Goal: Task Accomplishment & Management: Use online tool/utility

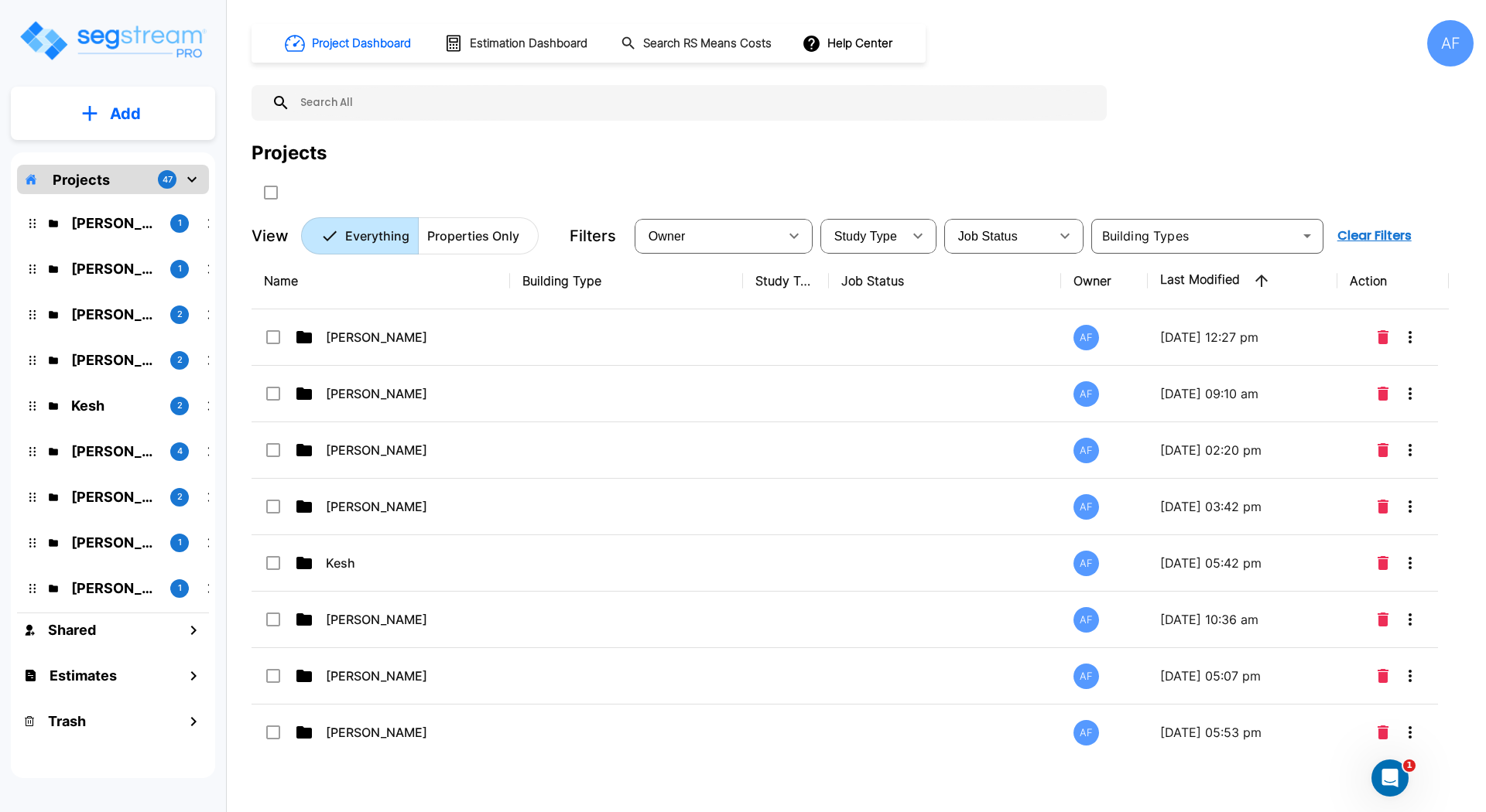
click at [397, 100] on input "text" at bounding box center [695, 103] width 809 height 35
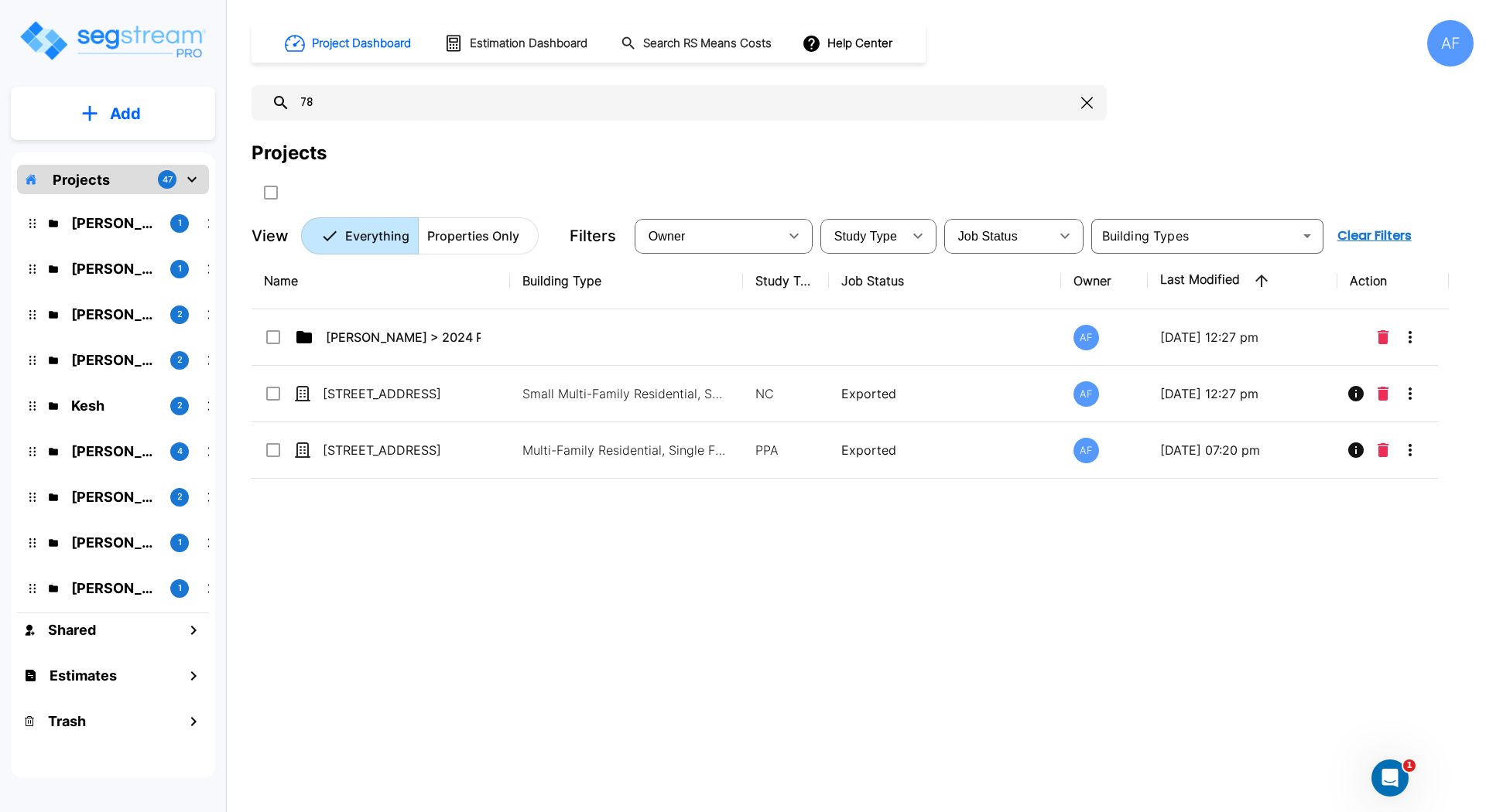
type input "78"
click at [460, 562] on div "Name Building Type Study Type Job Status Owner Last Modified Action Jay Hershow…" at bounding box center [850, 504] width 1198 height 504
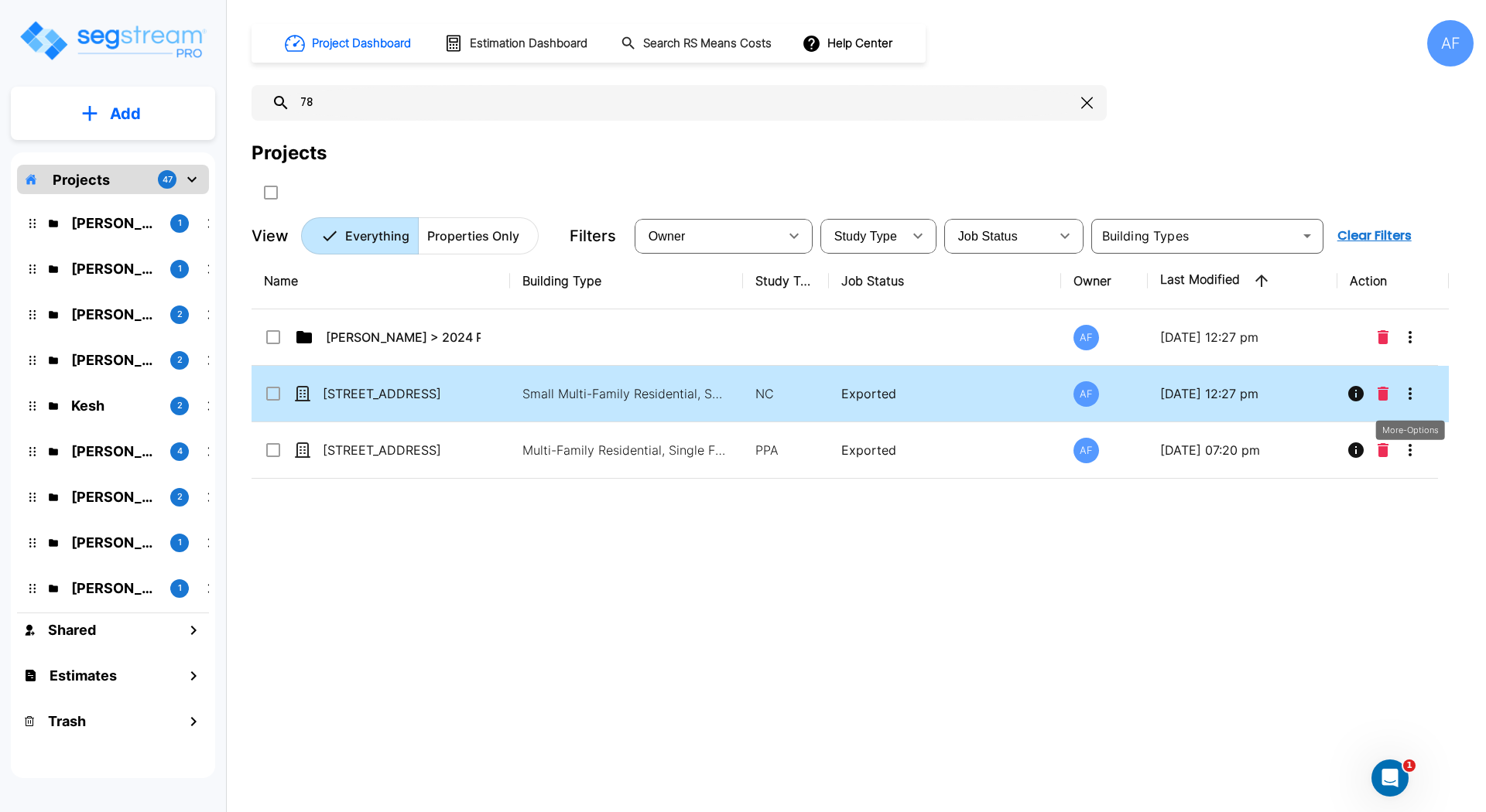
click at [1415, 398] on icon "More-Options" at bounding box center [1410, 394] width 18 height 18
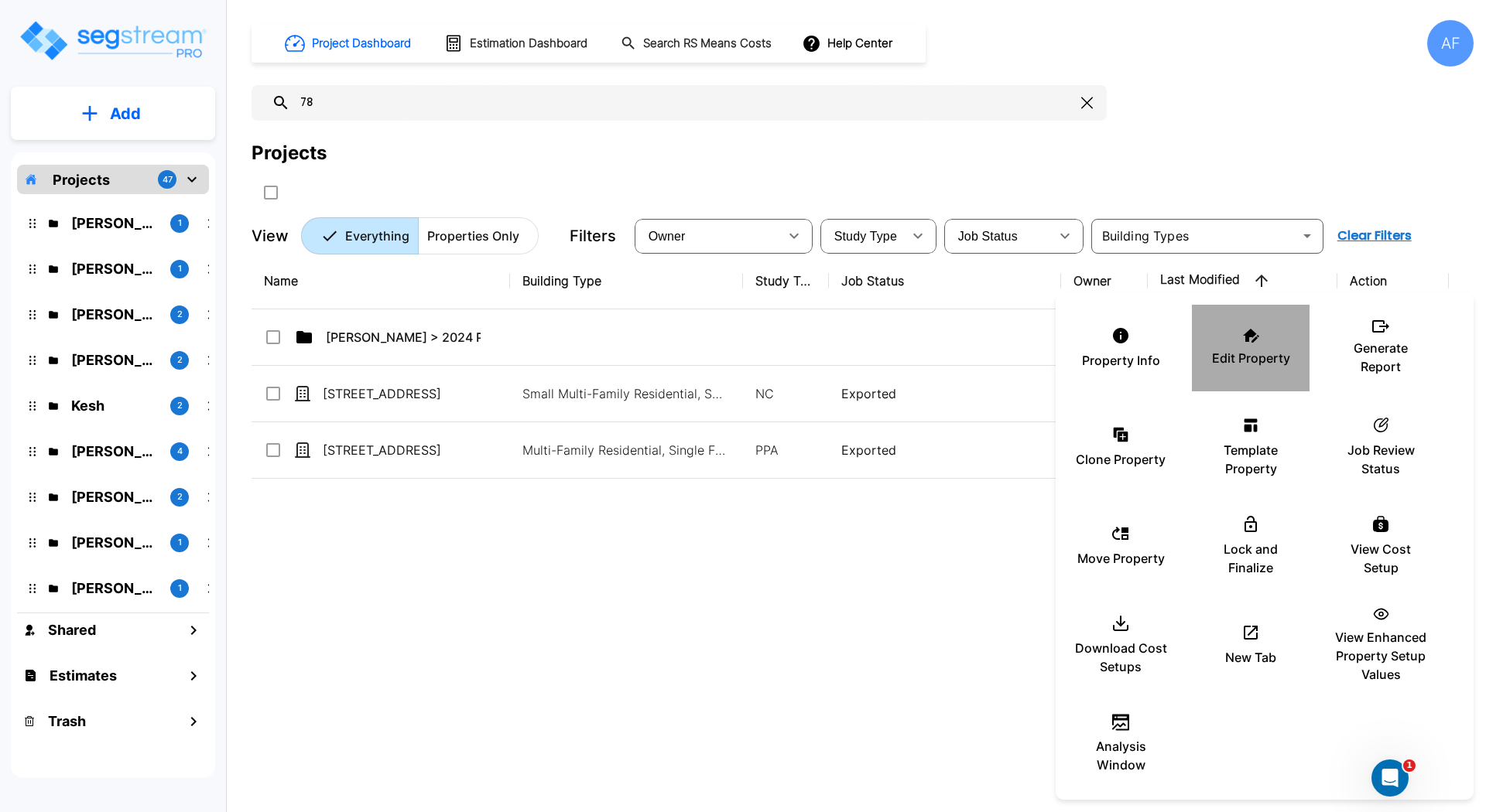
click at [1278, 352] on p "Edit Property" at bounding box center [1251, 358] width 78 height 18
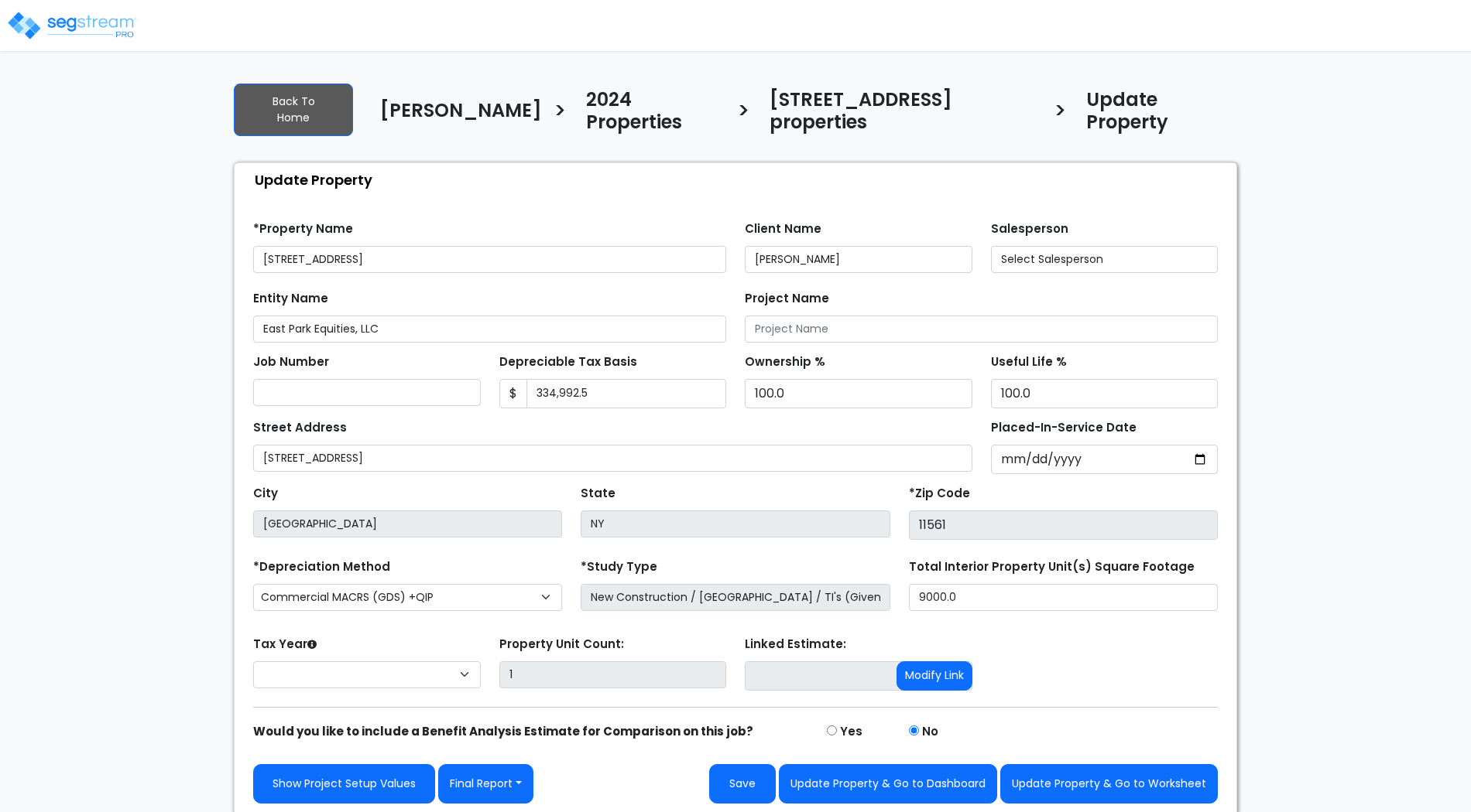
select select "2025"
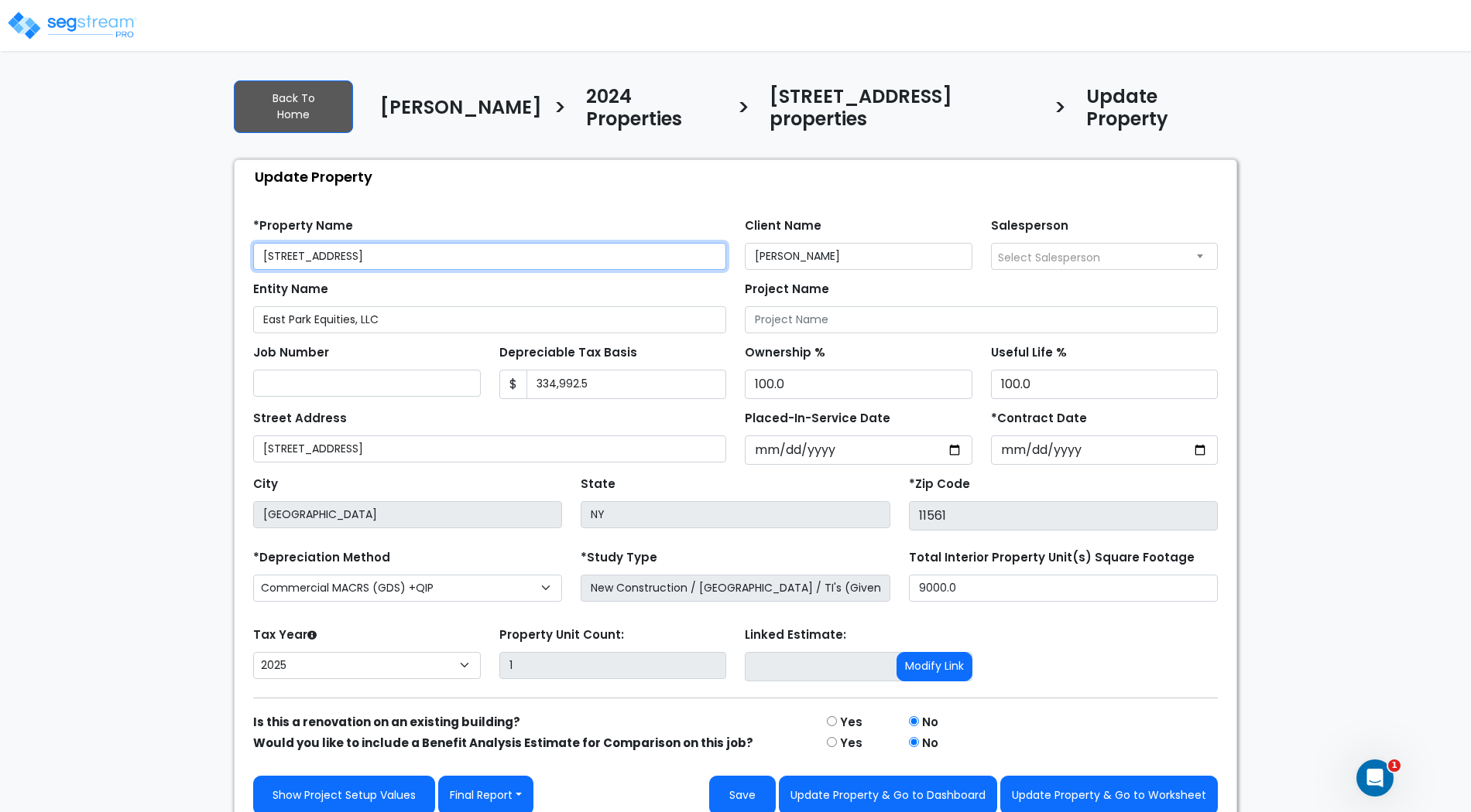
scroll to position [4, 0]
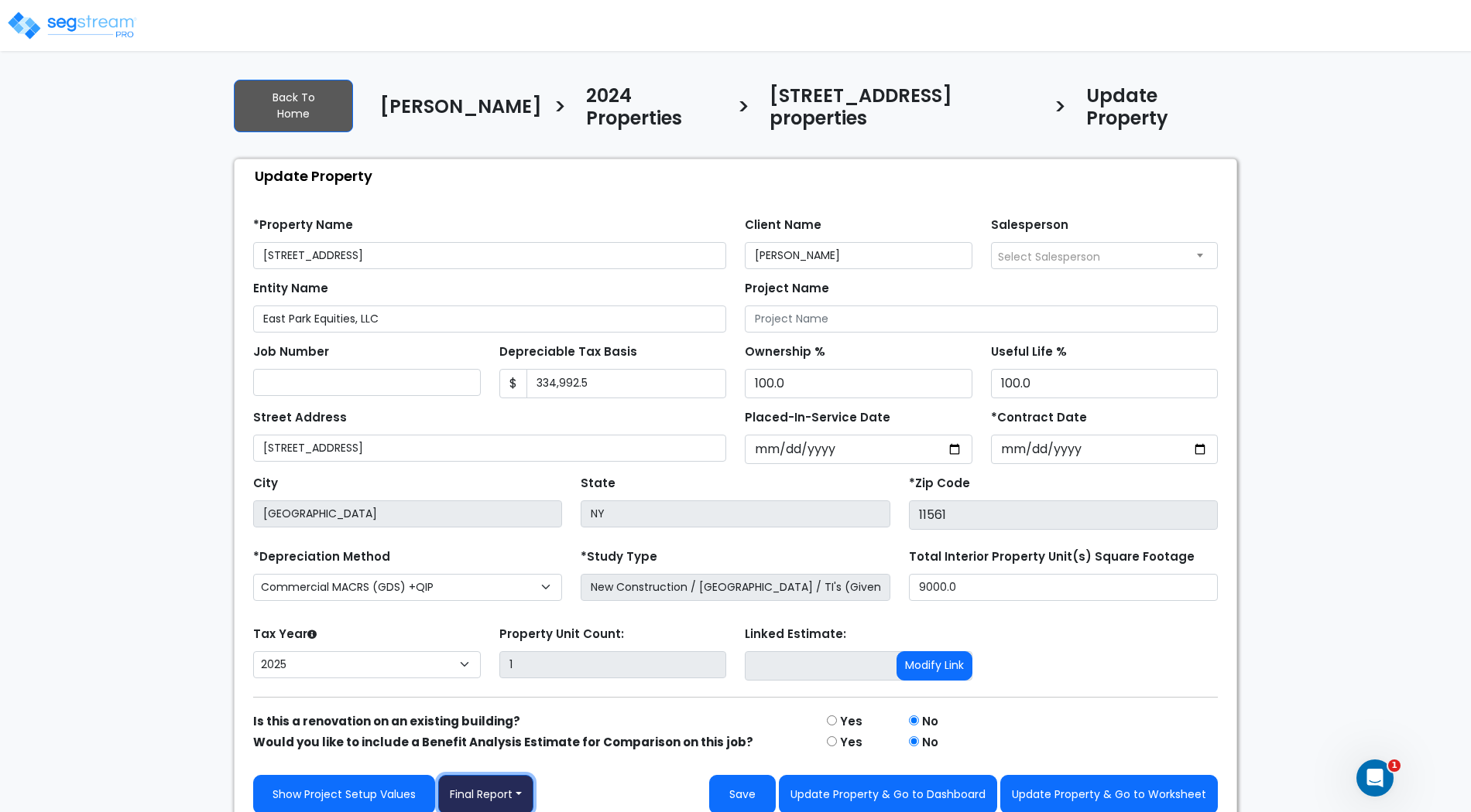
click at [503, 779] on button "Final Report" at bounding box center [485, 794] width 95 height 40
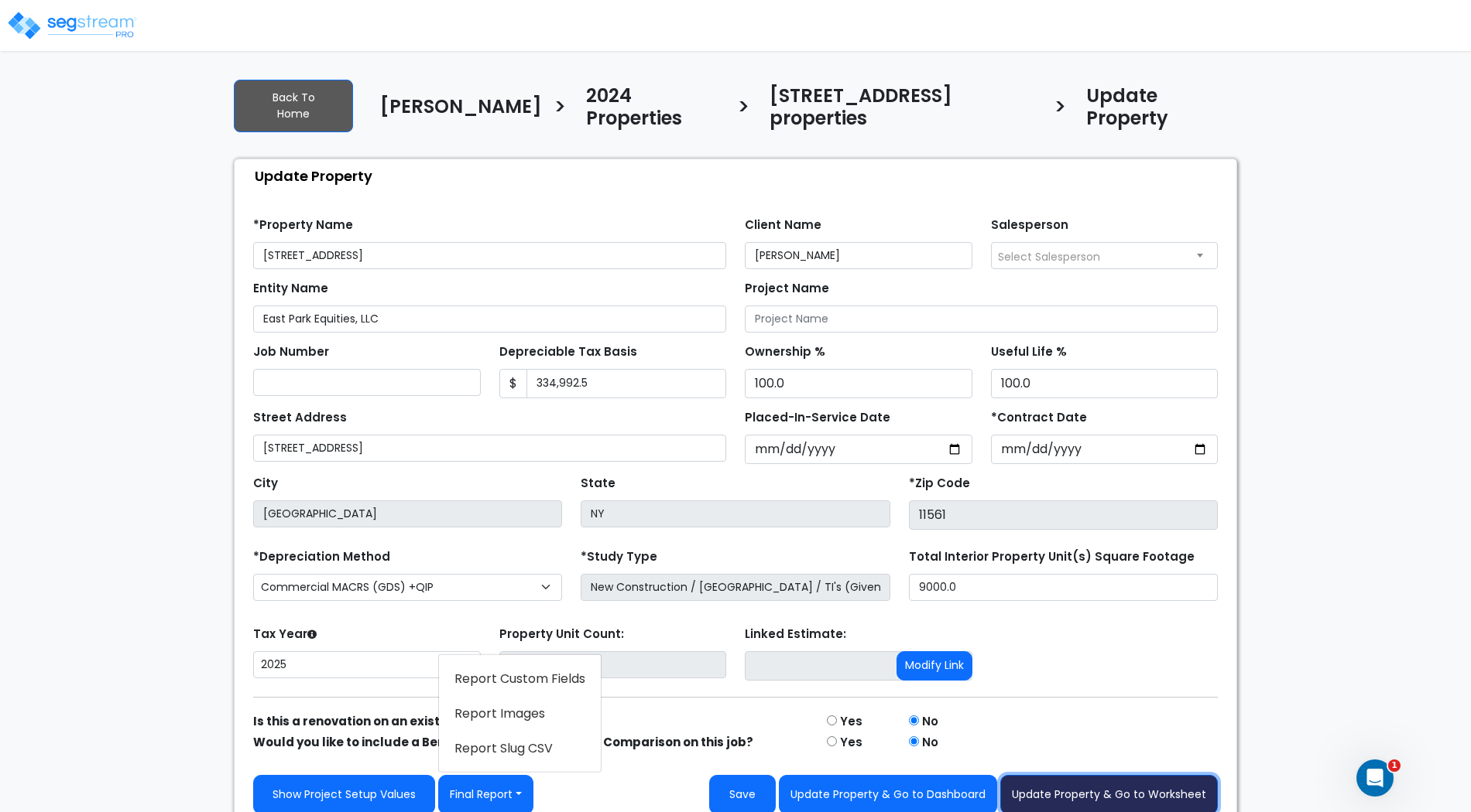
click at [1147, 779] on button "Update Property & Go to Worksheet" at bounding box center [1108, 794] width 217 height 40
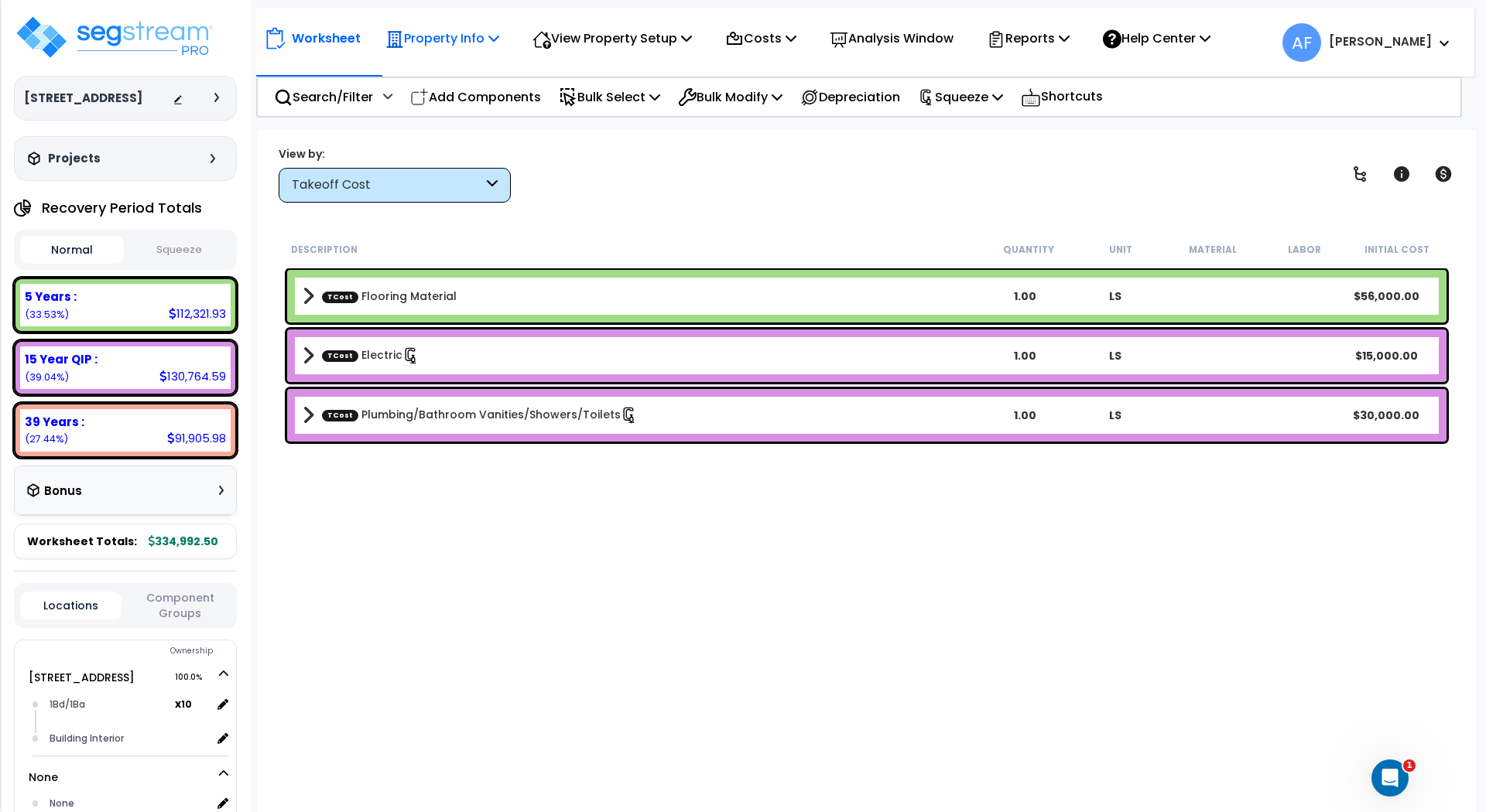
click at [477, 42] on p "Property Info" at bounding box center [441, 39] width 113 height 21
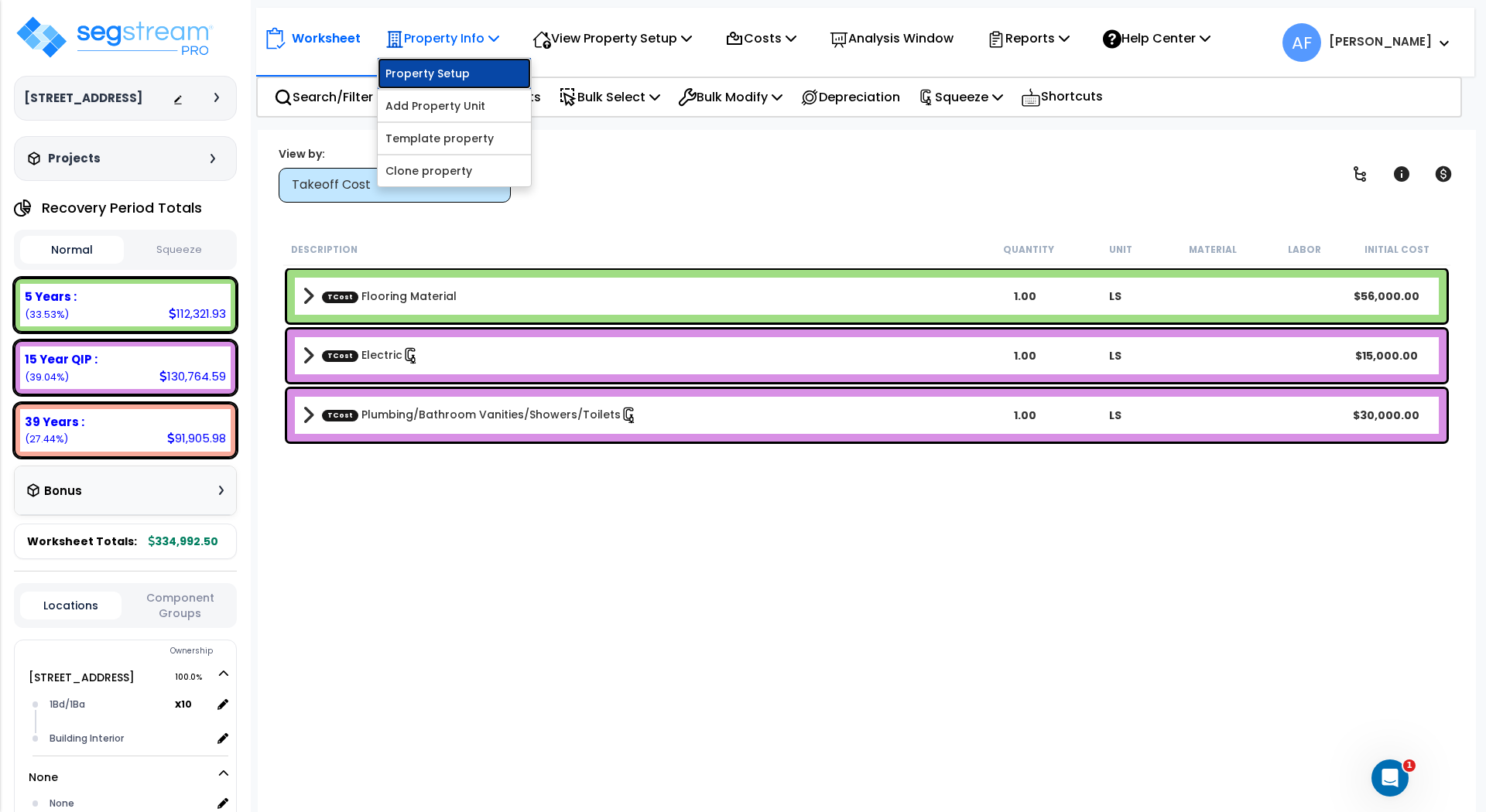
click at [472, 68] on link "Property Setup" at bounding box center [455, 73] width 153 height 31
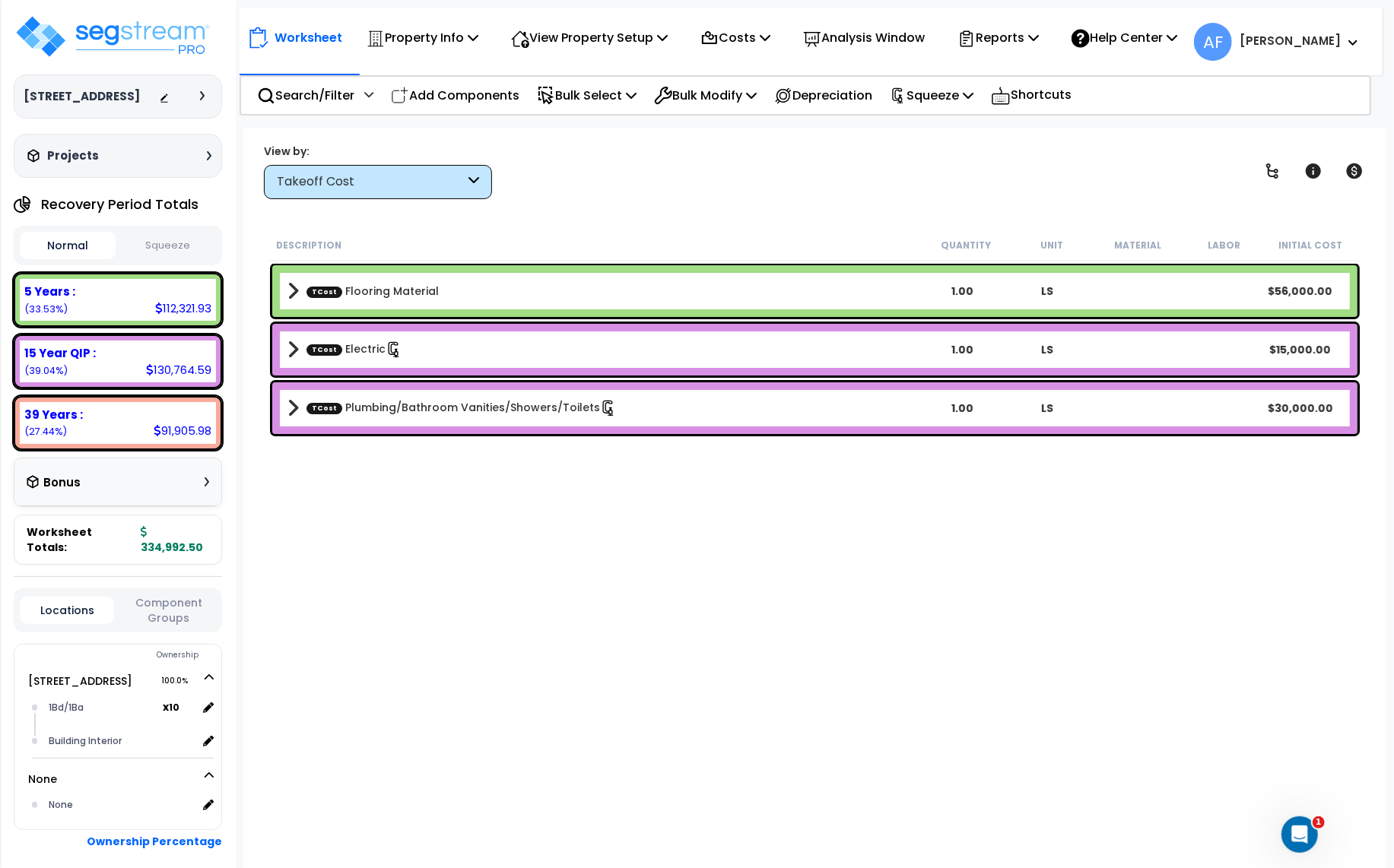
click at [694, 164] on div "View by: Takeoff Cost Takeoff Cost" at bounding box center [814, 171] width 1112 height 56
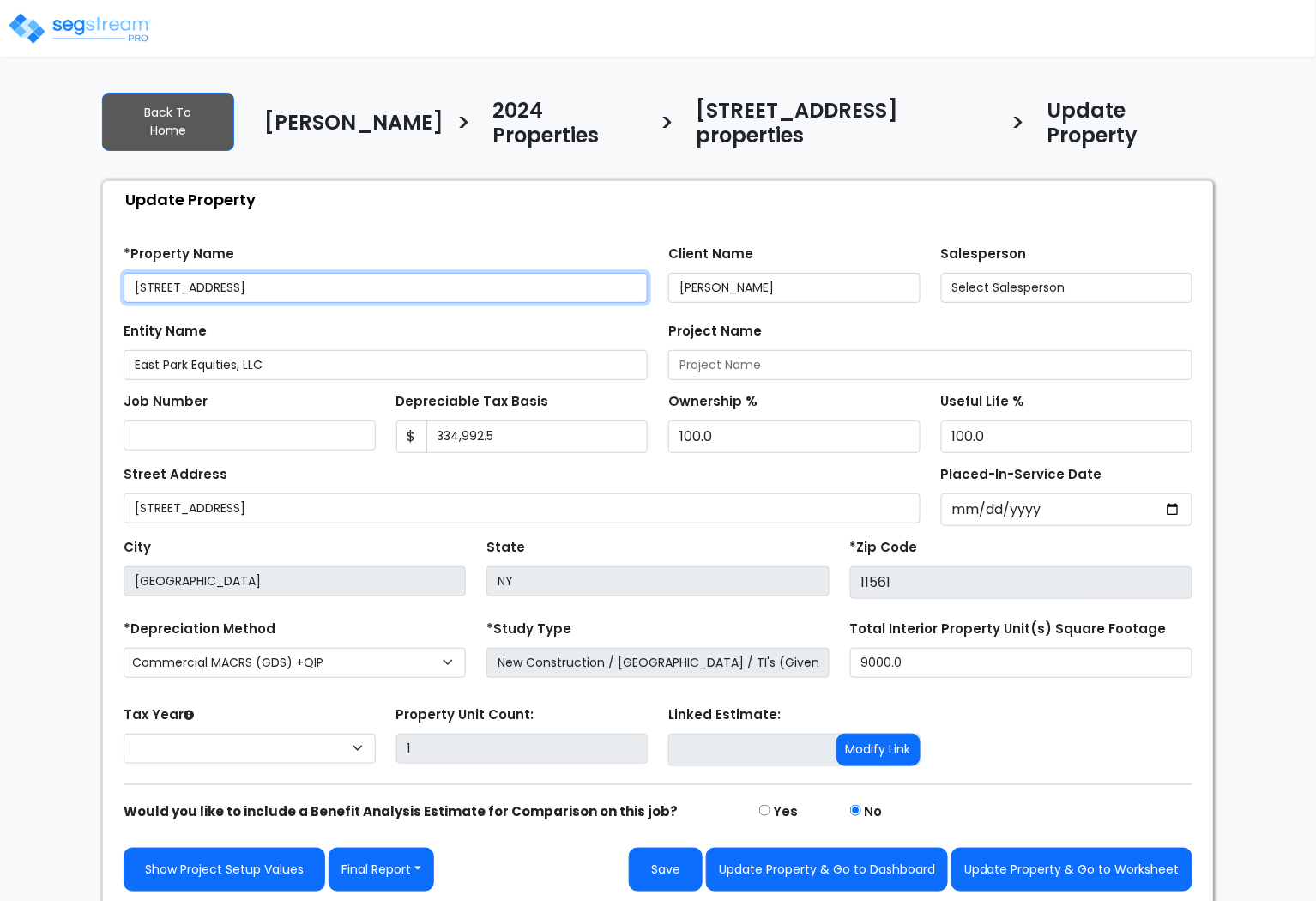
select select "2025"
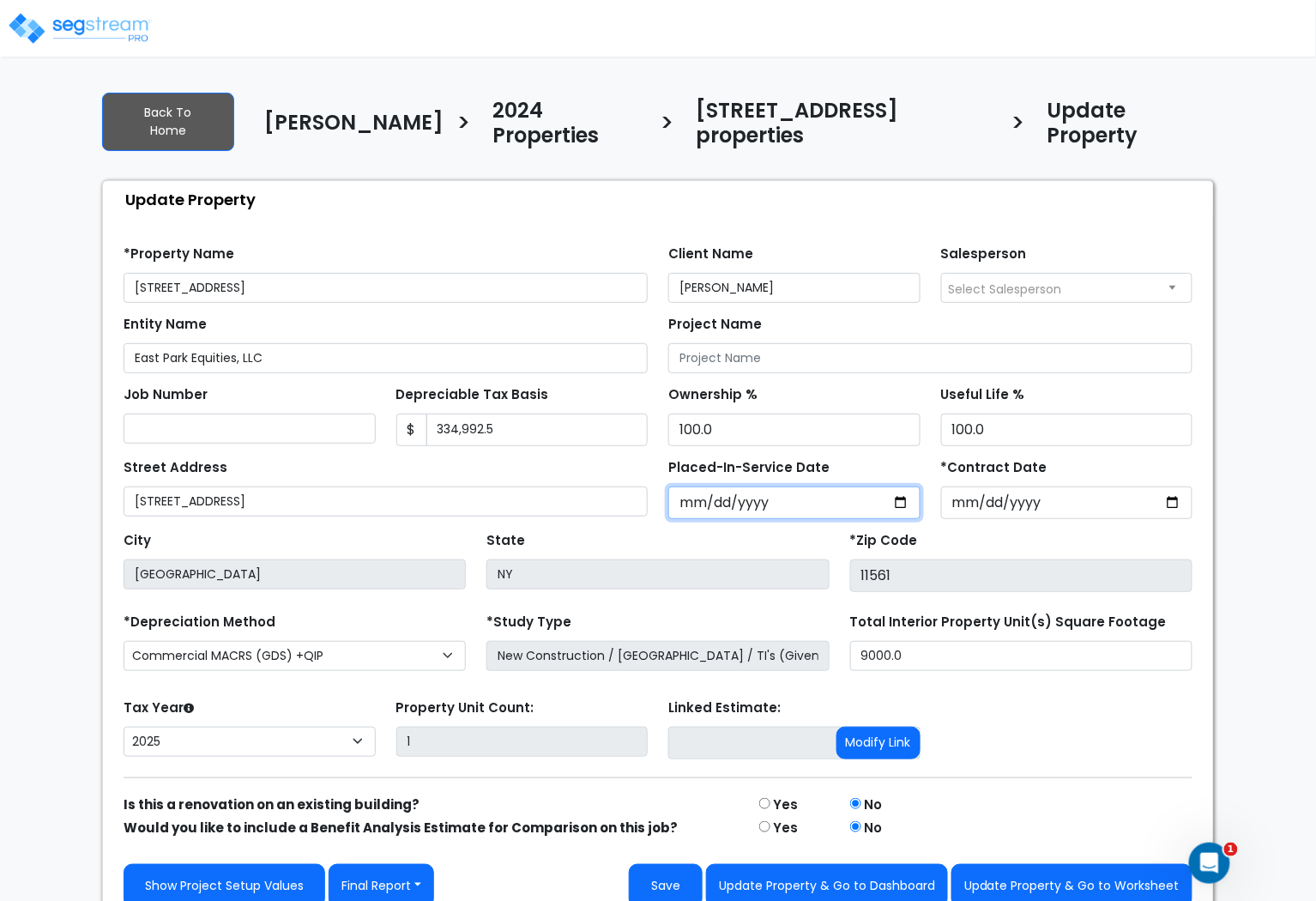
click at [669, 487] on input "2025-07-15" at bounding box center [794, 502] width 252 height 32
type input "2025-12-15"
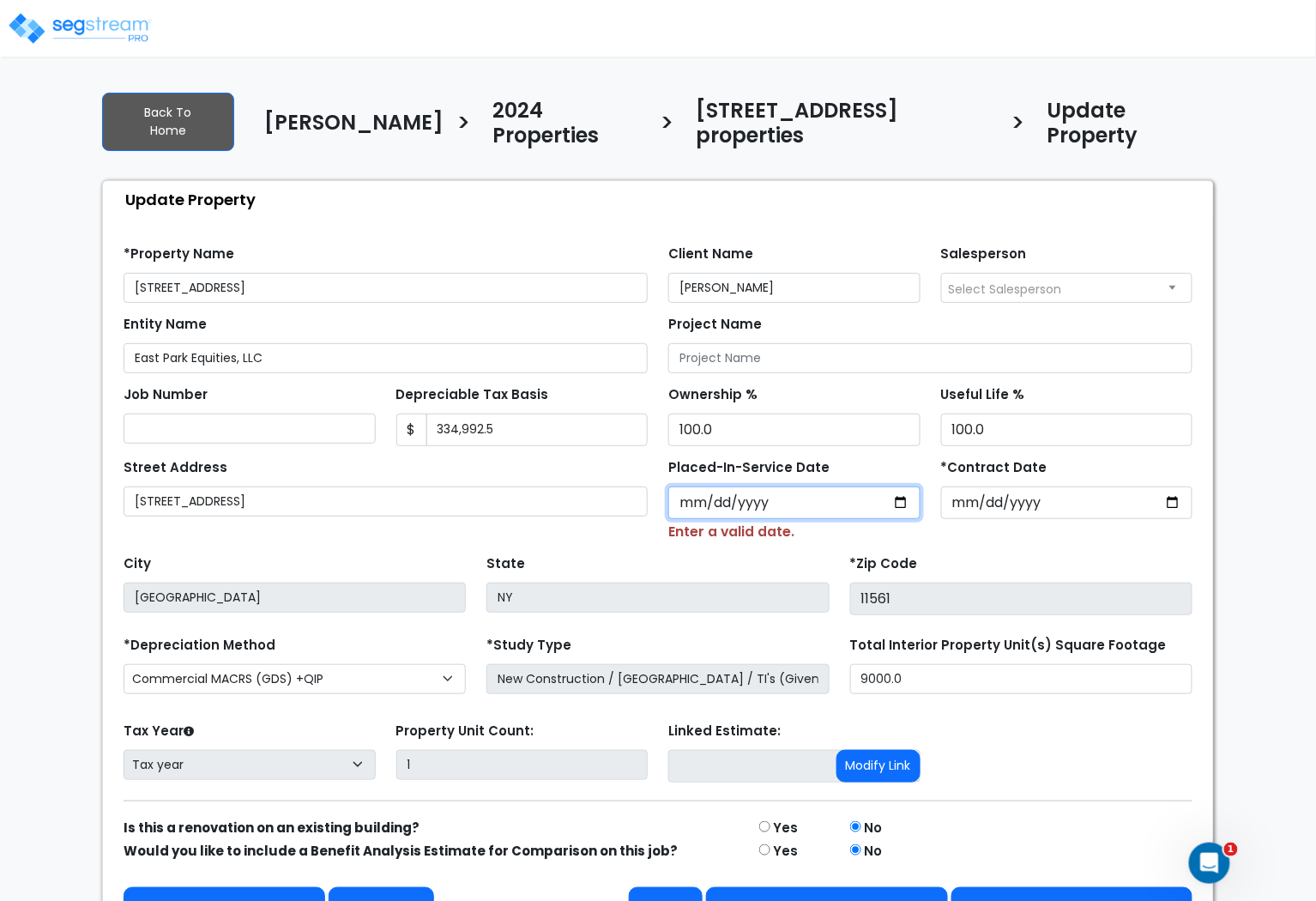
click at [690, 487] on input "Placed-In-Service Date" at bounding box center [794, 502] width 252 height 32
type input "0001-12-12"
select select "1"
click at [691, 487] on input "Placed-In-Service Date" at bounding box center [794, 502] width 252 height 32
type input "0014-12-12"
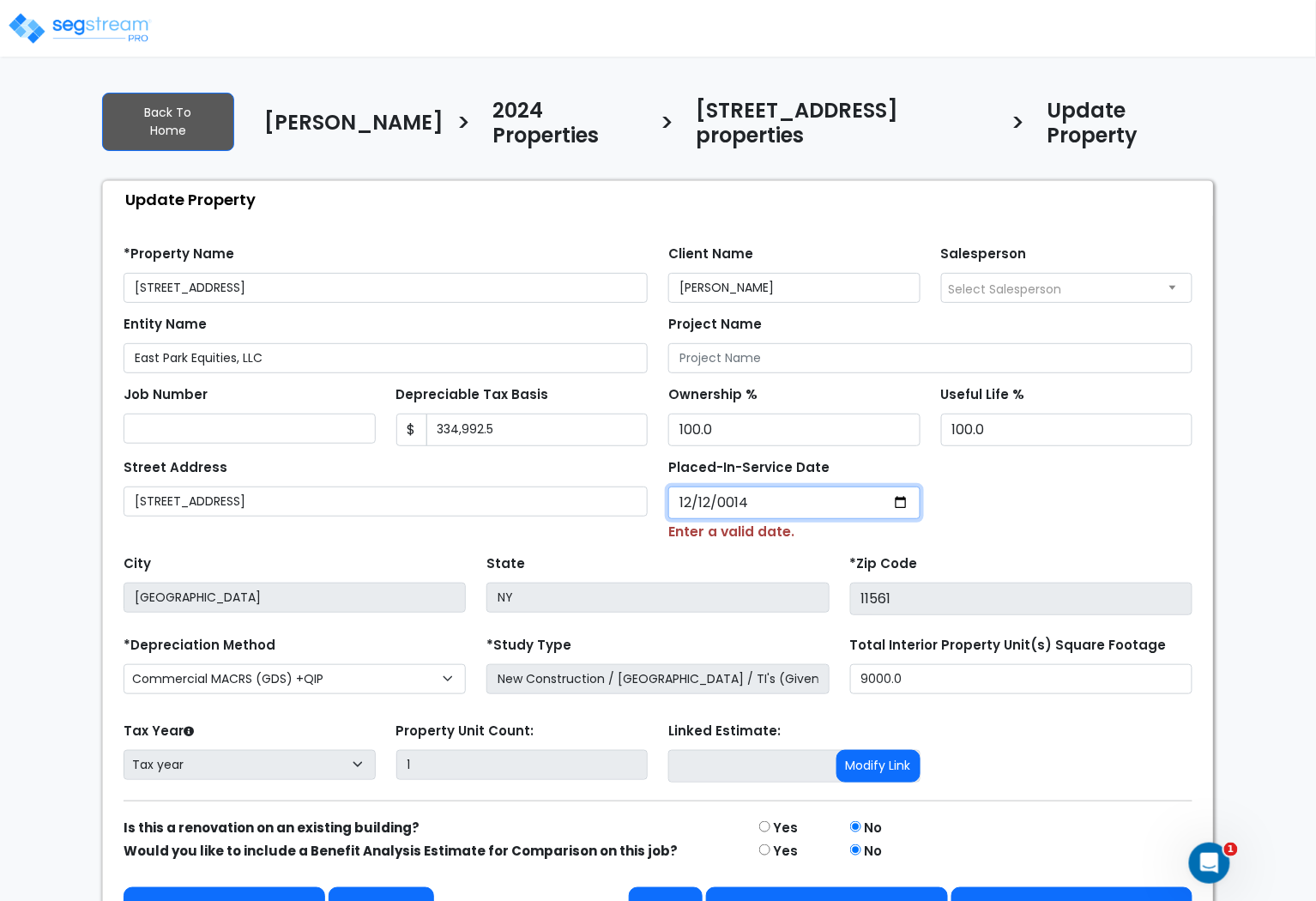
select select "14"
click at [691, 487] on input "Placed-In-Service Date" at bounding box center [794, 502] width 252 height 32
click at [732, 488] on input "Placed-In-Service Date" at bounding box center [794, 502] width 252 height 32
type input "0002-12-01"
select select "2"
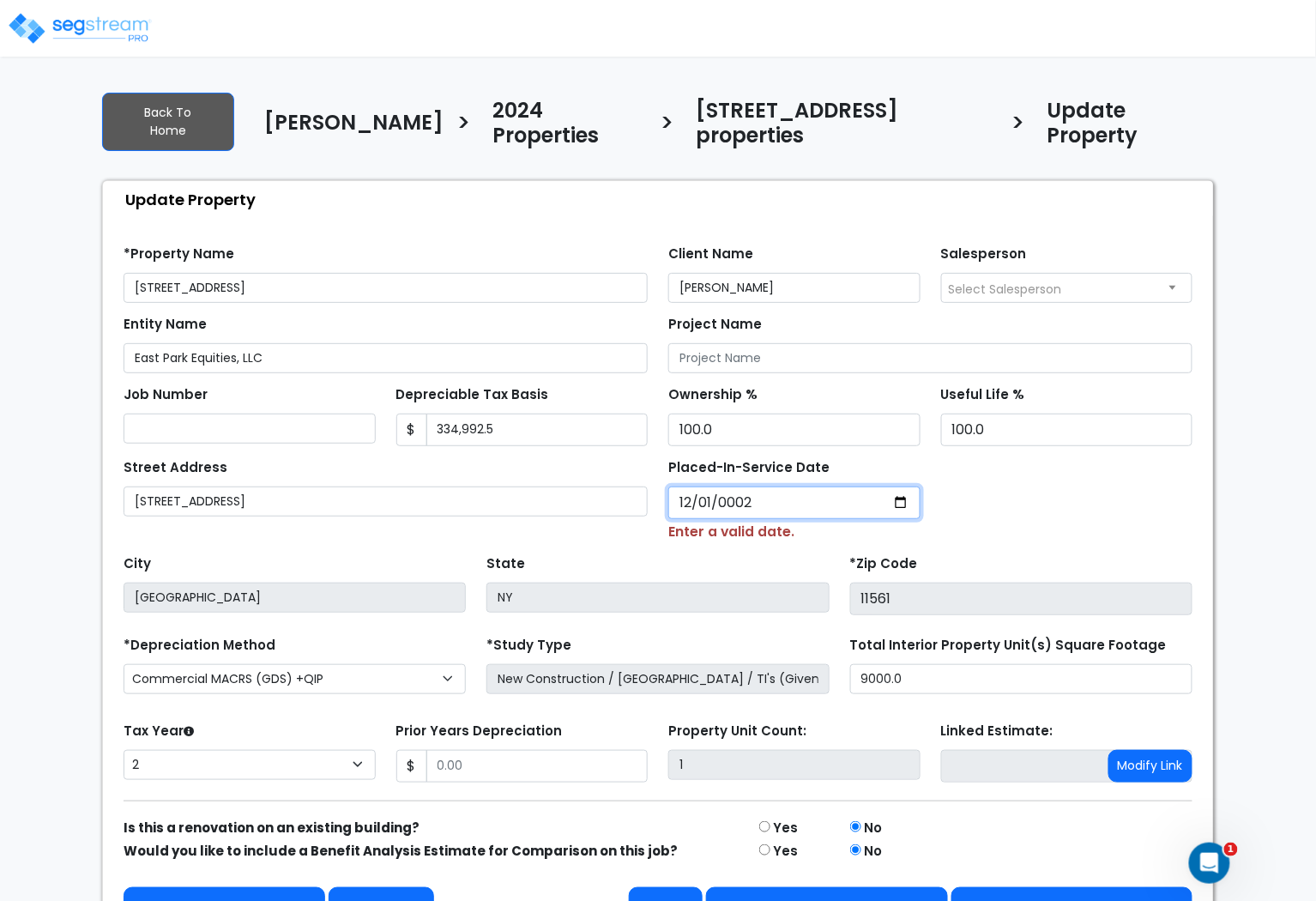
type input "0029-12-01"
select select "29"
type input "0291-12-01"
select select "291"
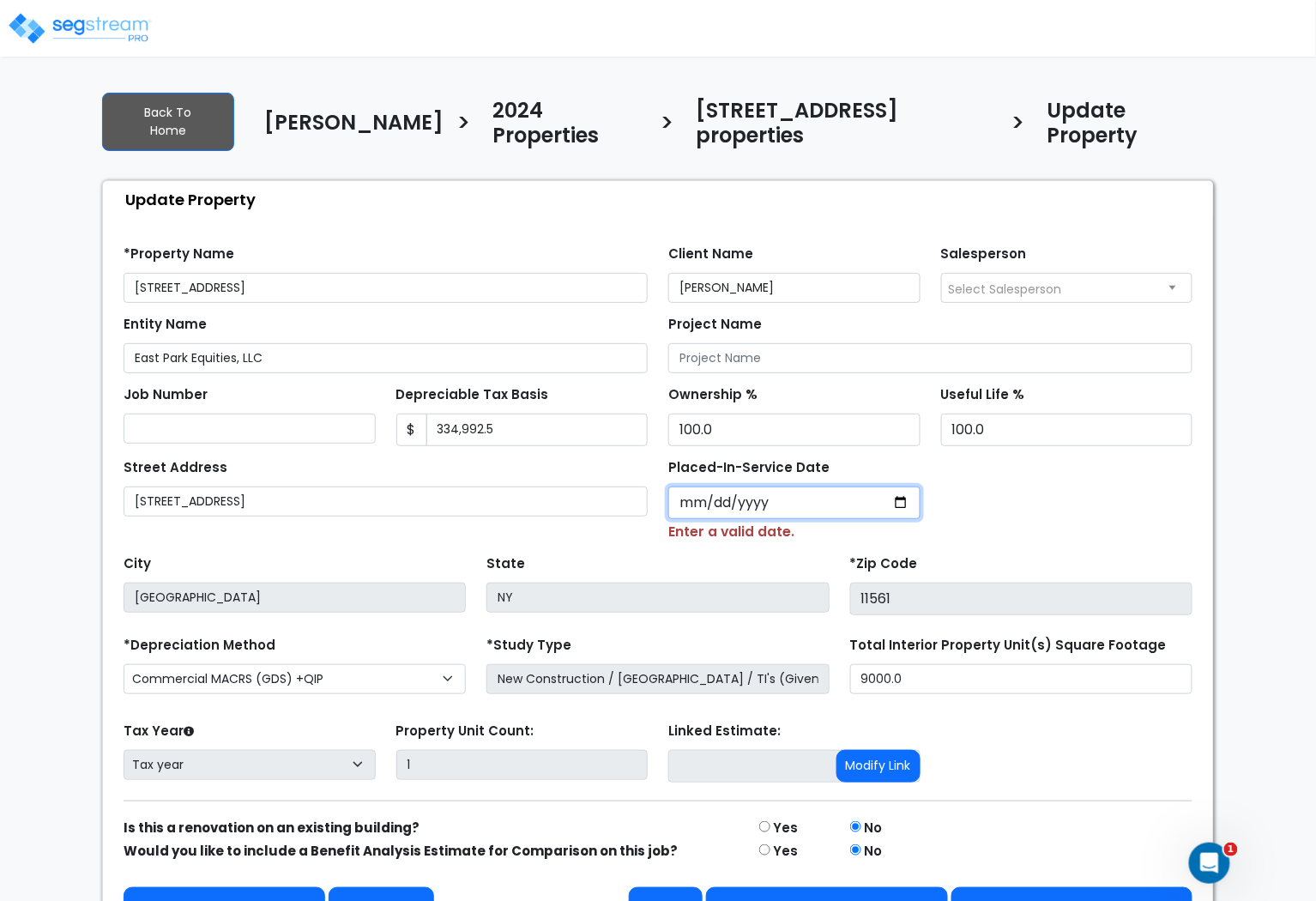
click at [695, 487] on input "Placed-In-Service Date" at bounding box center [794, 502] width 252 height 32
type input "0002-12-01"
select select "2"
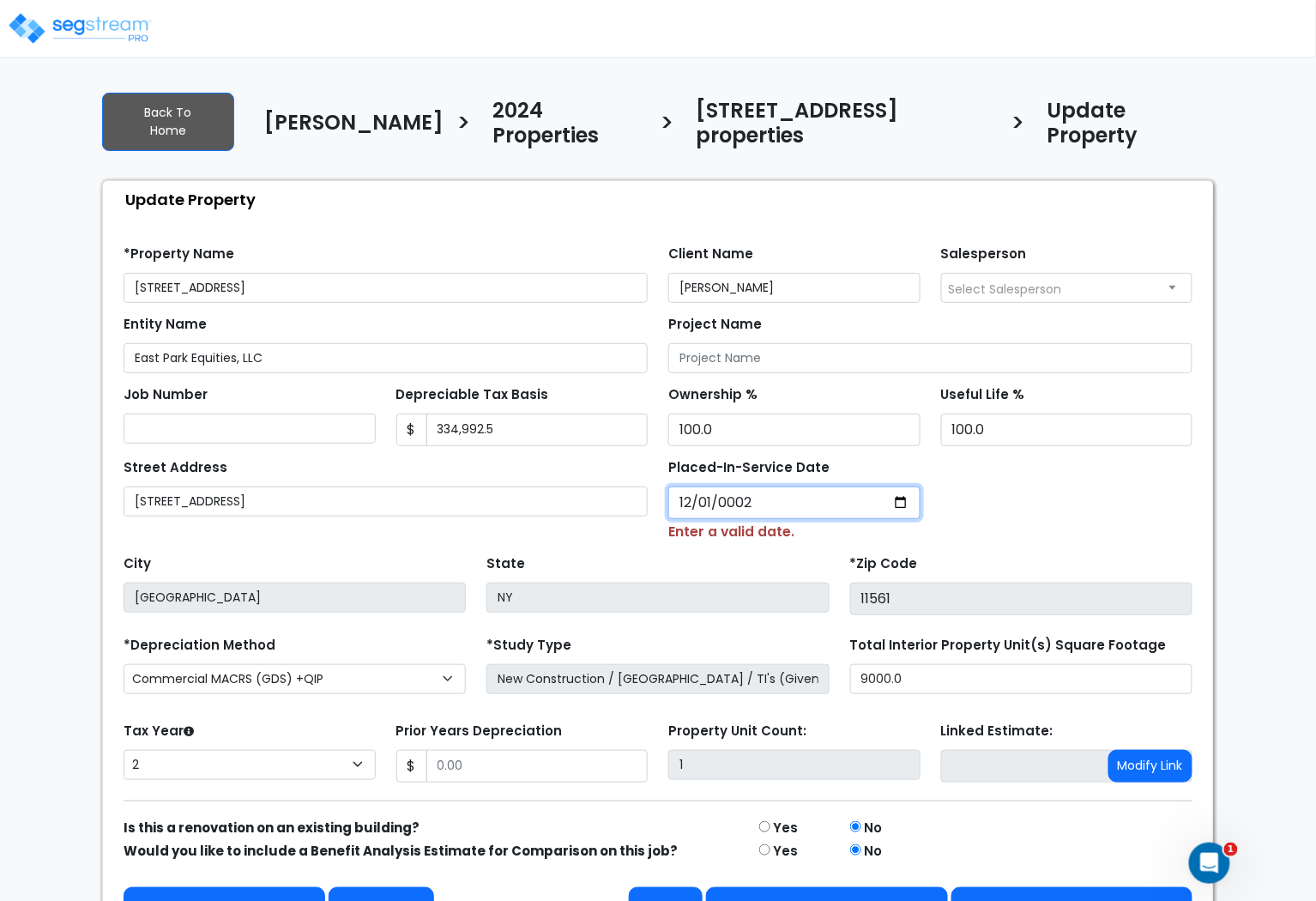
type input "0020-12-01"
select select "20"
type input "0202-12-01"
select select "202"
type input "2024-12-01"
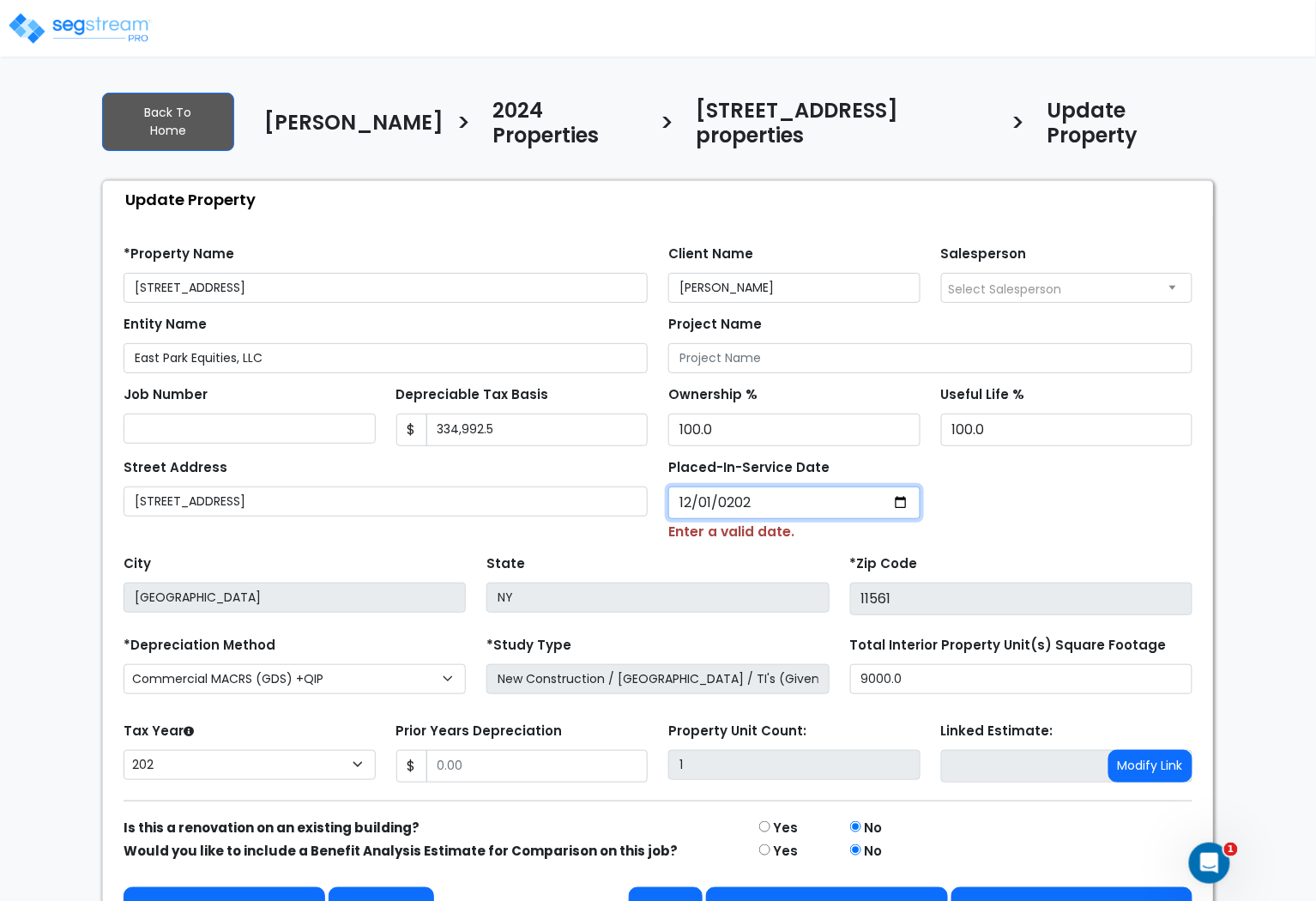
select select "2024"
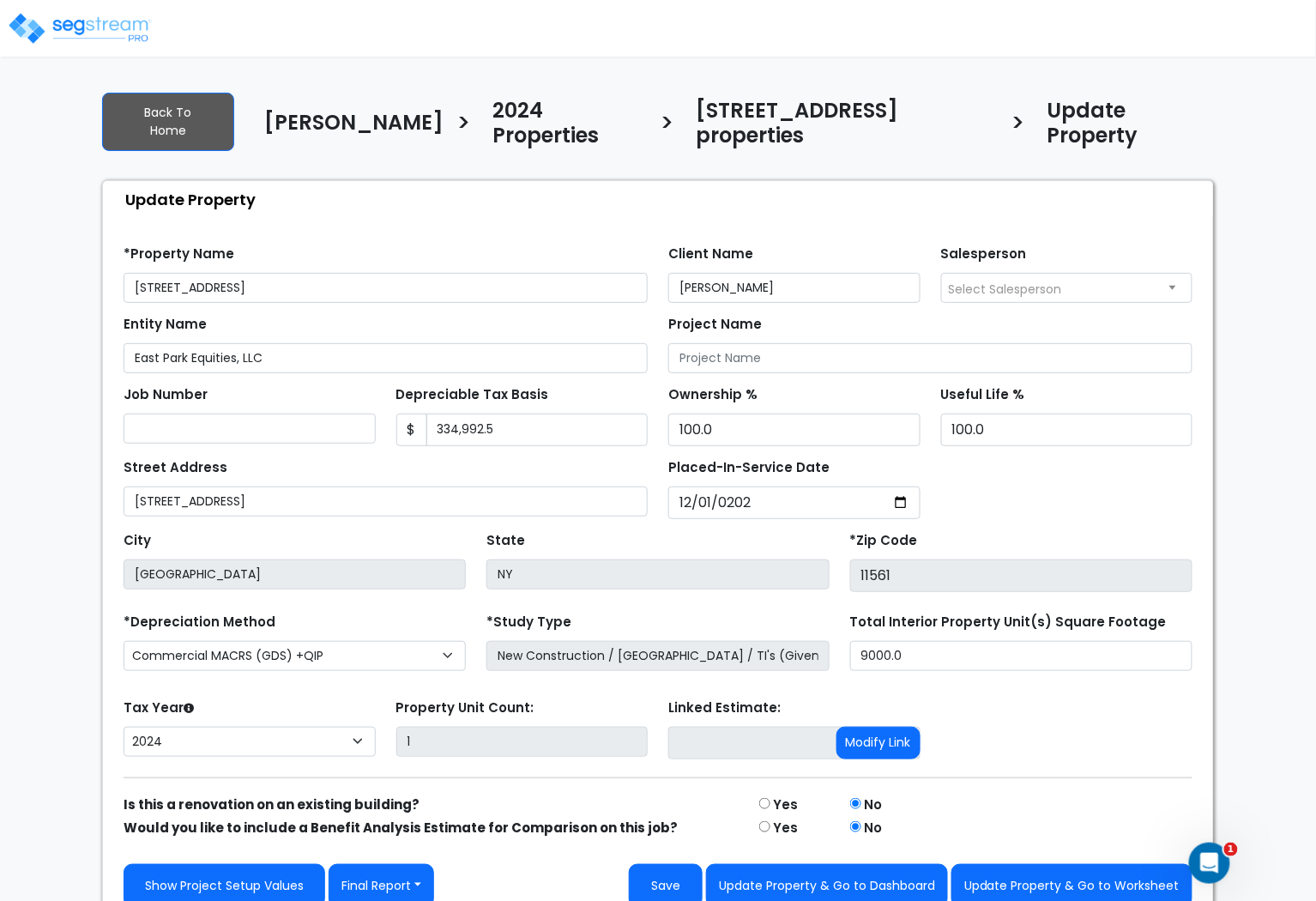
click at [1087, 459] on div "Street Address 78 E Park Ave Placed-In-Service Date 2024-12-01 *Contract Date 2…" at bounding box center [658, 483] width 1090 height 73
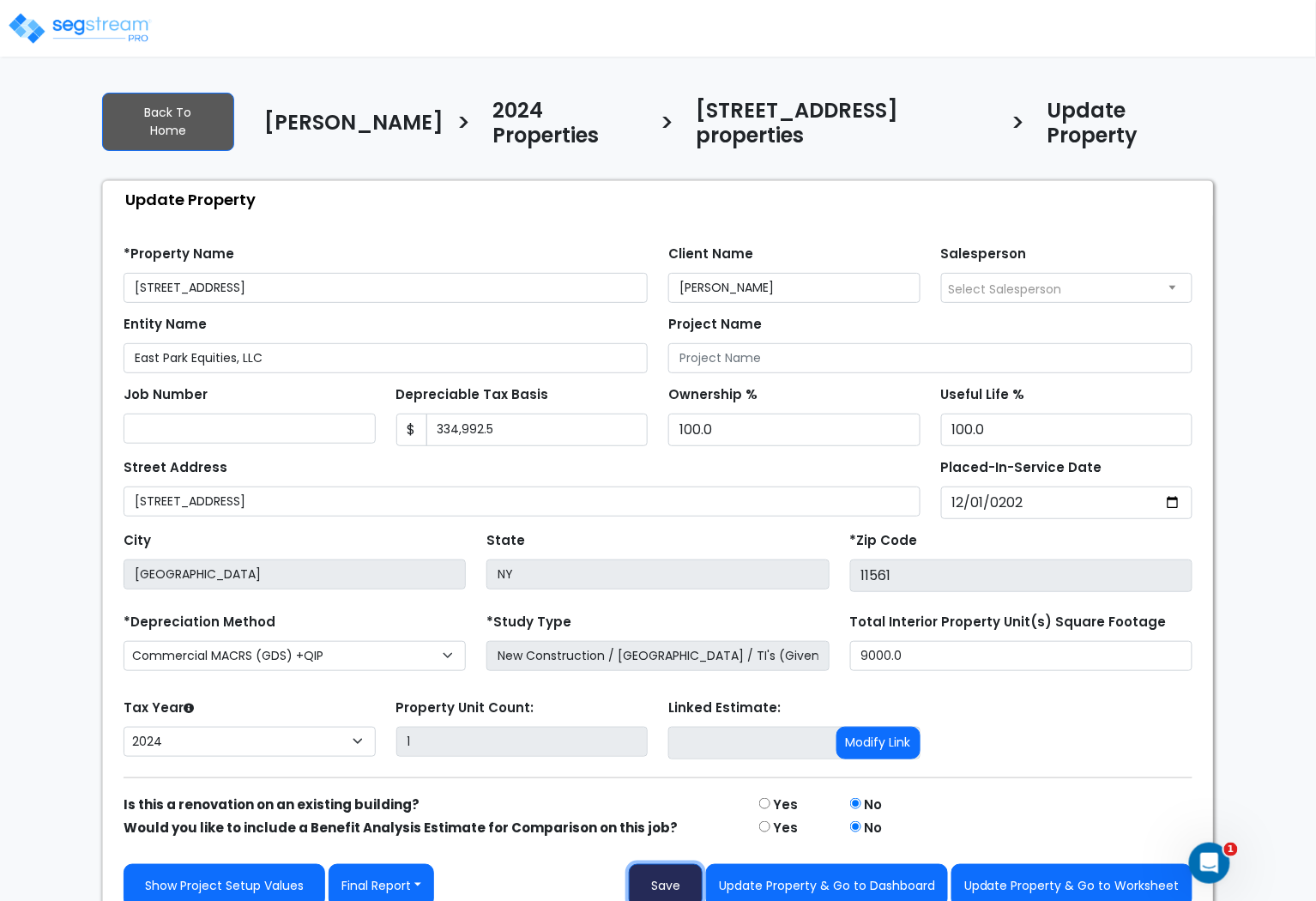
click at [675, 870] on button "Save" at bounding box center [666, 886] width 74 height 44
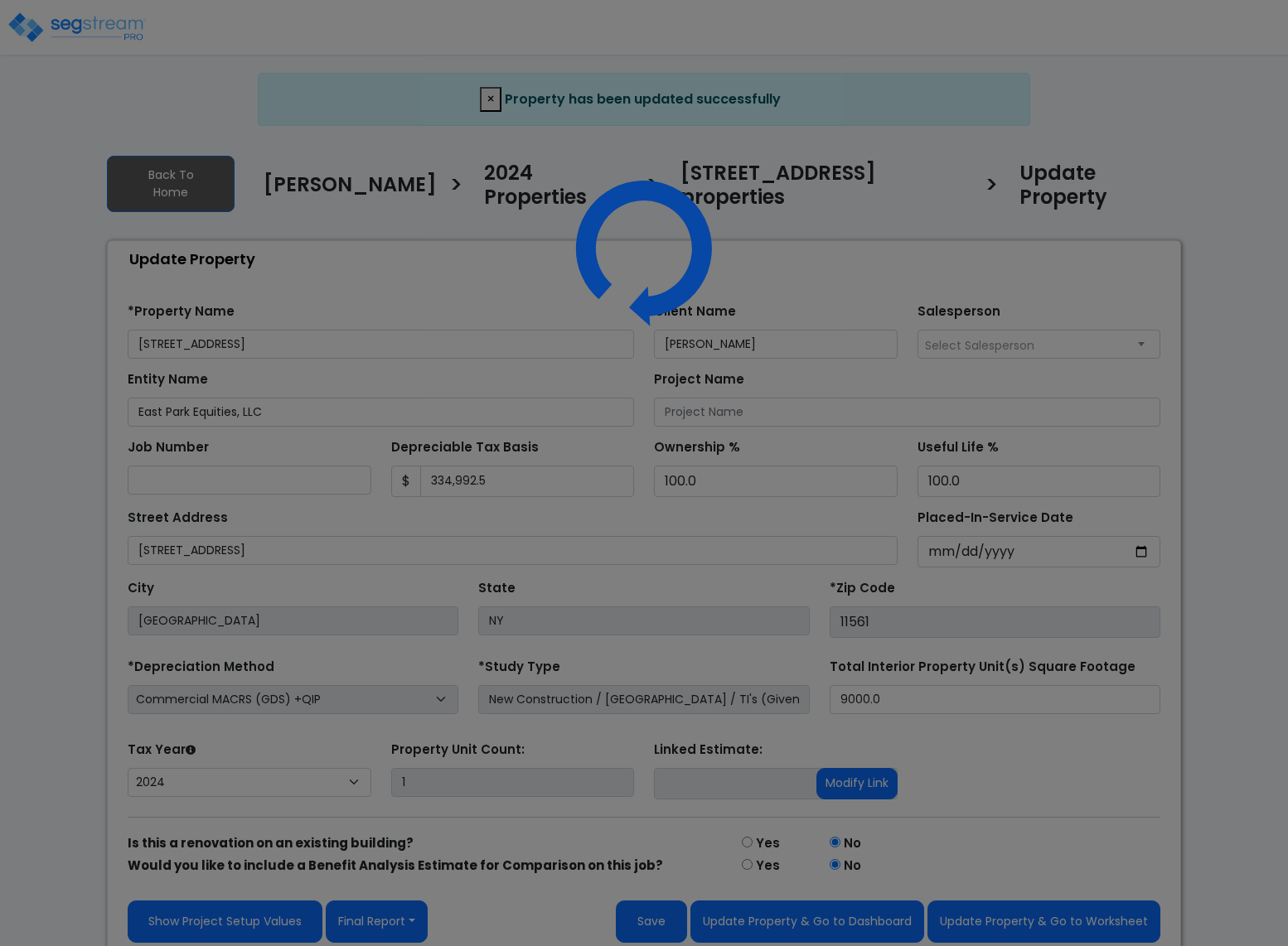
select select "2024"
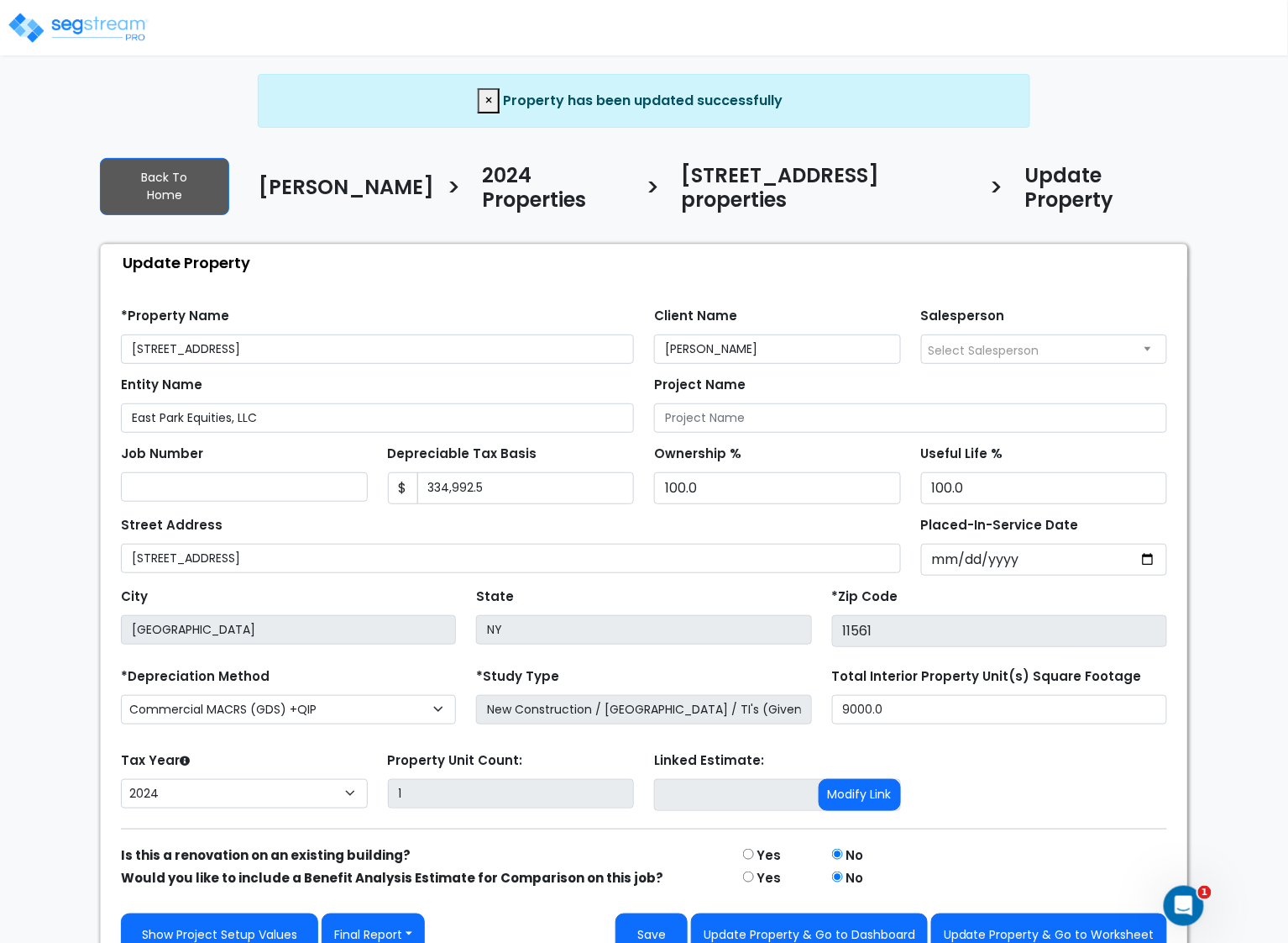
click at [997, 335] on span "Select Salesperson" at bounding box center [1045, 348] width 245 height 27
select select "62"
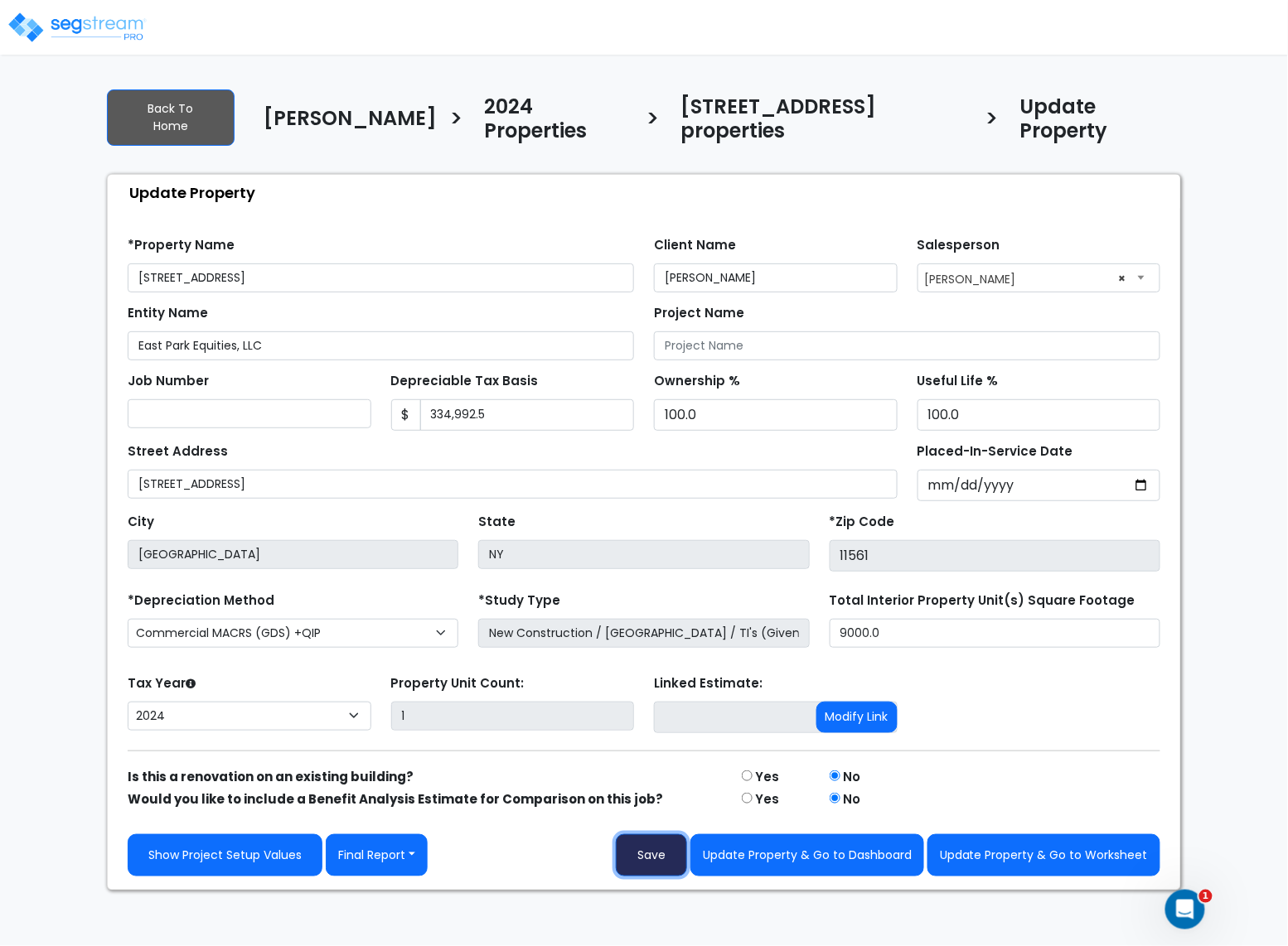
click at [654, 835] on button "Save" at bounding box center [652, 856] width 72 height 42
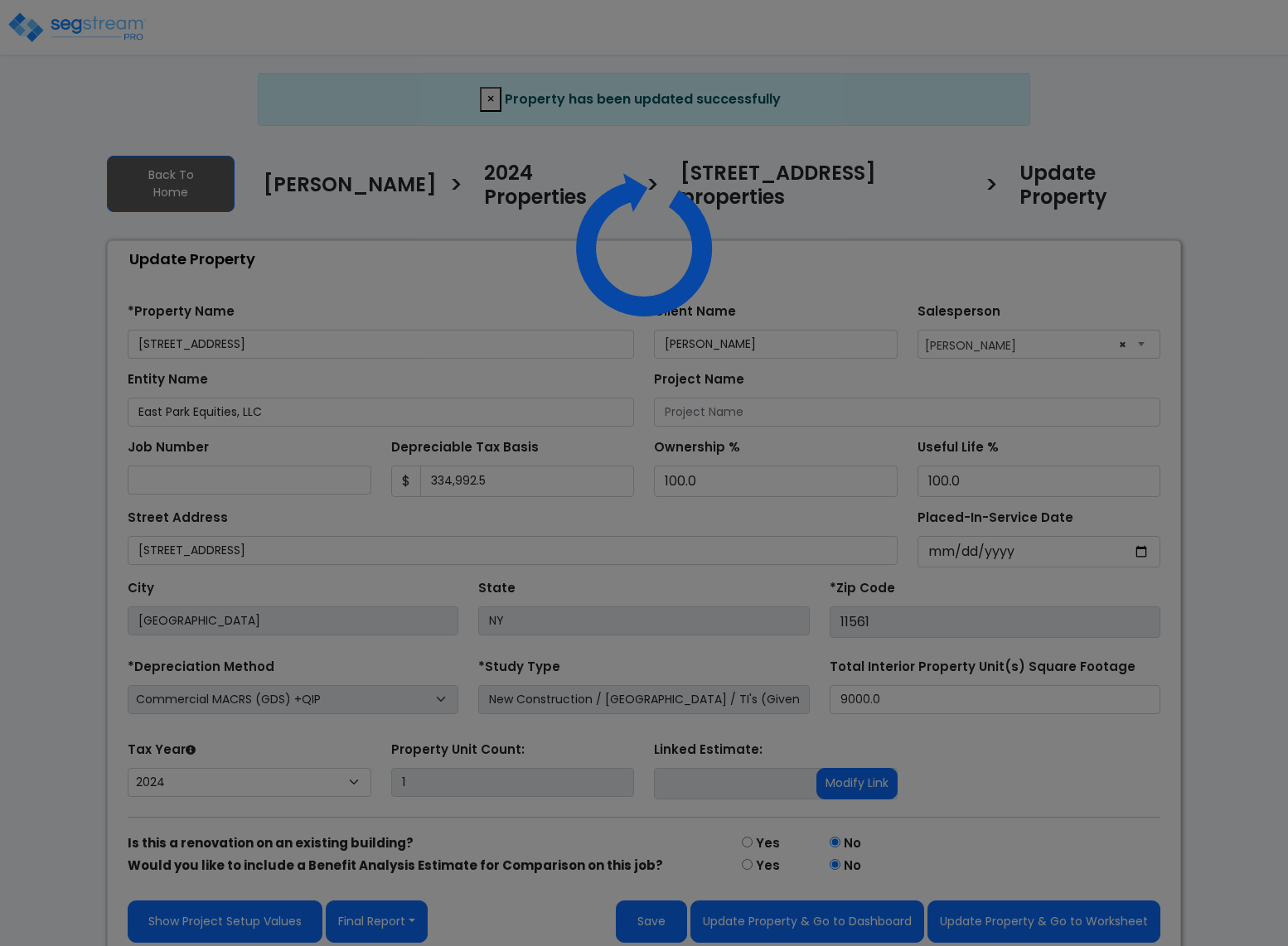
select select "2024"
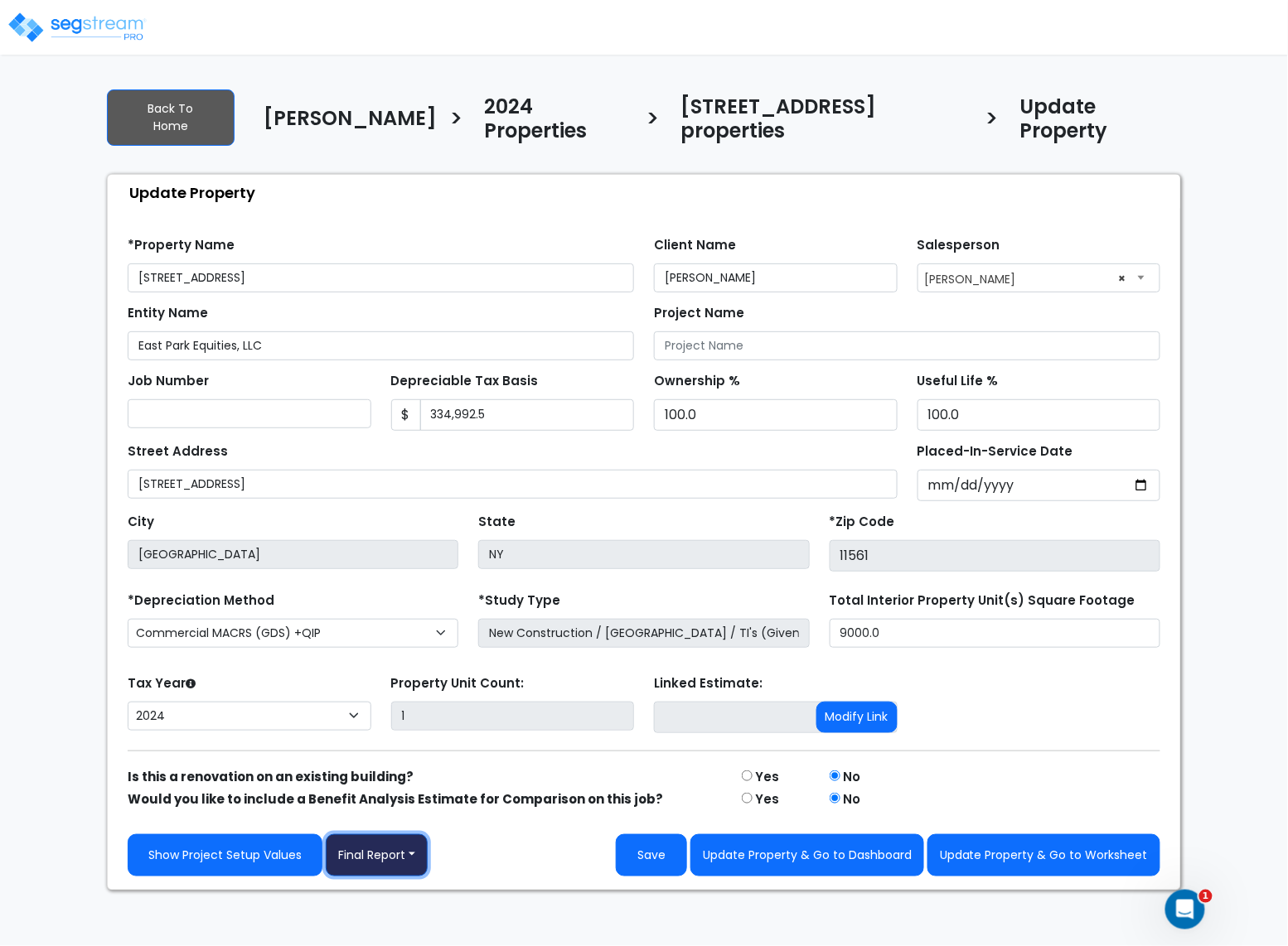
click at [412, 839] on button "Final Report" at bounding box center [377, 856] width 102 height 42
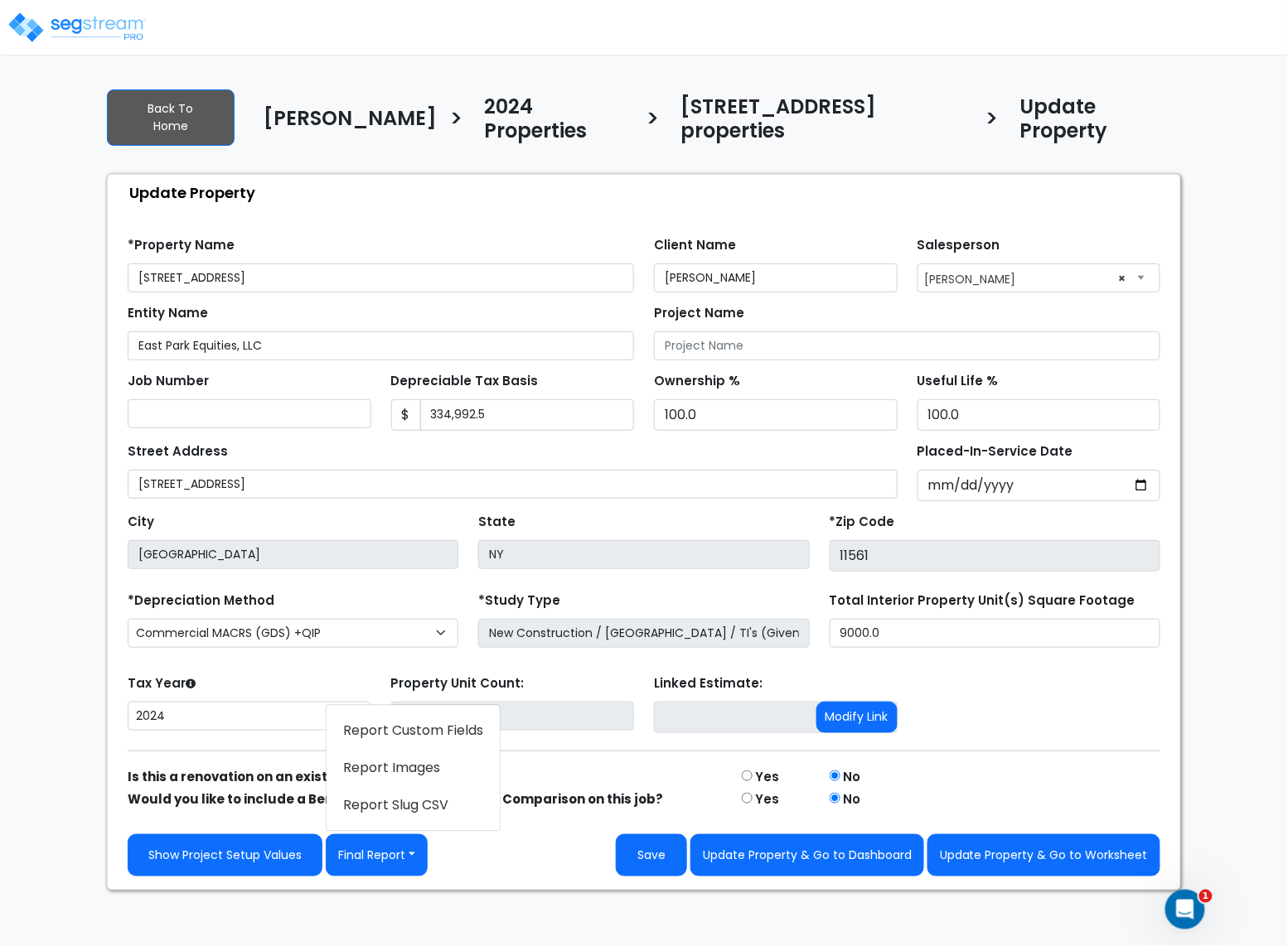
click at [410, 759] on link "Report Images" at bounding box center [413, 768] width 173 height 38
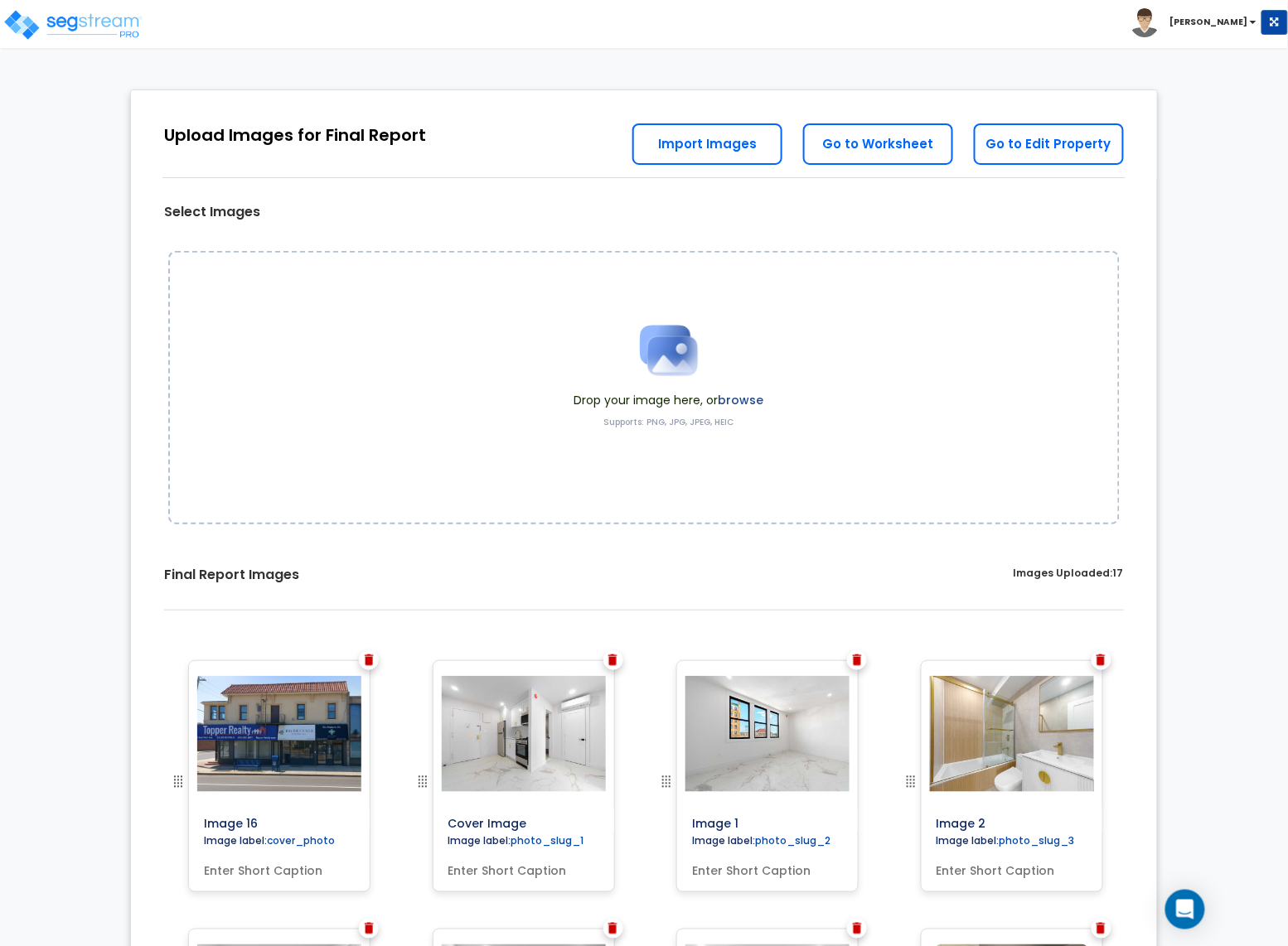
click at [369, 666] on div at bounding box center [368, 660] width 20 height 20
click at [371, 663] on img at bounding box center [369, 660] width 9 height 11
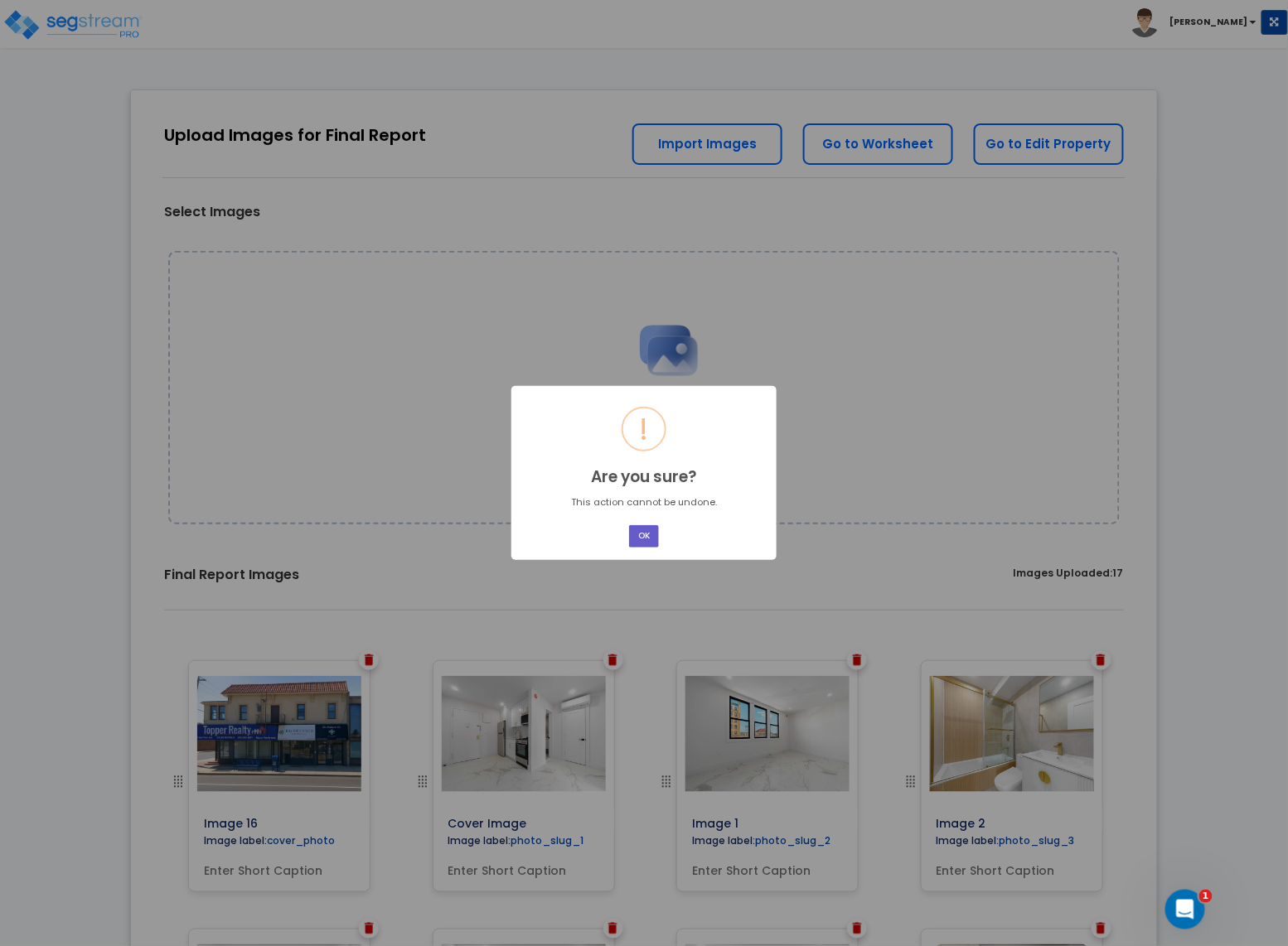
click at [649, 527] on button "OK" at bounding box center [644, 537] width 30 height 23
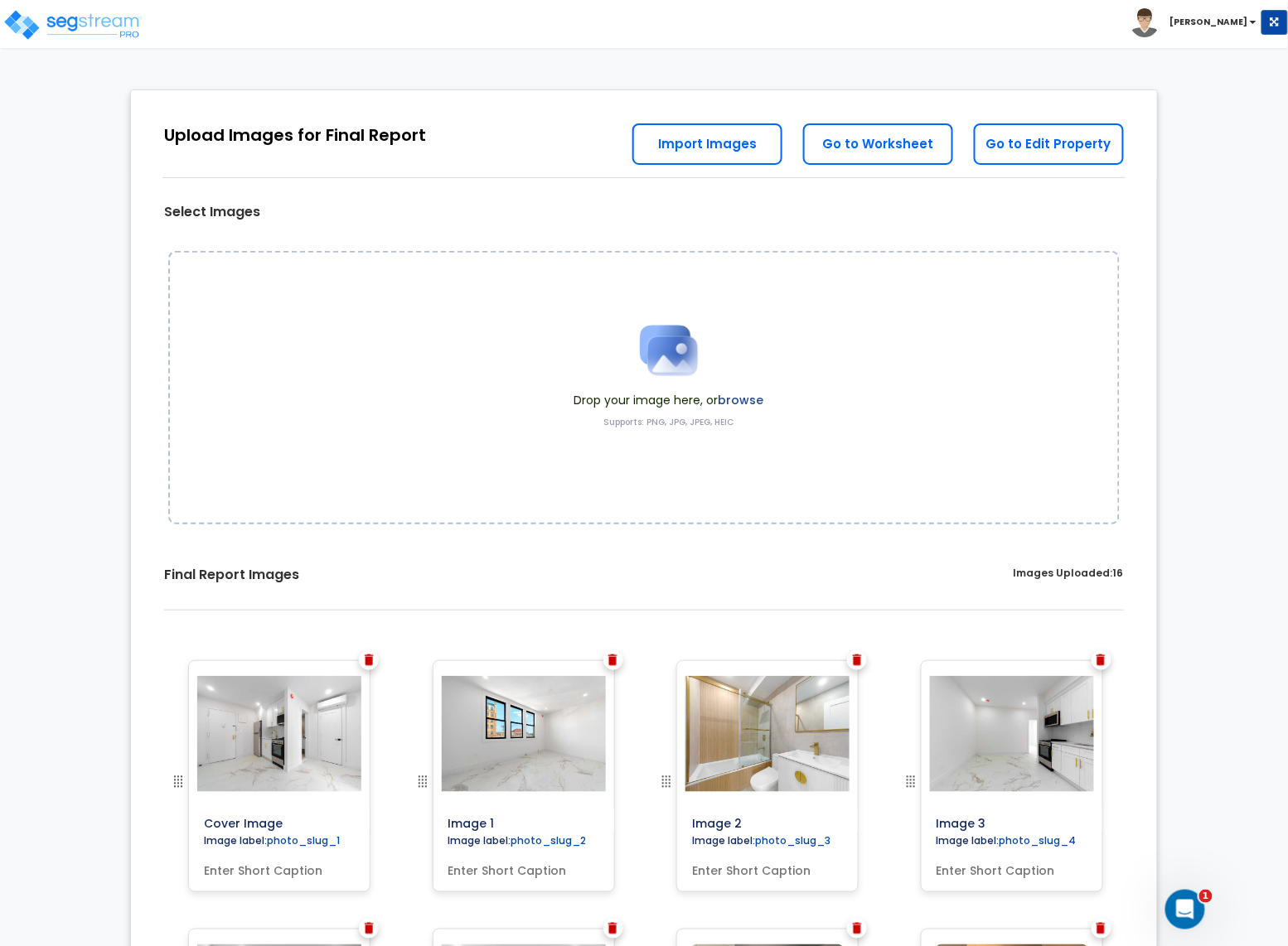
click at [369, 663] on img at bounding box center [369, 660] width 9 height 11
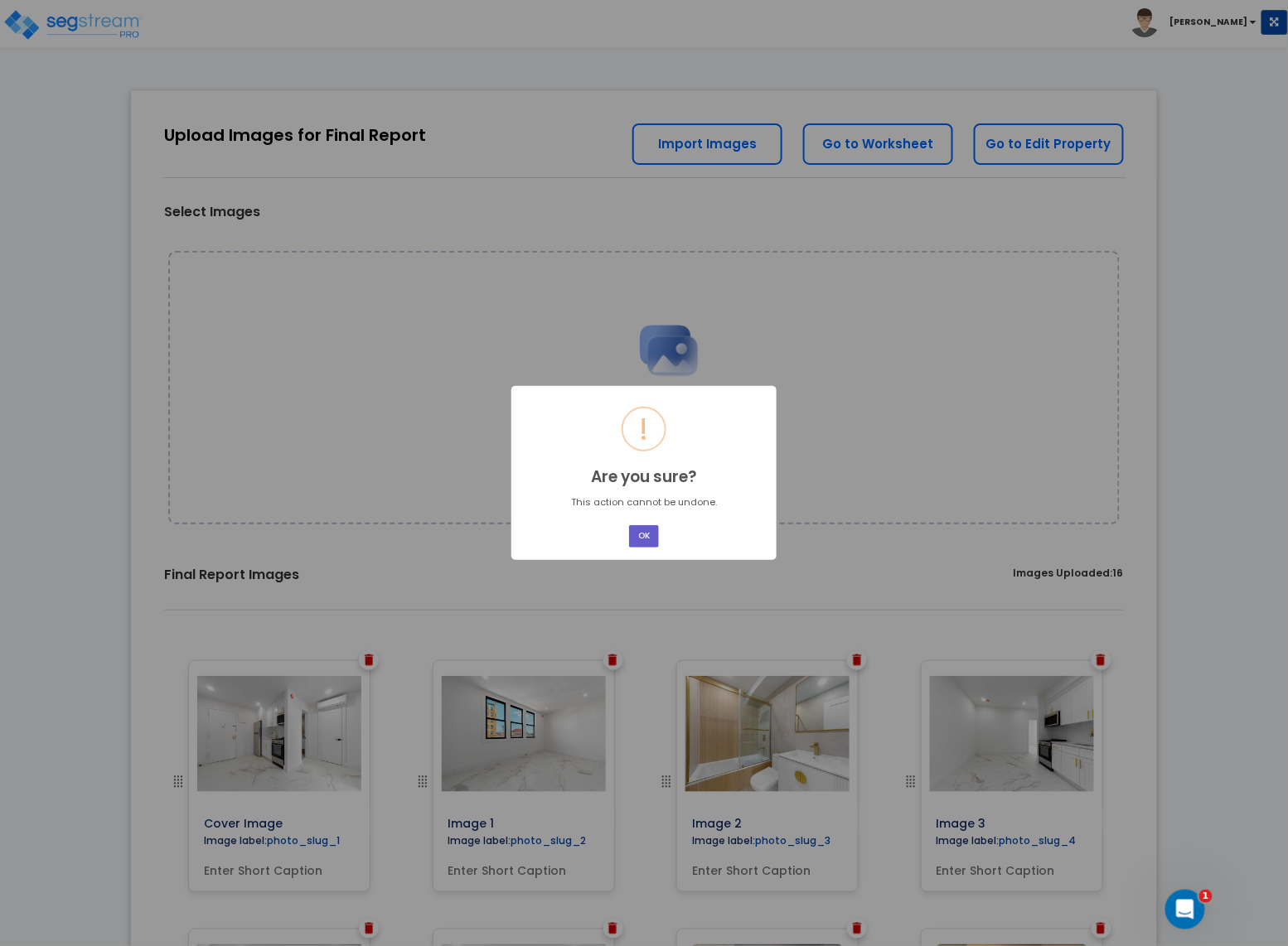
click at [648, 537] on button "OK" at bounding box center [644, 537] width 30 height 23
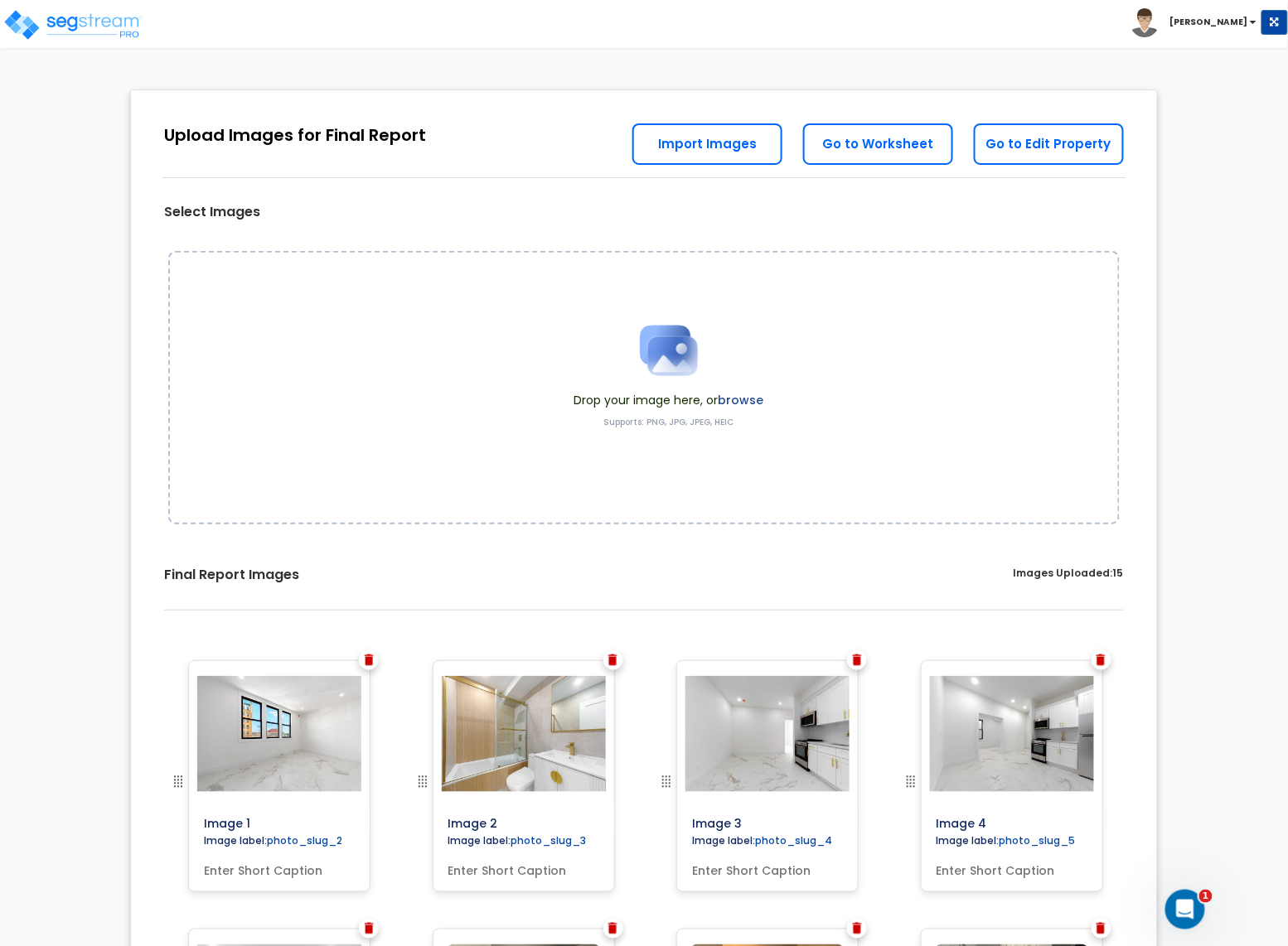
click at [365, 663] on img at bounding box center [369, 660] width 9 height 11
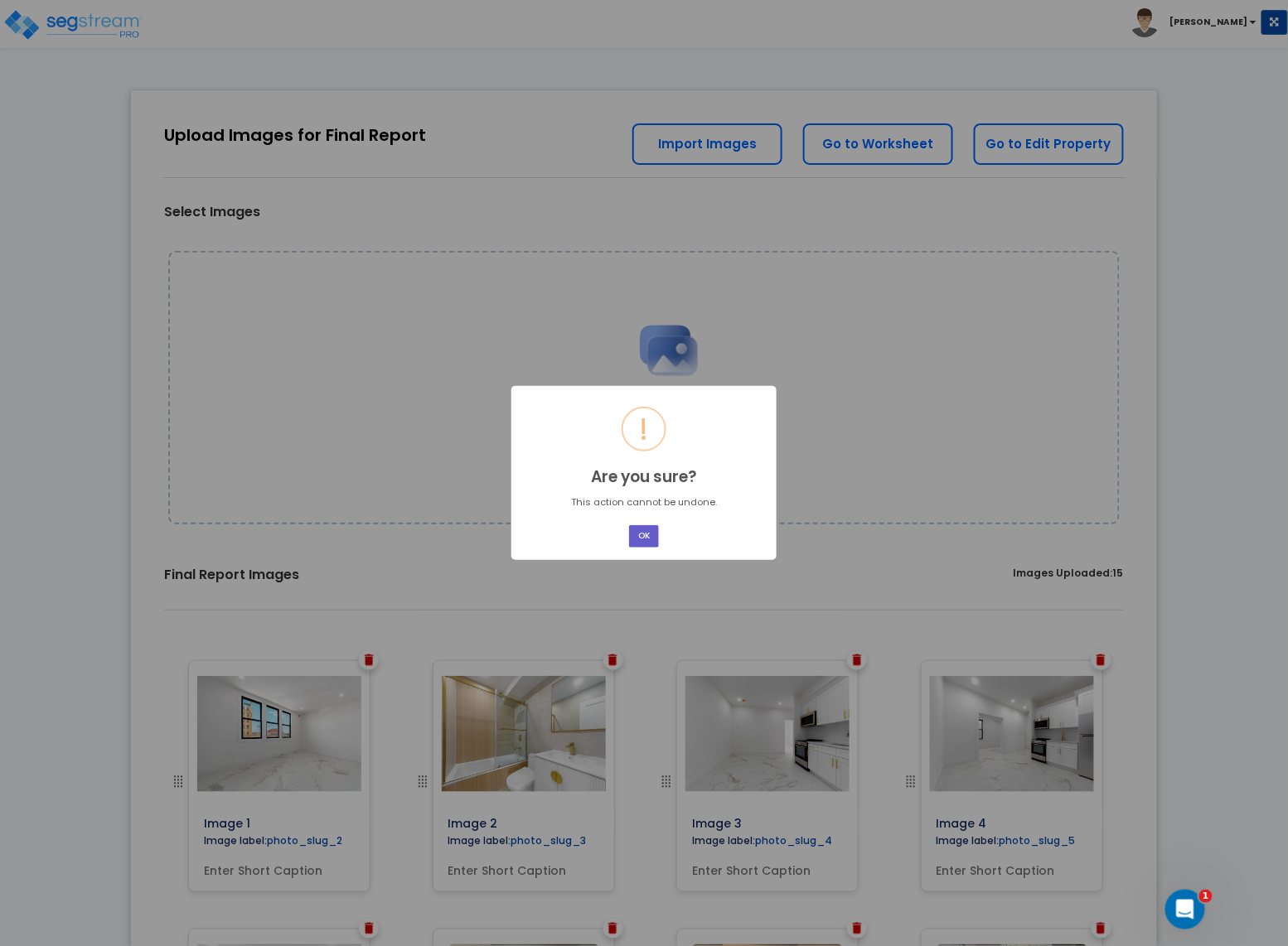
click at [640, 534] on button "OK" at bounding box center [644, 537] width 30 height 23
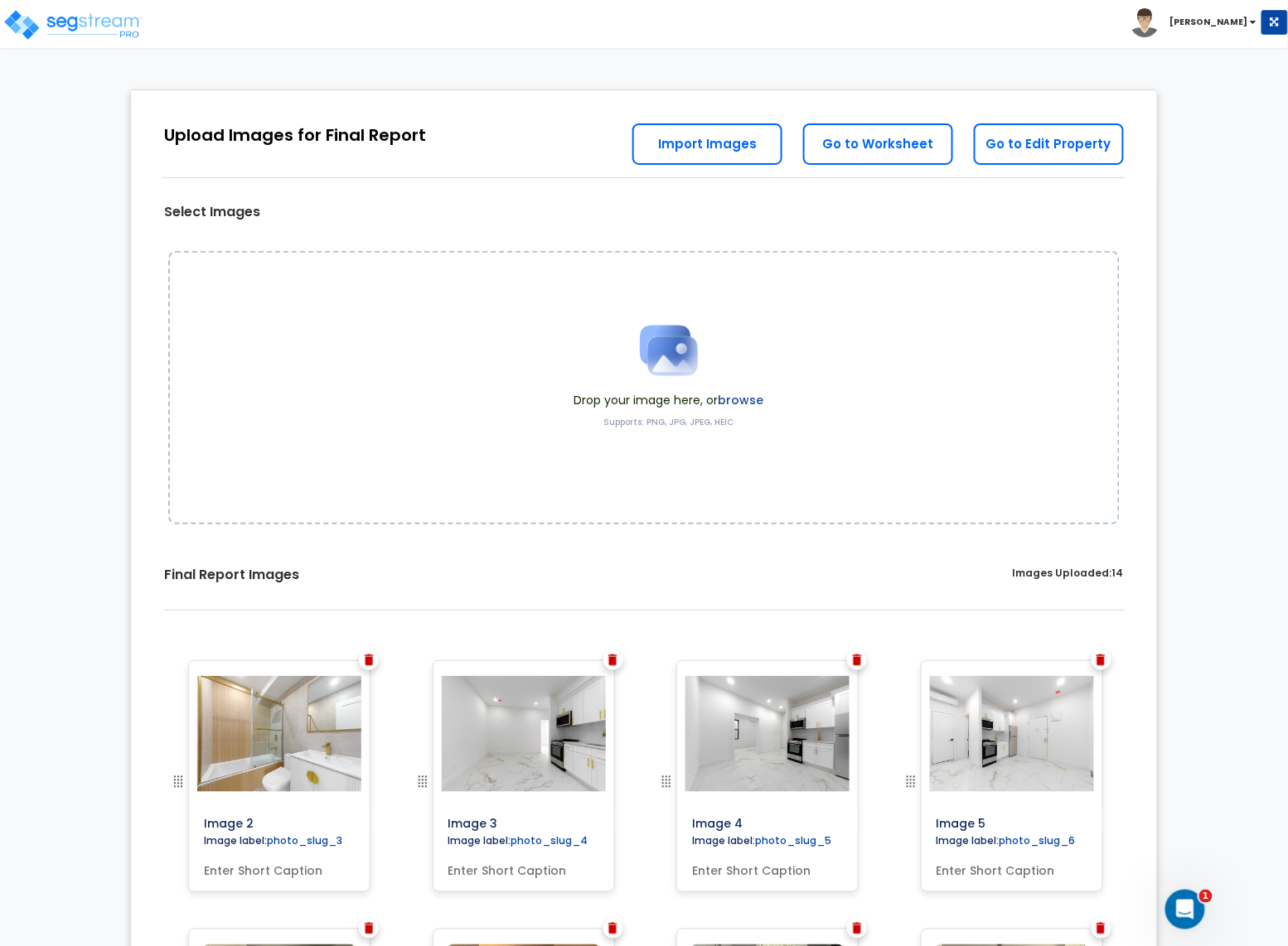
click at [368, 661] on img at bounding box center [369, 660] width 9 height 11
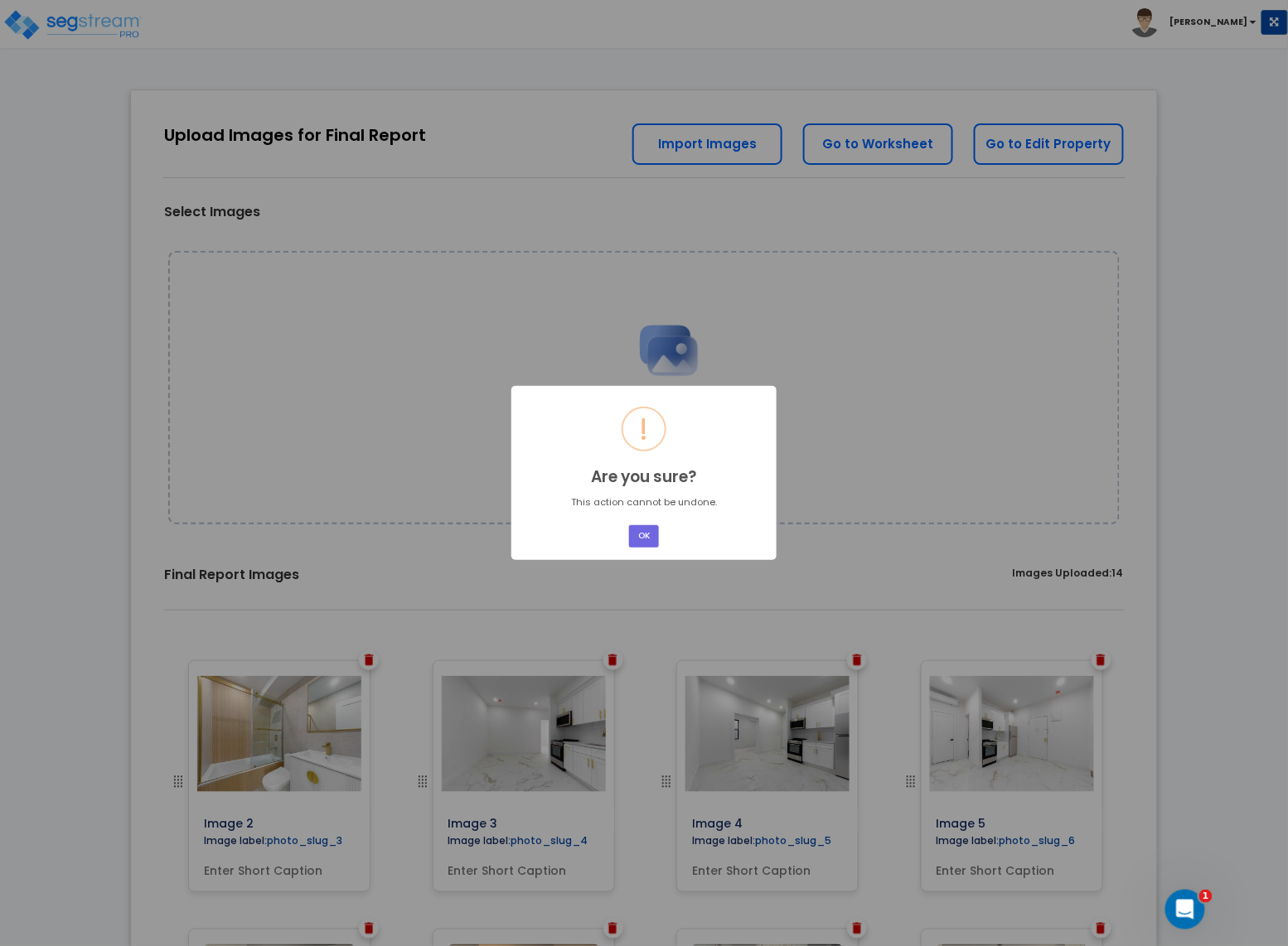
click at [661, 533] on div "OK No Cancel" at bounding box center [644, 537] width 35 height 27
click at [639, 540] on button "OK" at bounding box center [644, 537] width 30 height 23
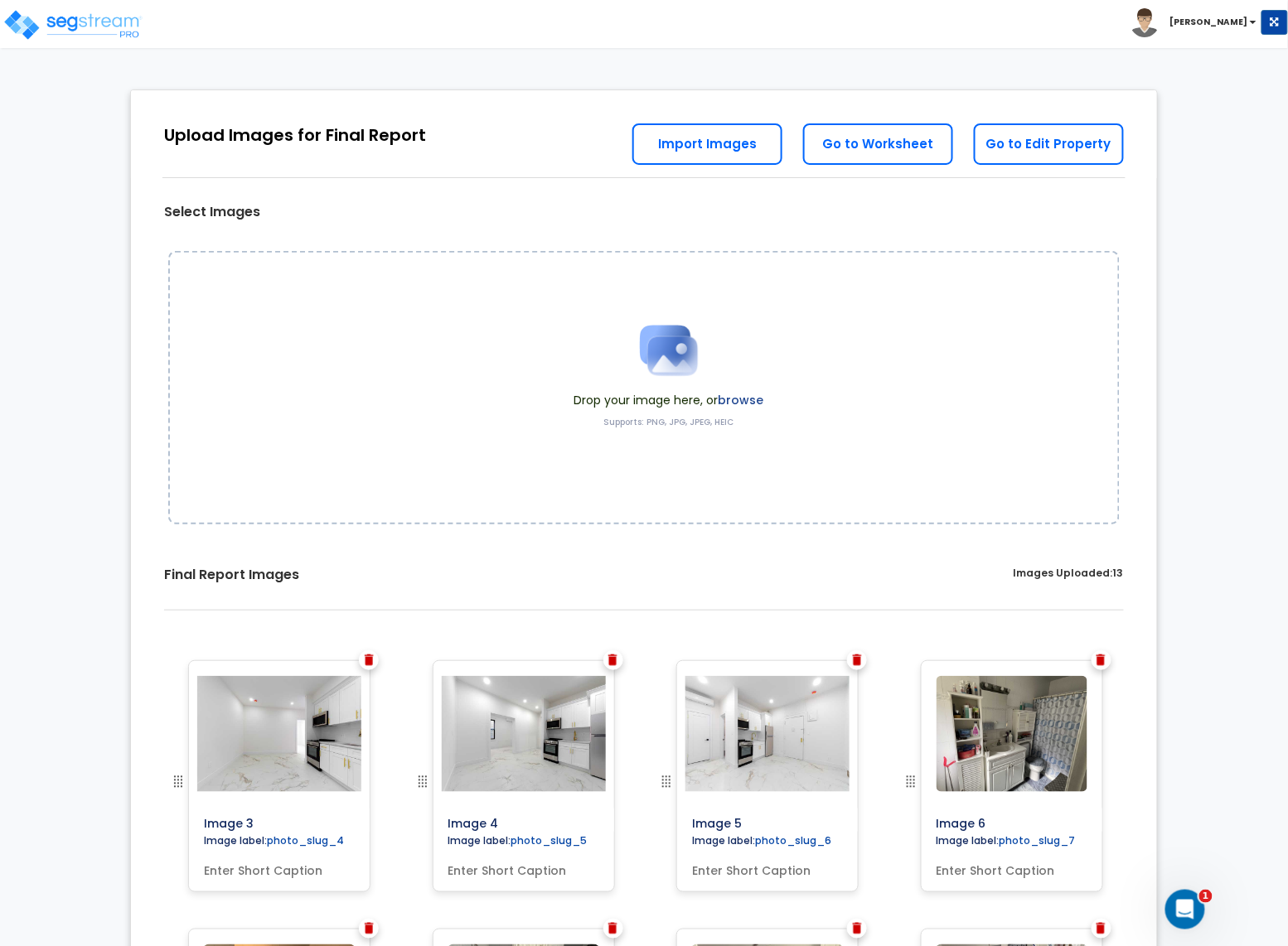
click at [369, 661] on img at bounding box center [369, 660] width 9 height 11
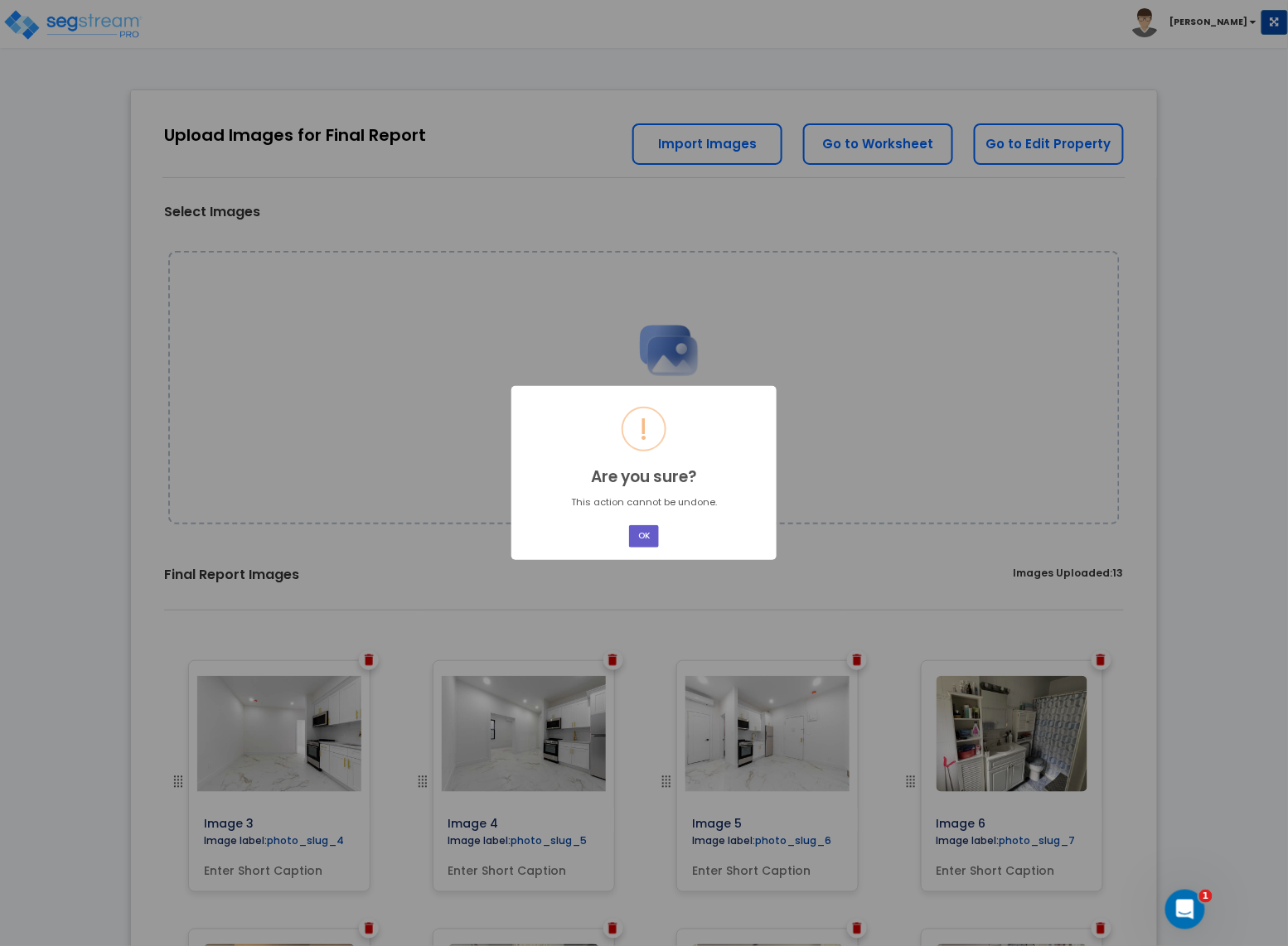
click at [634, 532] on button "OK" at bounding box center [644, 537] width 30 height 23
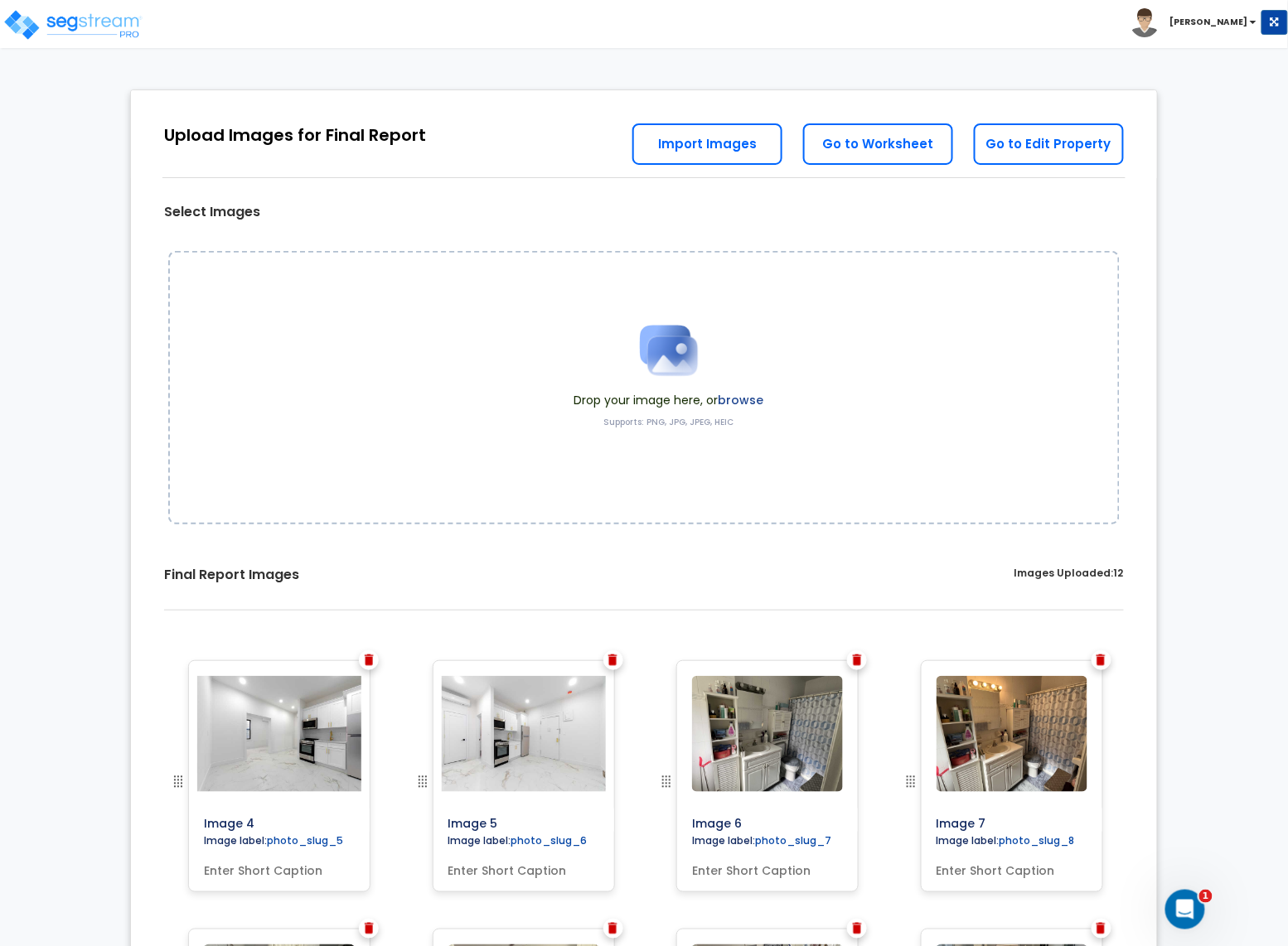
click at [369, 662] on img at bounding box center [369, 660] width 9 height 11
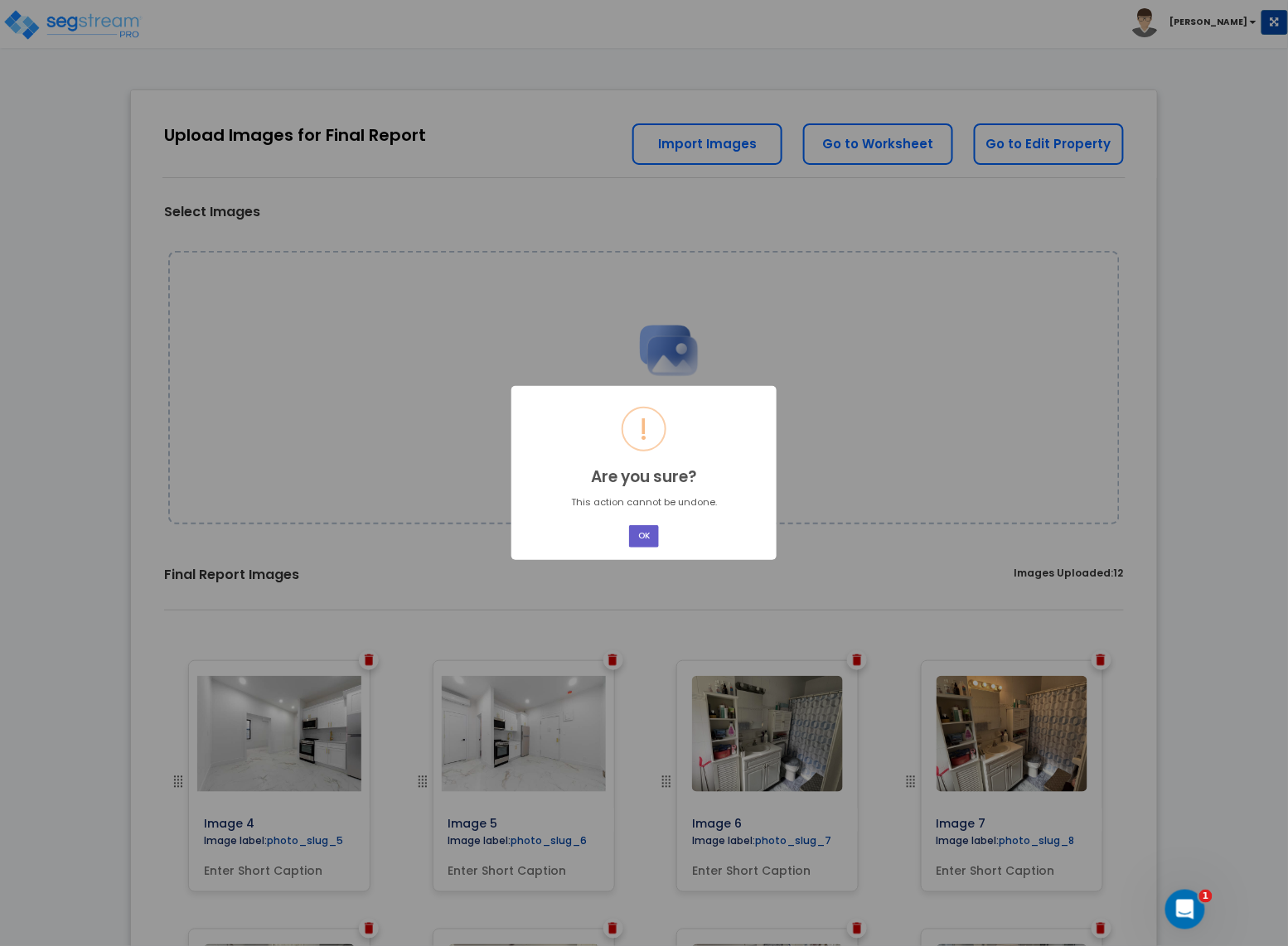
click at [640, 544] on button "OK" at bounding box center [644, 537] width 30 height 23
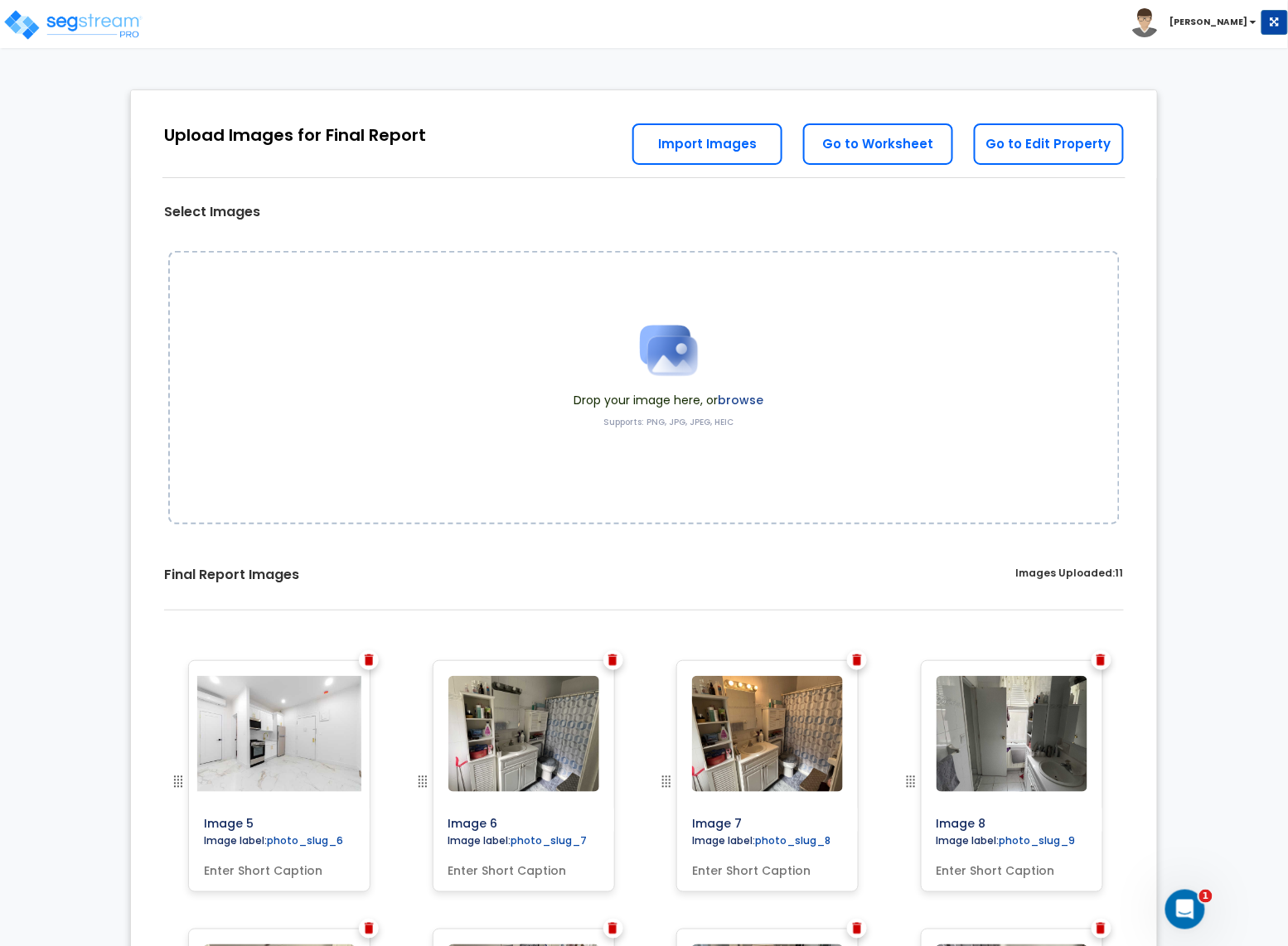
click at [369, 661] on img at bounding box center [369, 660] width 9 height 11
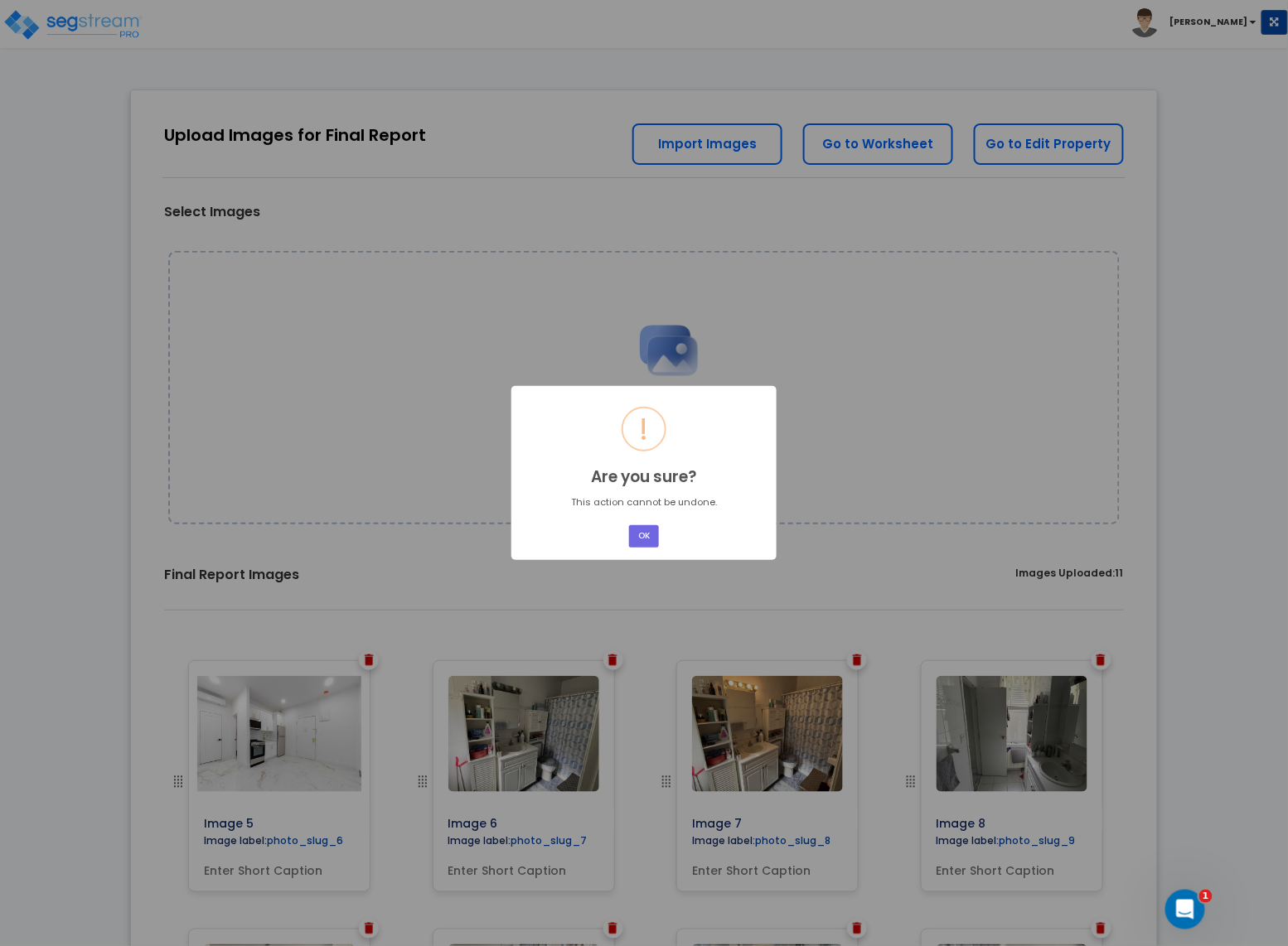
drag, startPoint x: 651, startPoint y: 530, endPoint x: 634, endPoint y: 544, distance: 22.0
click at [651, 530] on button "OK" at bounding box center [644, 537] width 30 height 23
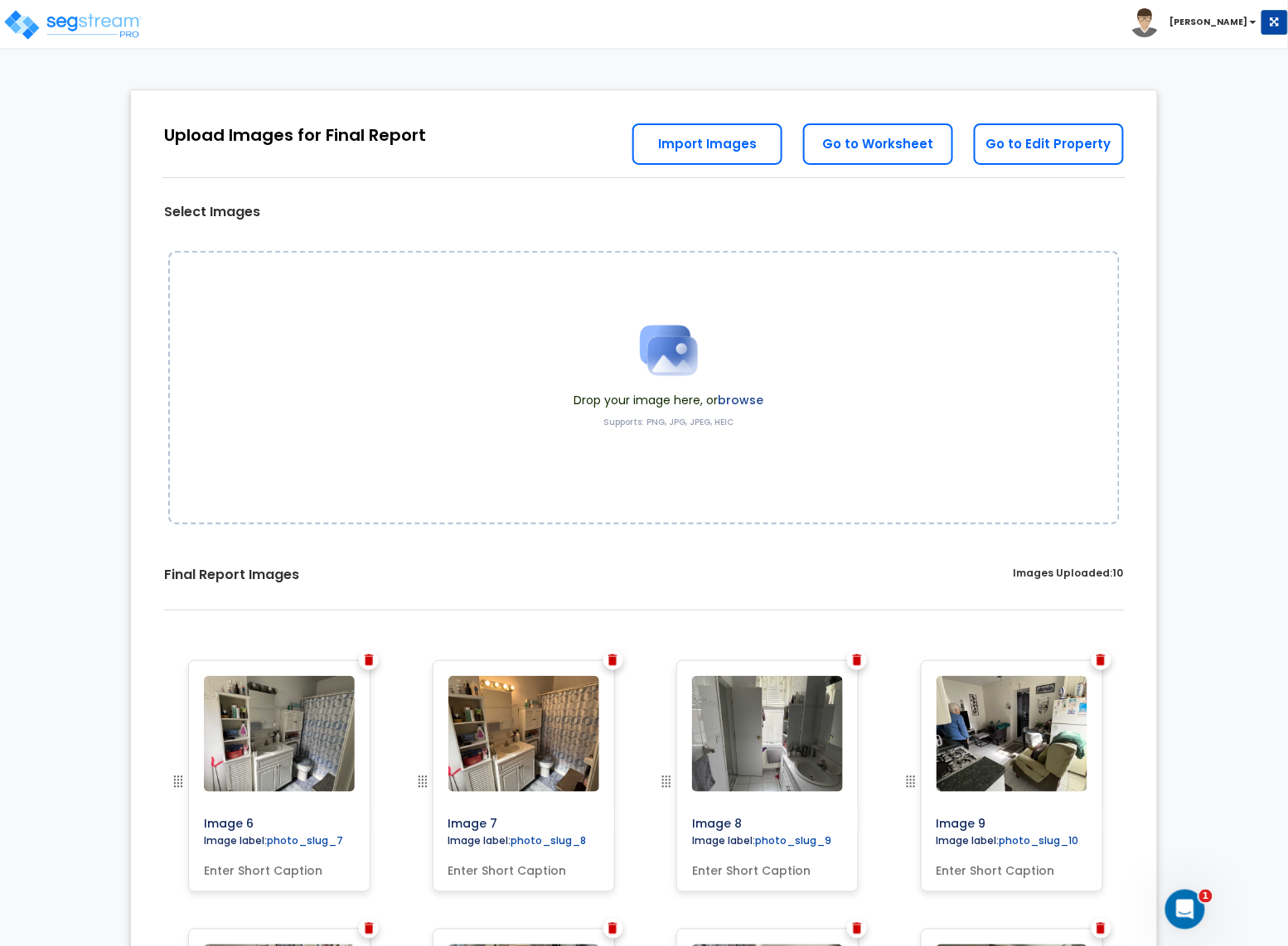
click at [371, 663] on img at bounding box center [369, 660] width 9 height 11
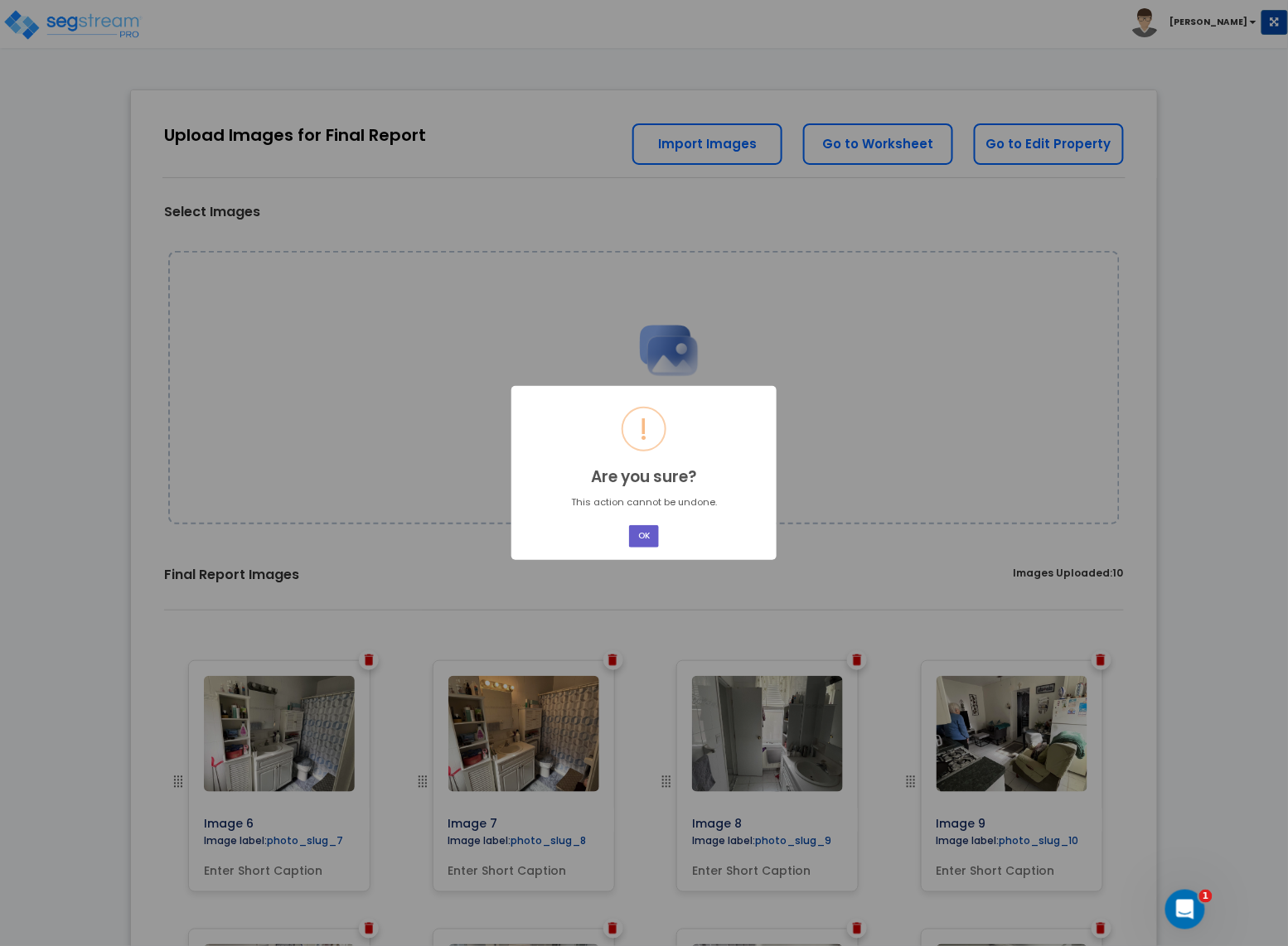
click at [640, 544] on button "OK" at bounding box center [644, 537] width 30 height 23
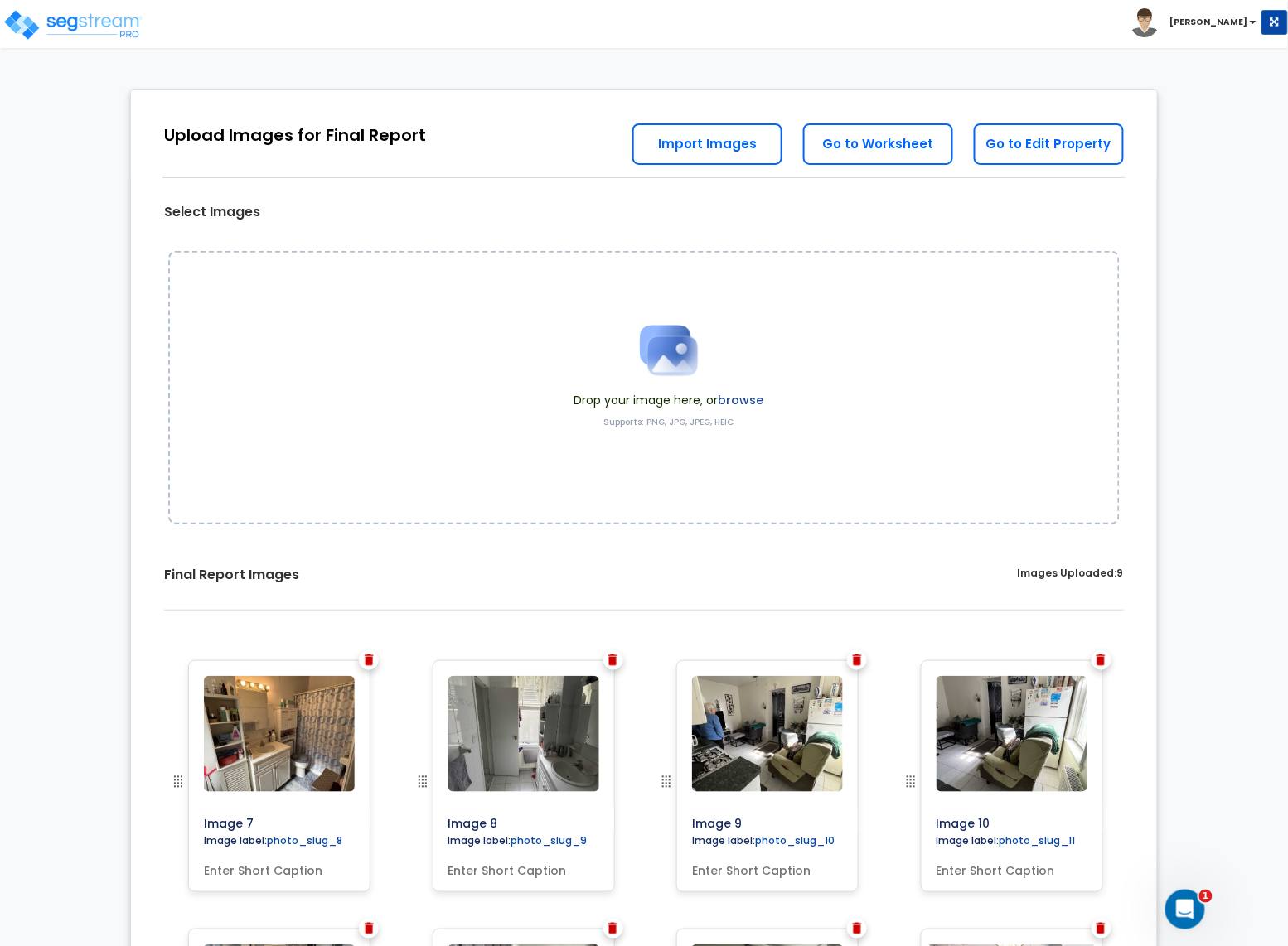
click at [370, 662] on img at bounding box center [369, 660] width 9 height 11
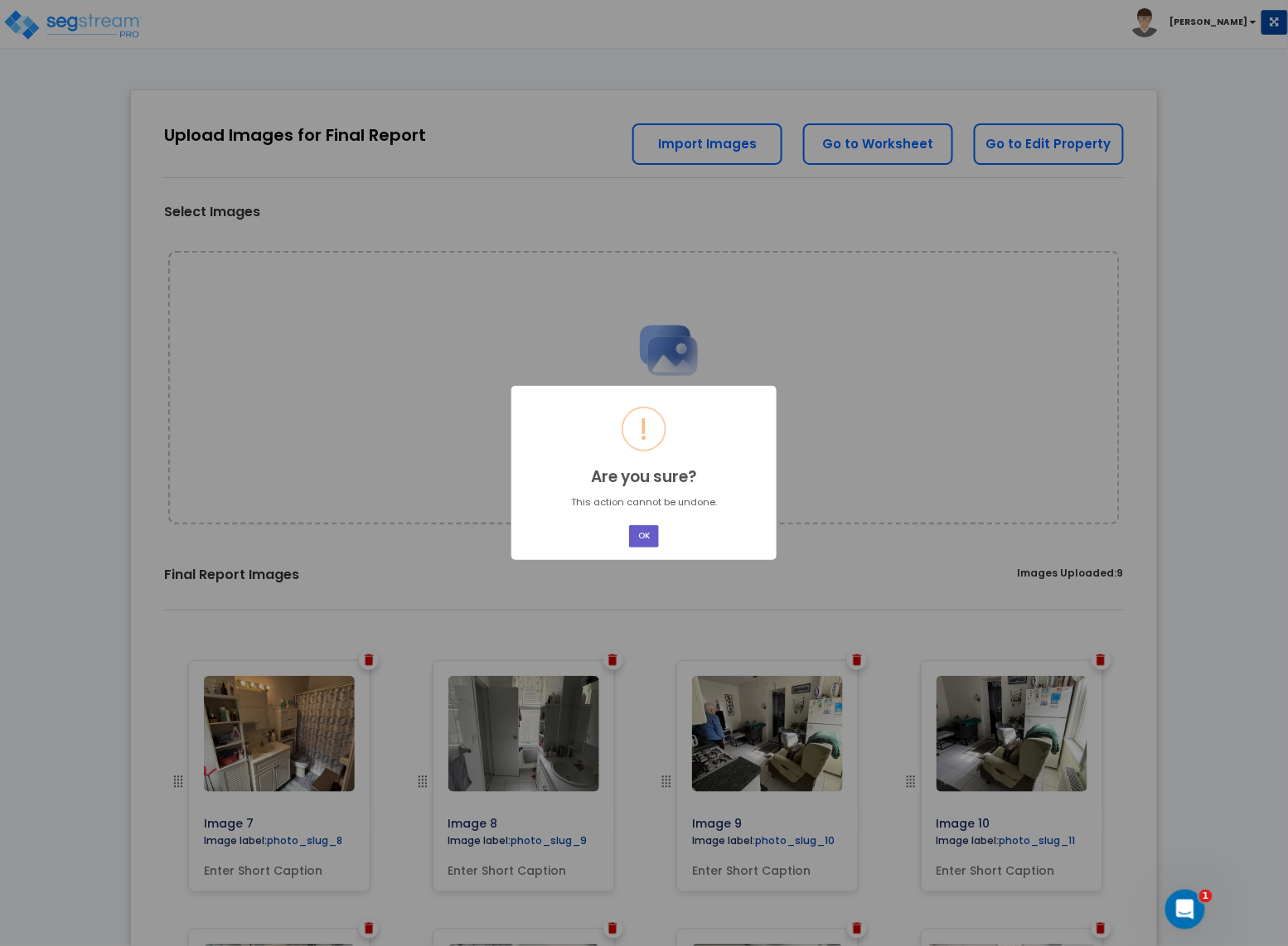
click at [636, 537] on button "OK" at bounding box center [644, 537] width 30 height 23
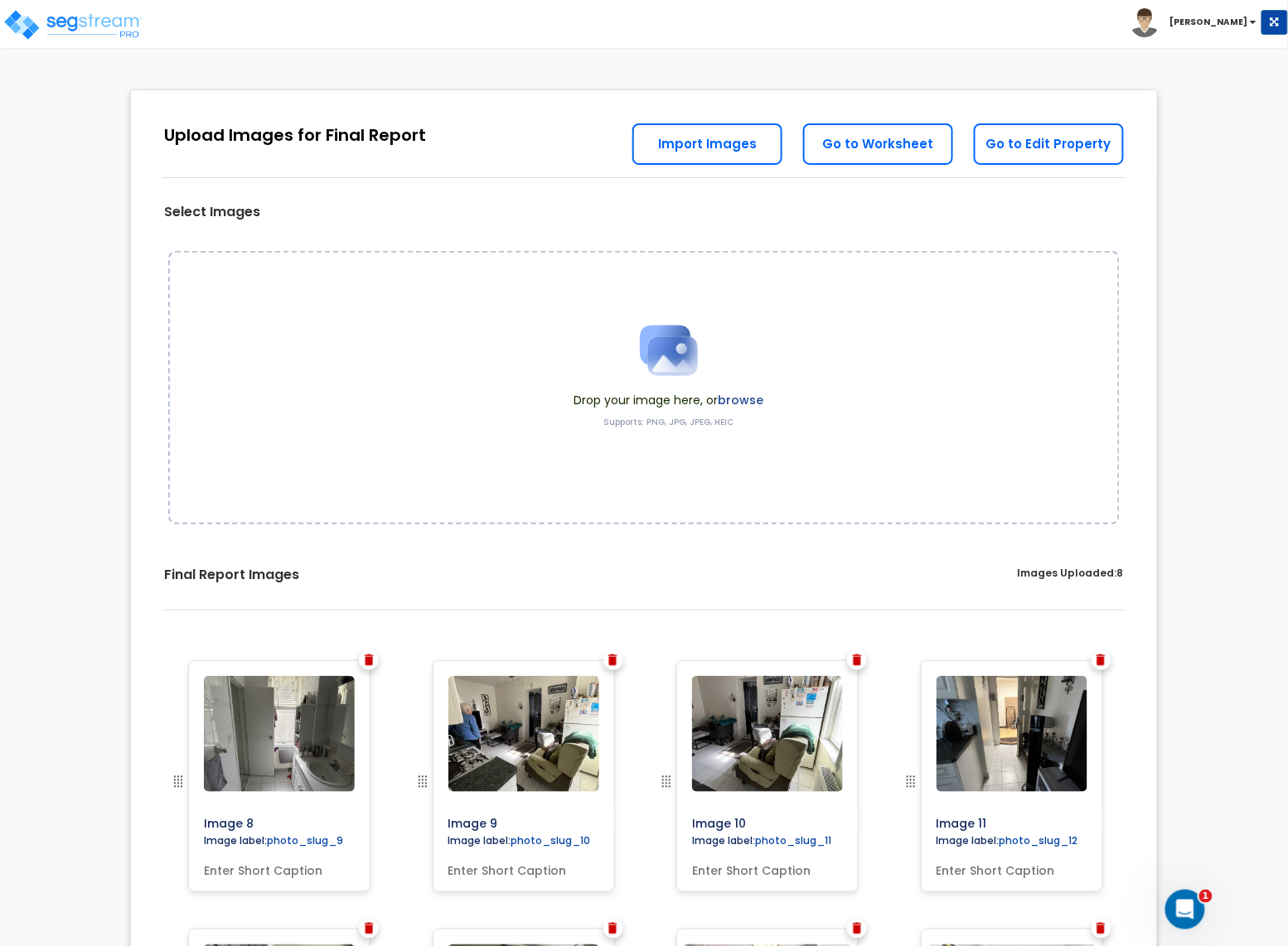
click at [371, 661] on img at bounding box center [369, 660] width 9 height 11
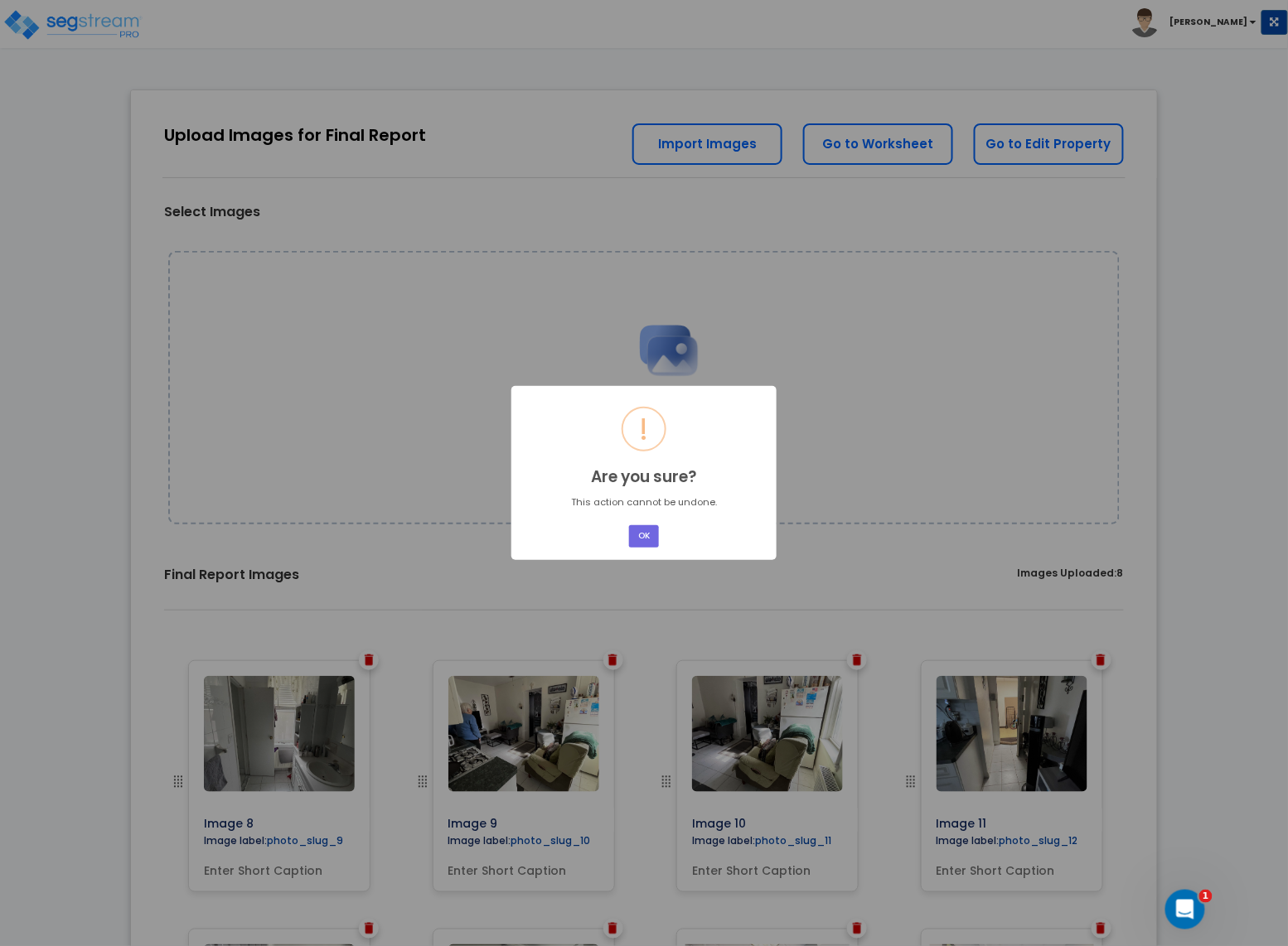
click at [651, 548] on div "OK No Cancel" at bounding box center [644, 537] width 35 height 27
click at [638, 541] on button "OK" at bounding box center [644, 537] width 30 height 23
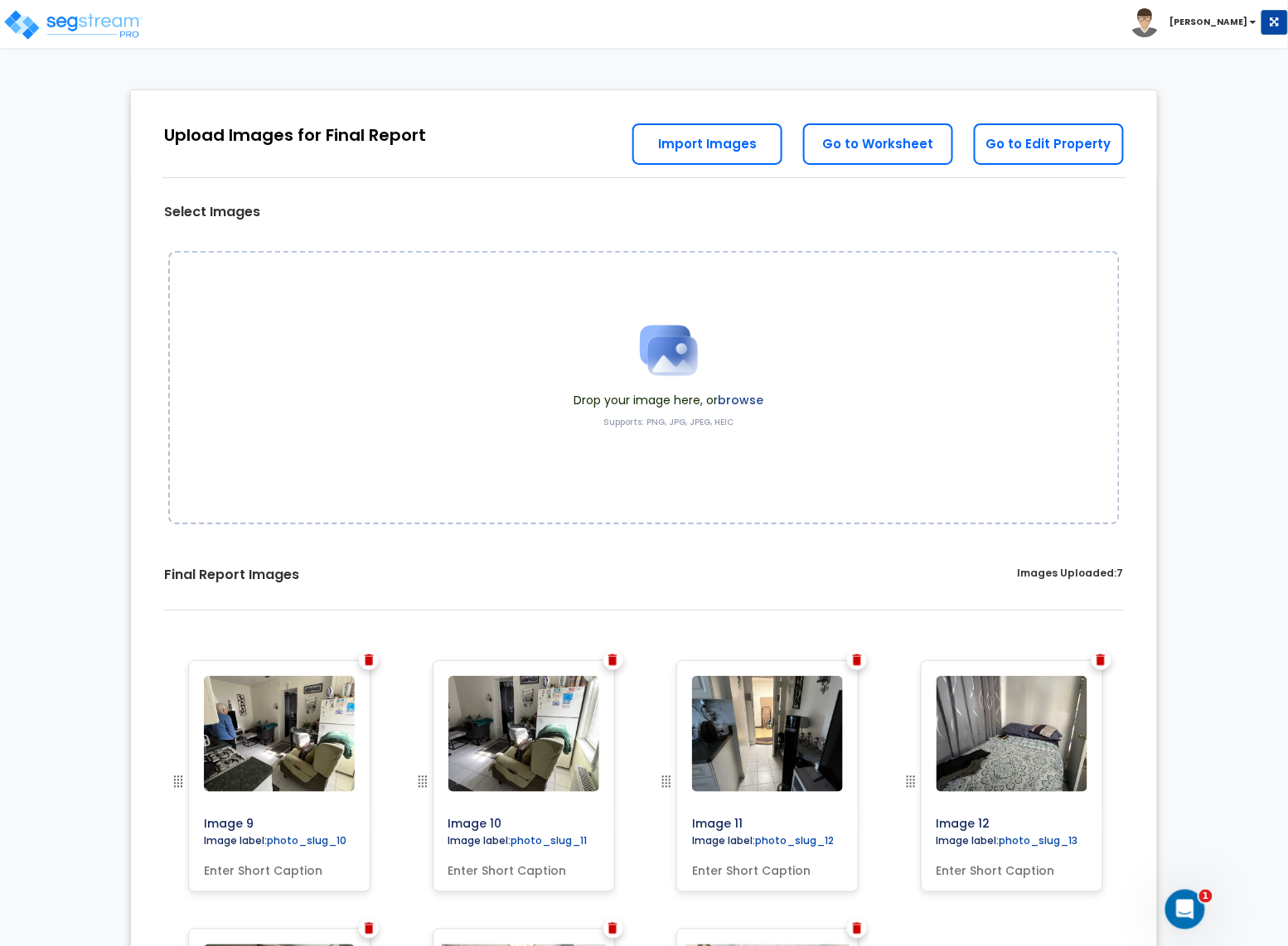
click at [371, 663] on img at bounding box center [369, 660] width 9 height 11
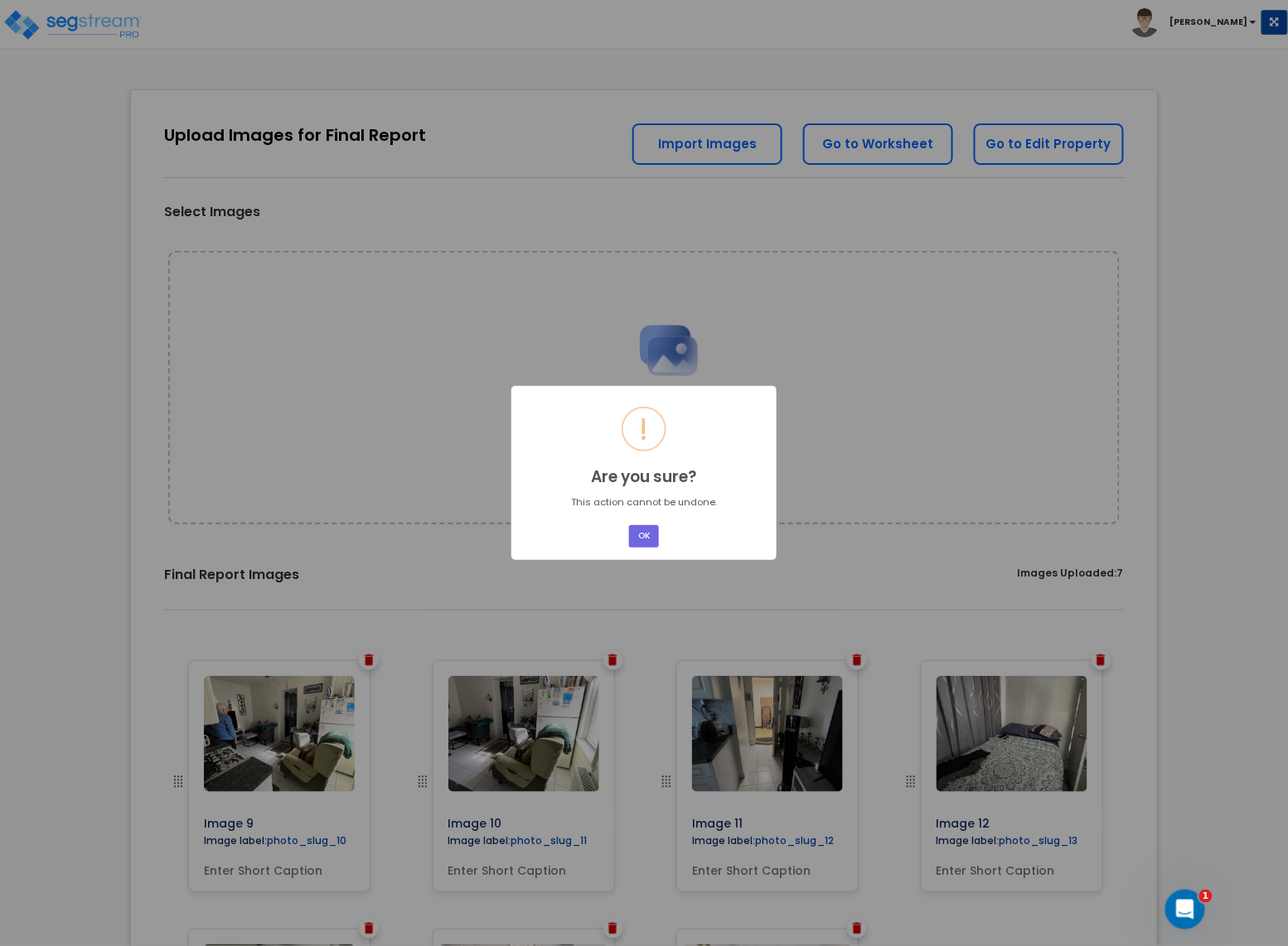
click at [642, 544] on button "OK" at bounding box center [644, 537] width 30 height 23
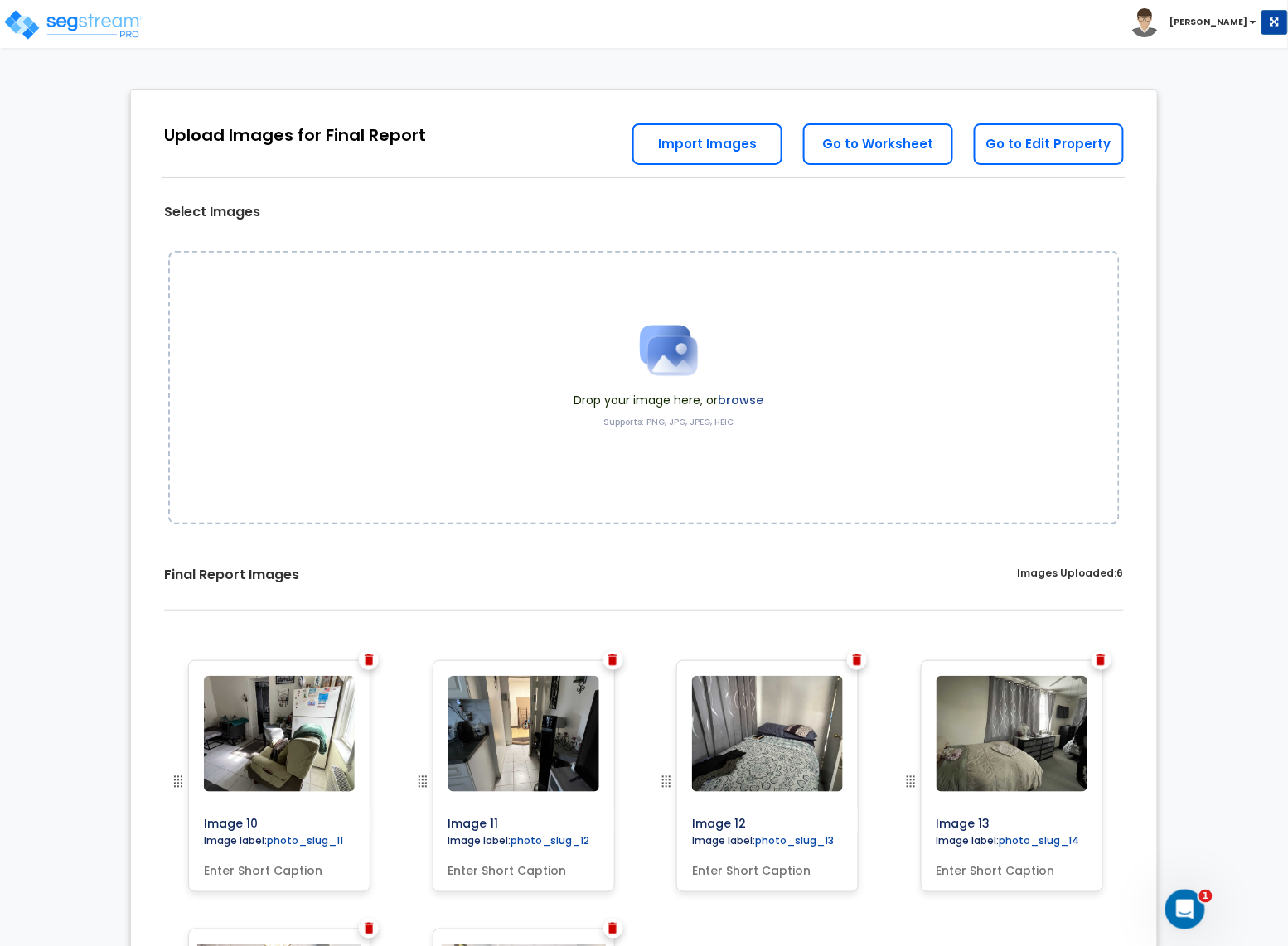
click at [367, 662] on img at bounding box center [369, 660] width 9 height 11
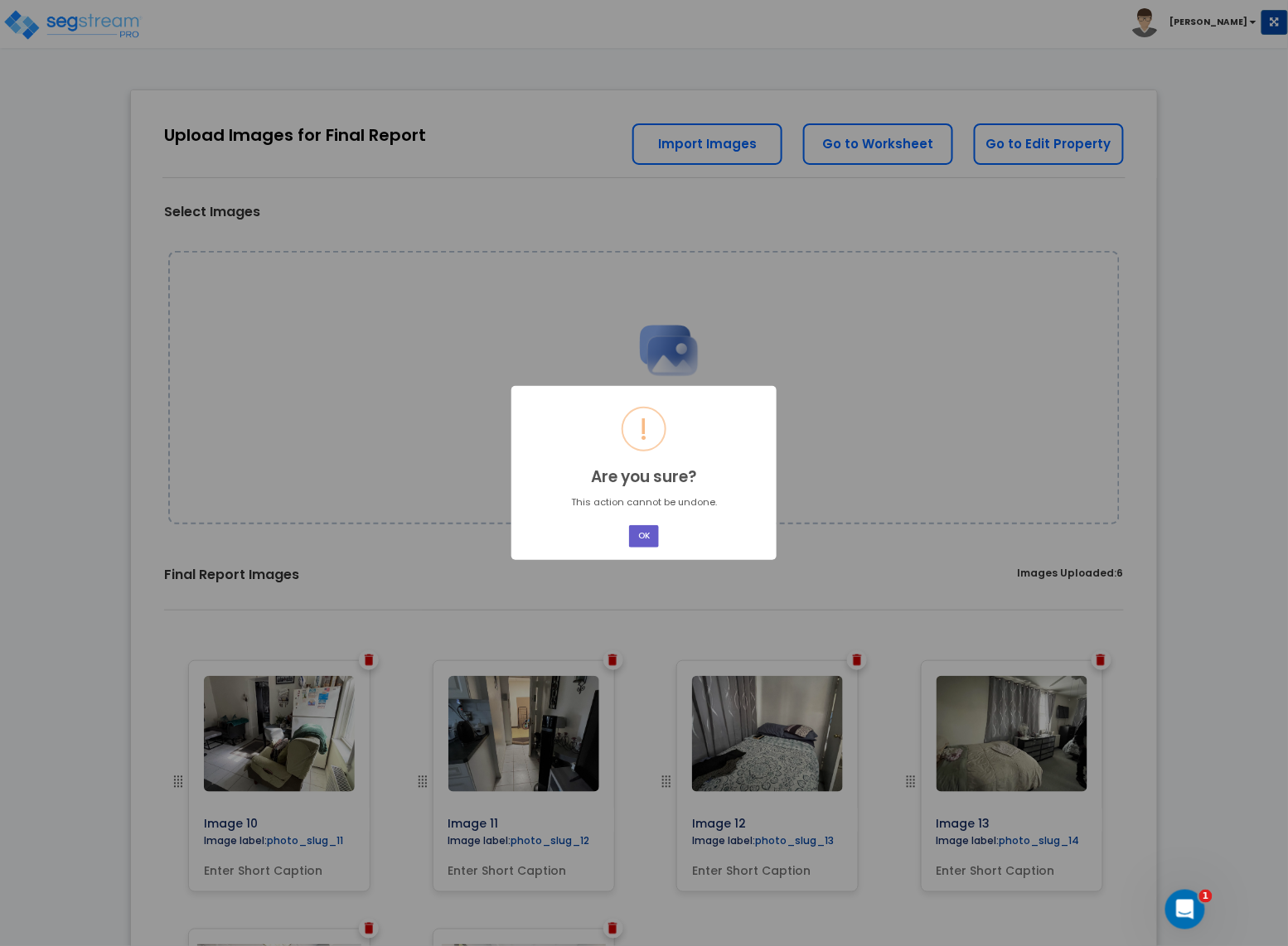
click at [654, 537] on button "OK" at bounding box center [644, 537] width 30 height 23
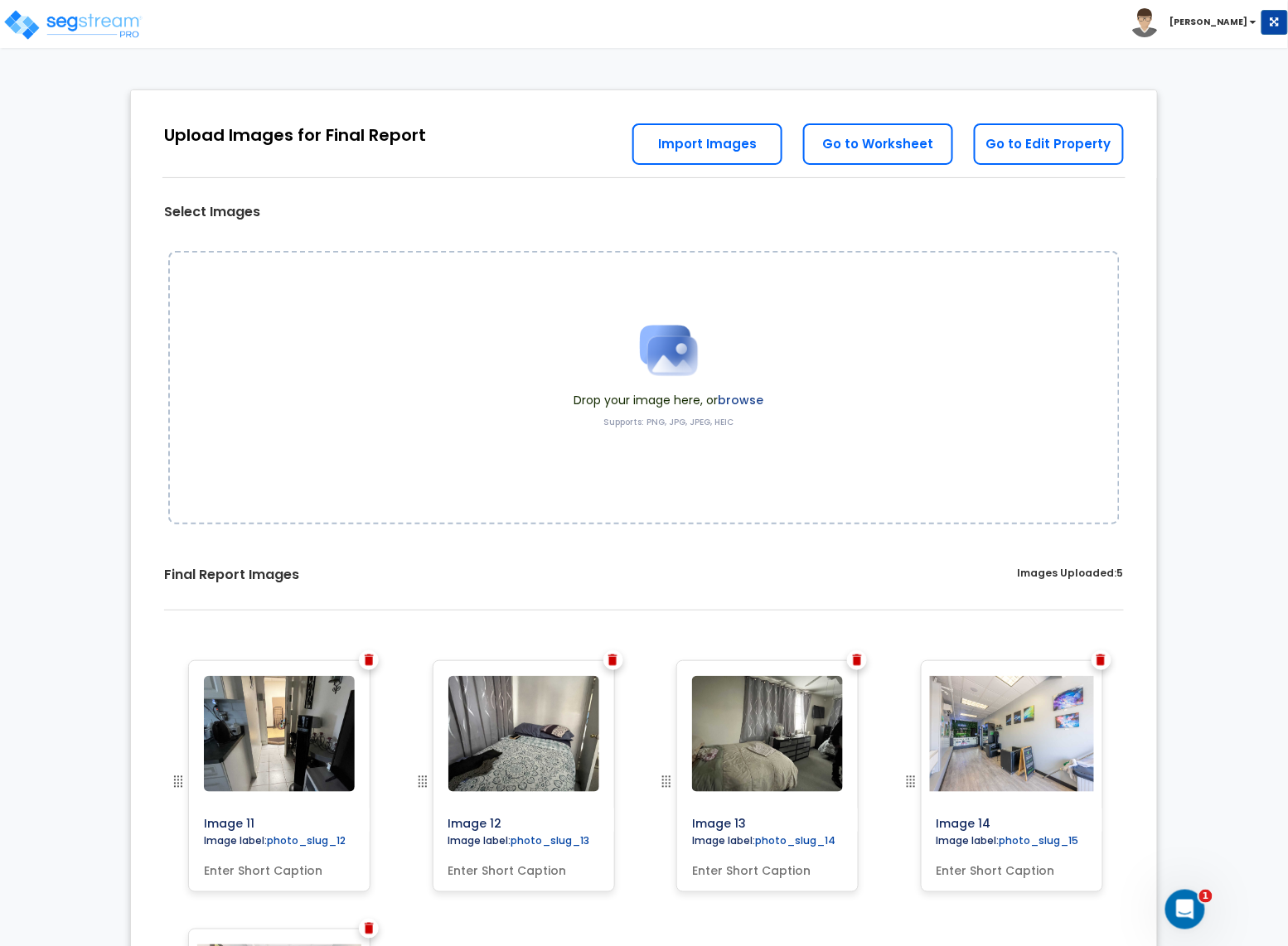
click at [371, 656] on img at bounding box center [369, 660] width 9 height 11
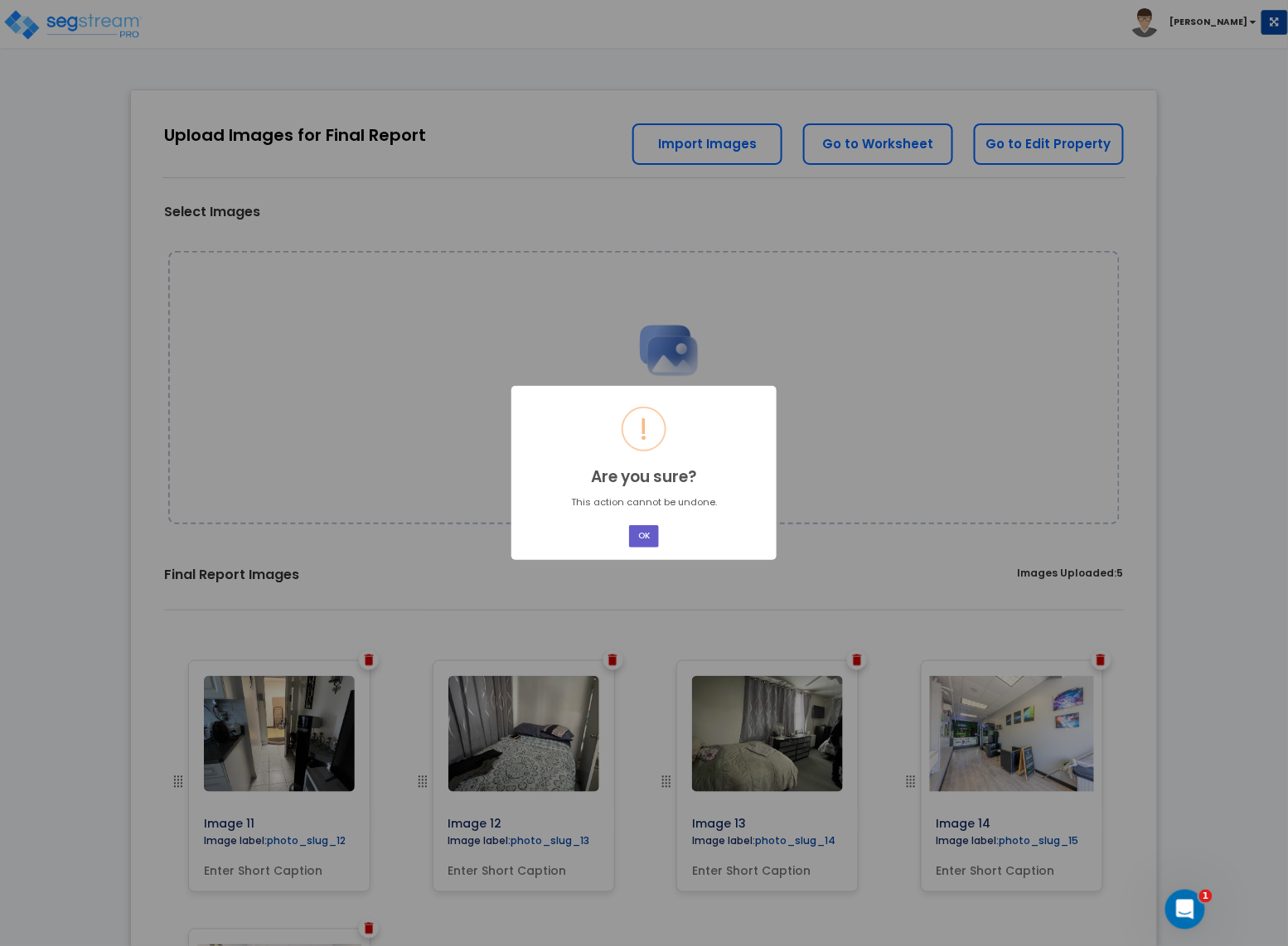
click at [637, 537] on button "OK" at bounding box center [644, 537] width 30 height 23
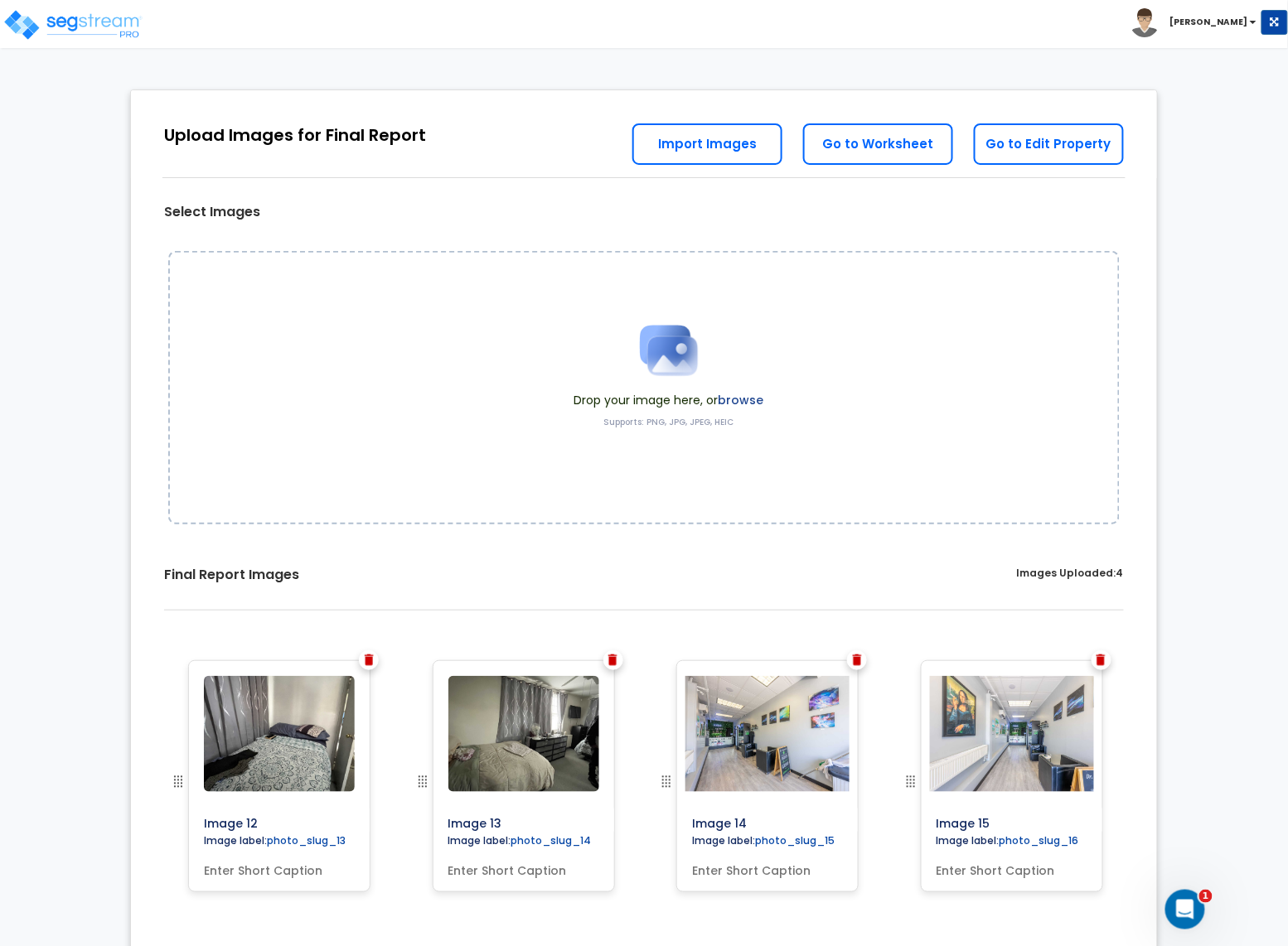
click at [370, 667] on div at bounding box center [368, 660] width 20 height 20
click at [368, 662] on img at bounding box center [369, 660] width 9 height 11
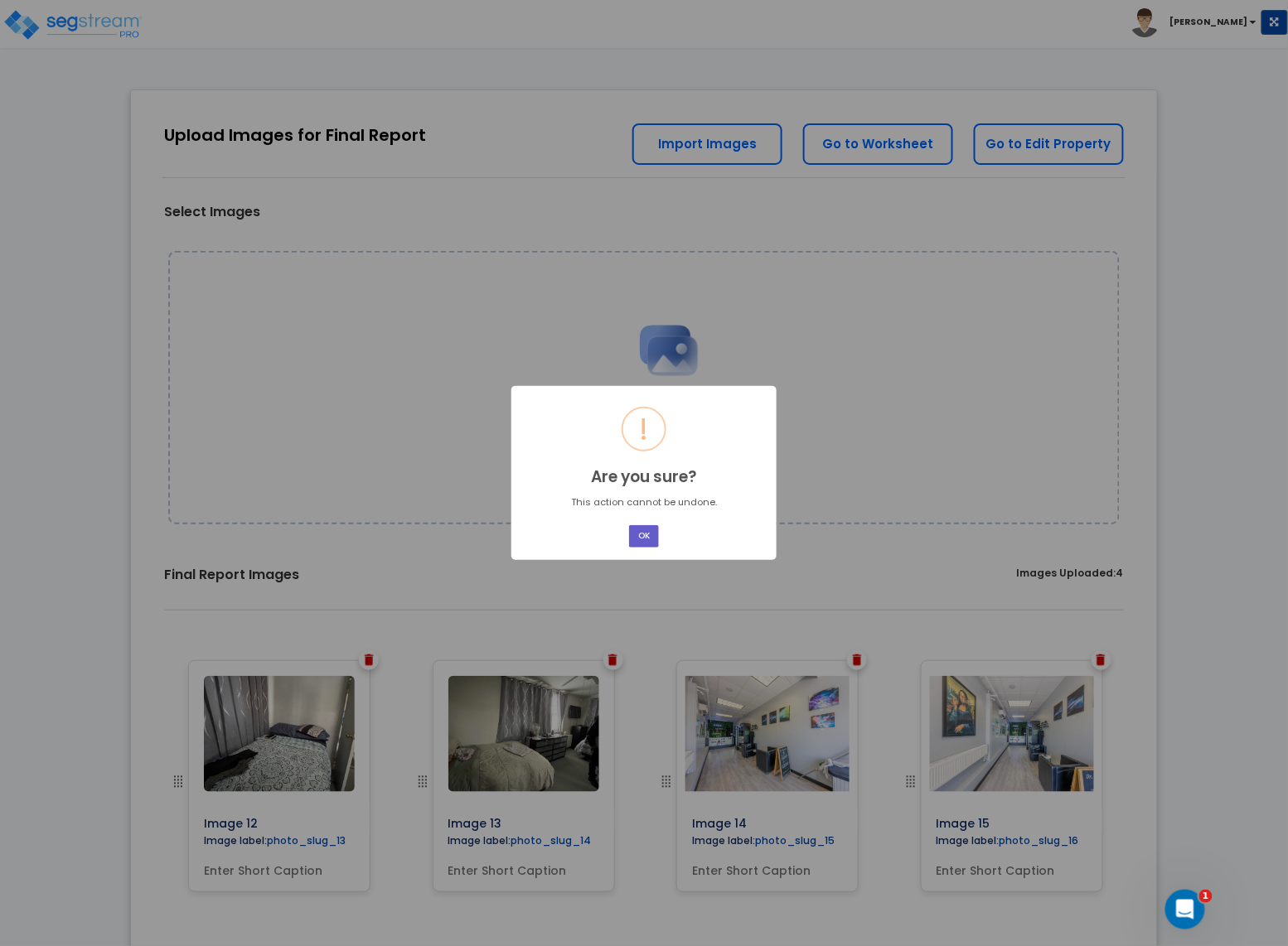
click at [652, 537] on button "OK" at bounding box center [644, 537] width 30 height 23
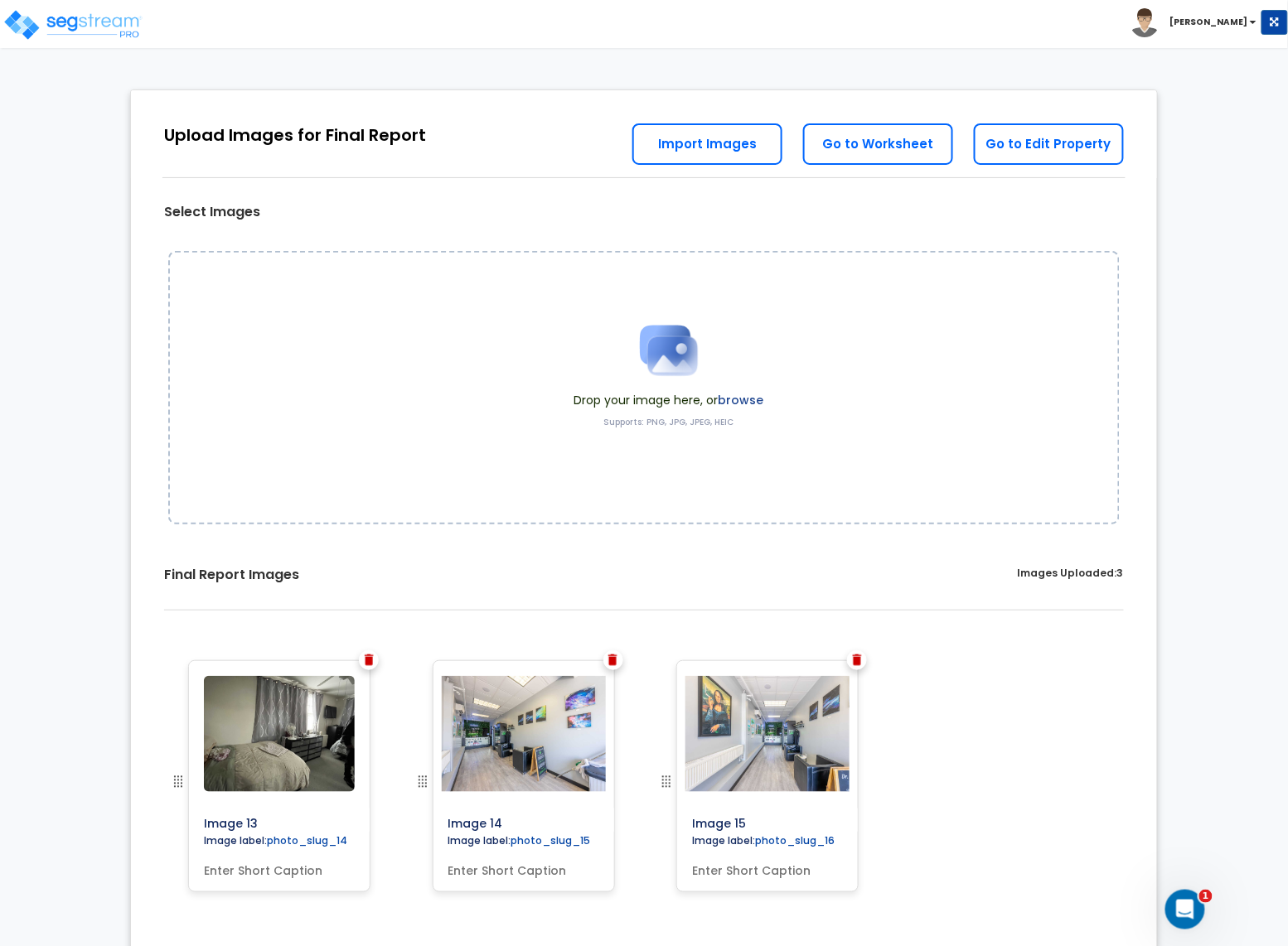
click at [365, 661] on img at bounding box center [369, 660] width 9 height 11
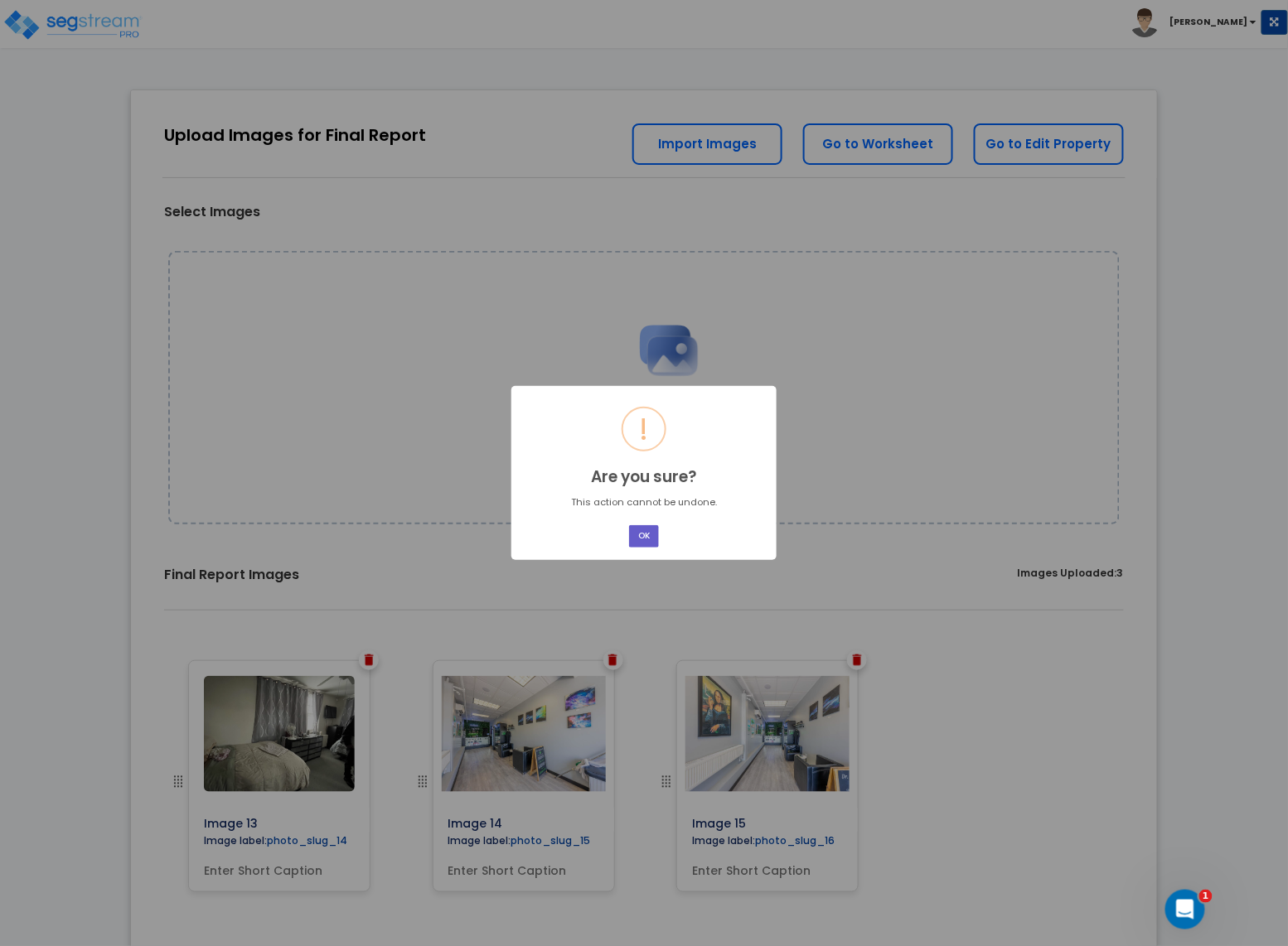
click at [652, 537] on button "OK" at bounding box center [644, 537] width 30 height 23
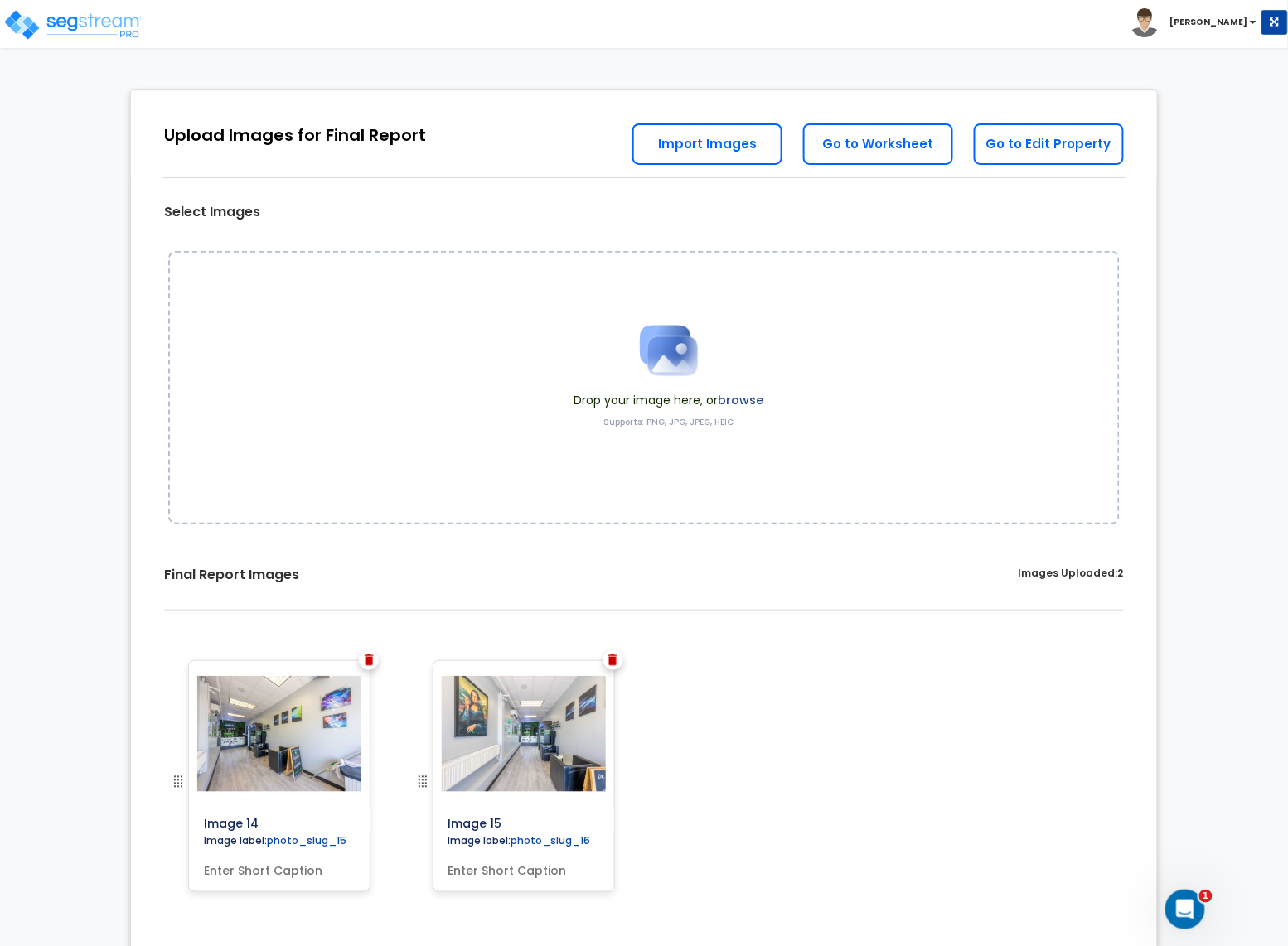
click at [371, 660] on img at bounding box center [369, 660] width 9 height 11
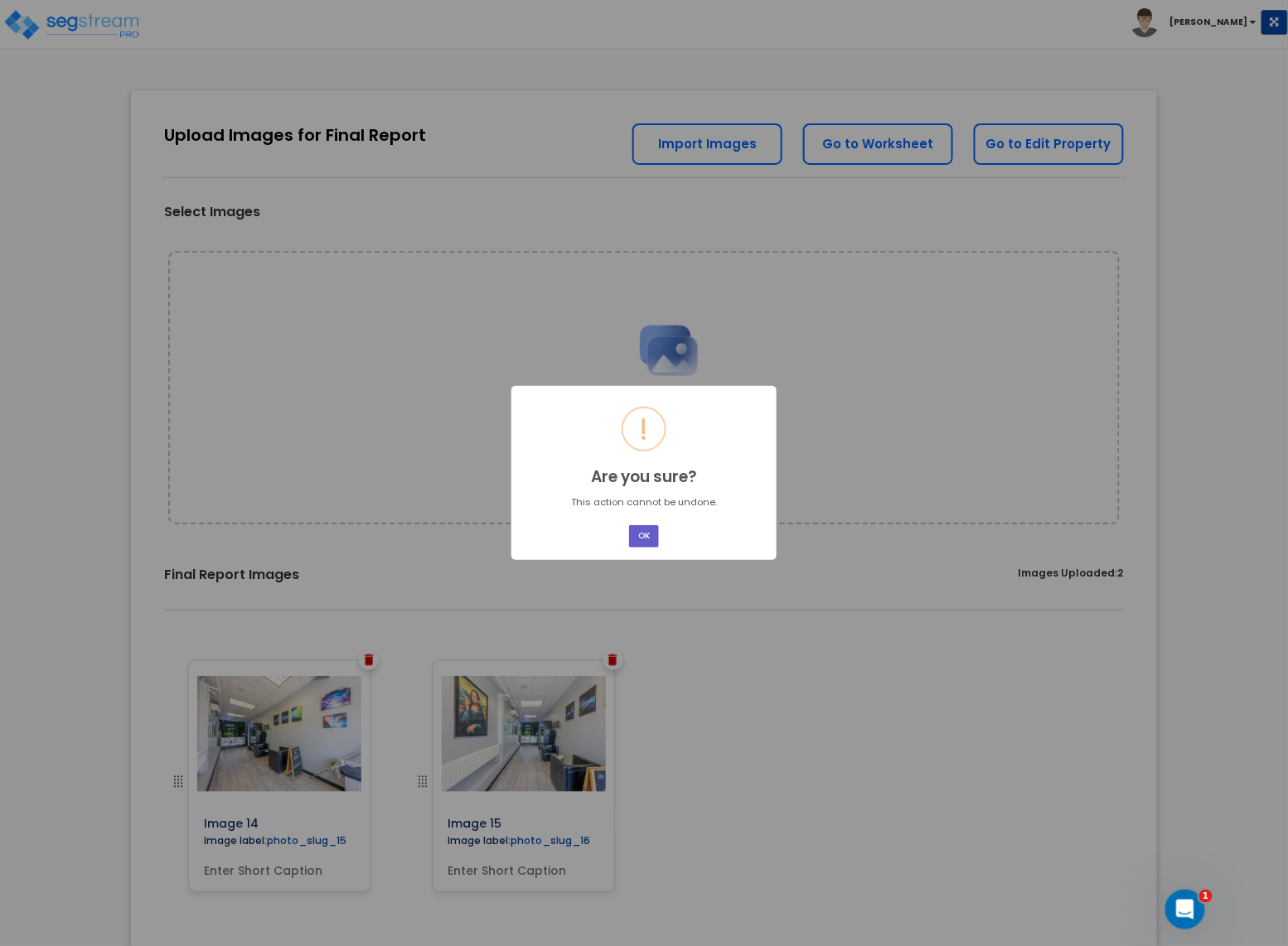
click at [652, 533] on button "OK" at bounding box center [644, 537] width 30 height 23
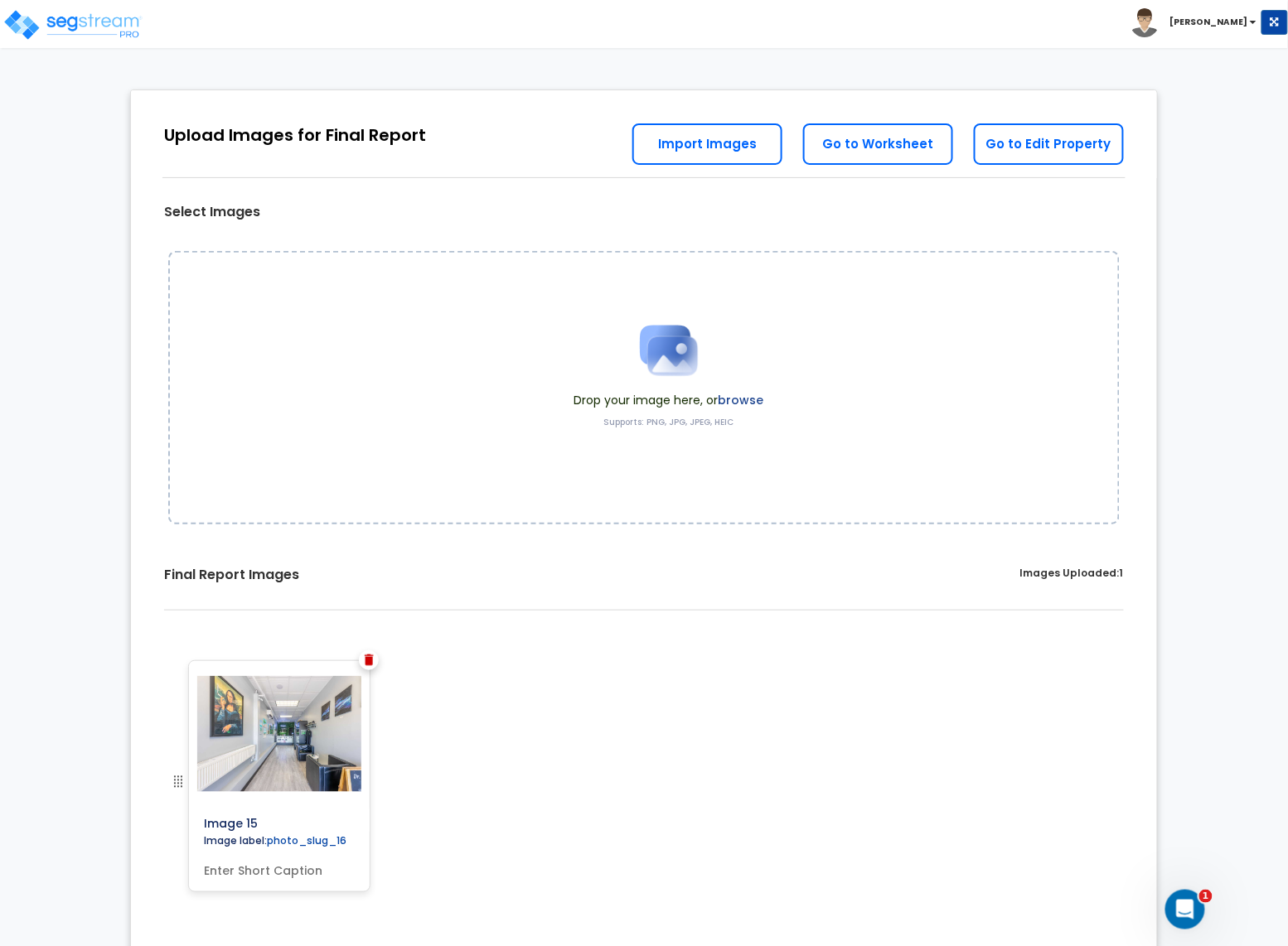
click at [372, 662] on img at bounding box center [369, 660] width 9 height 11
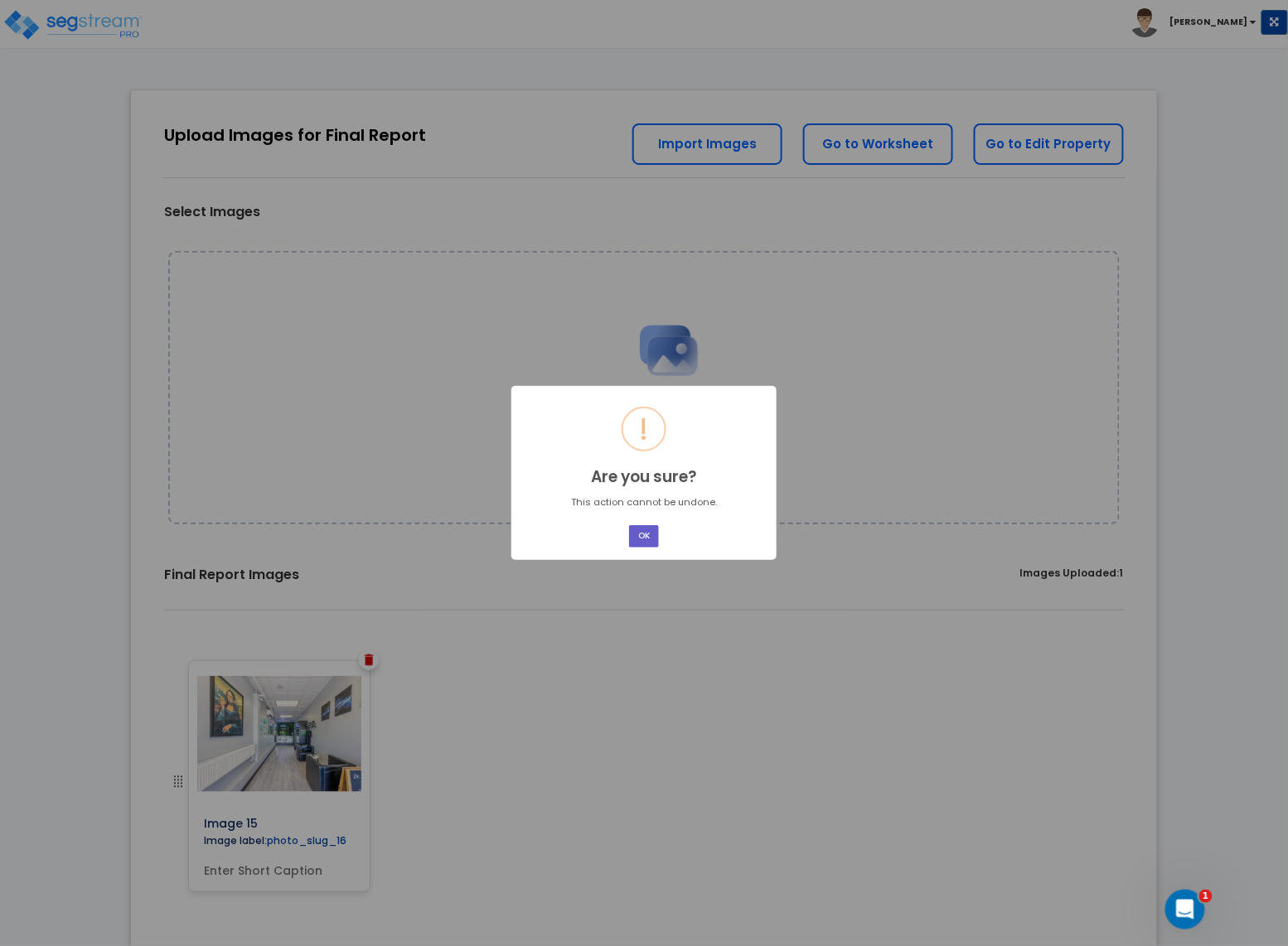
click at [642, 538] on button "OK" at bounding box center [644, 537] width 30 height 23
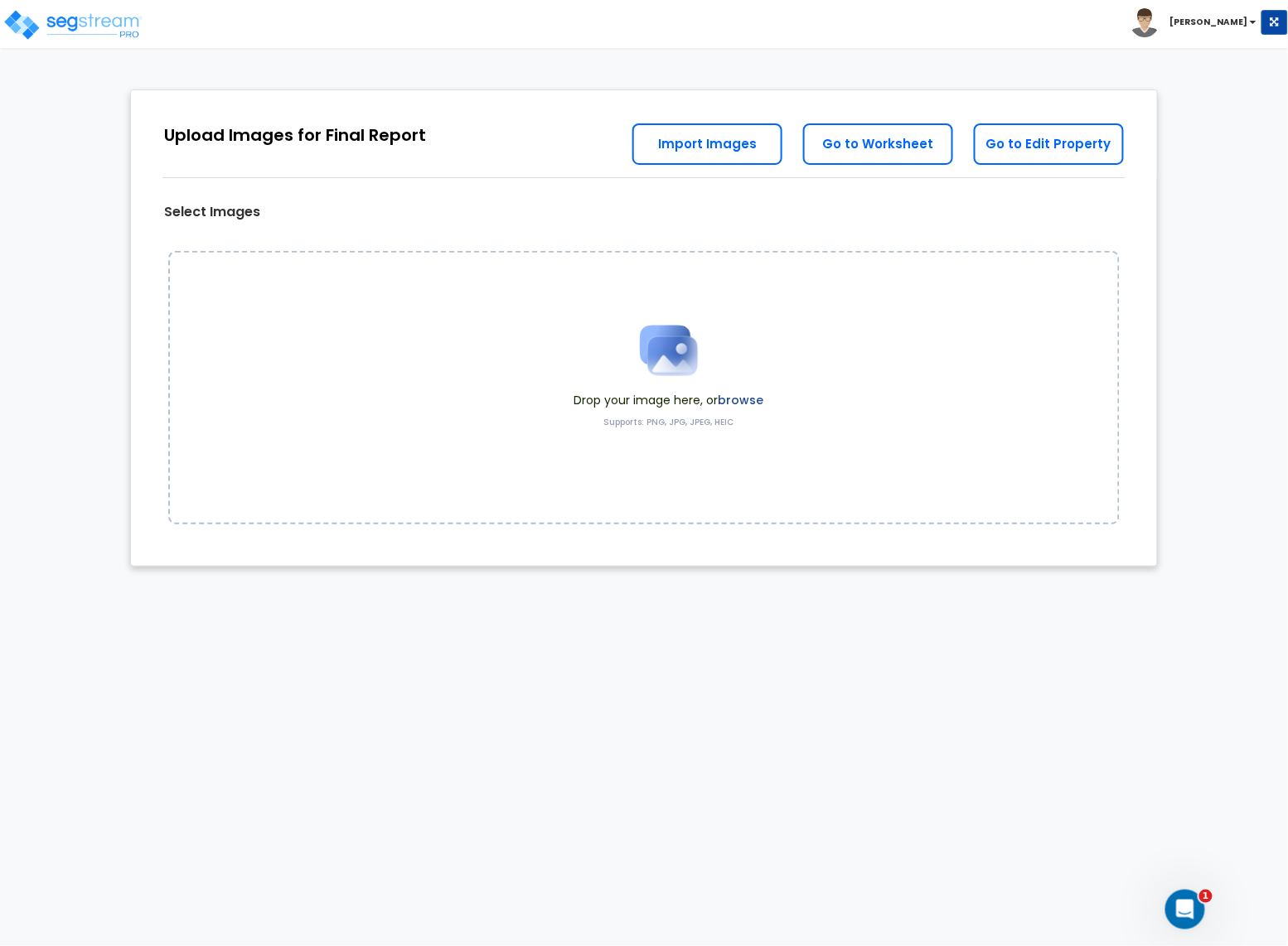
click at [734, 398] on label "browse" at bounding box center [741, 400] width 45 height 17
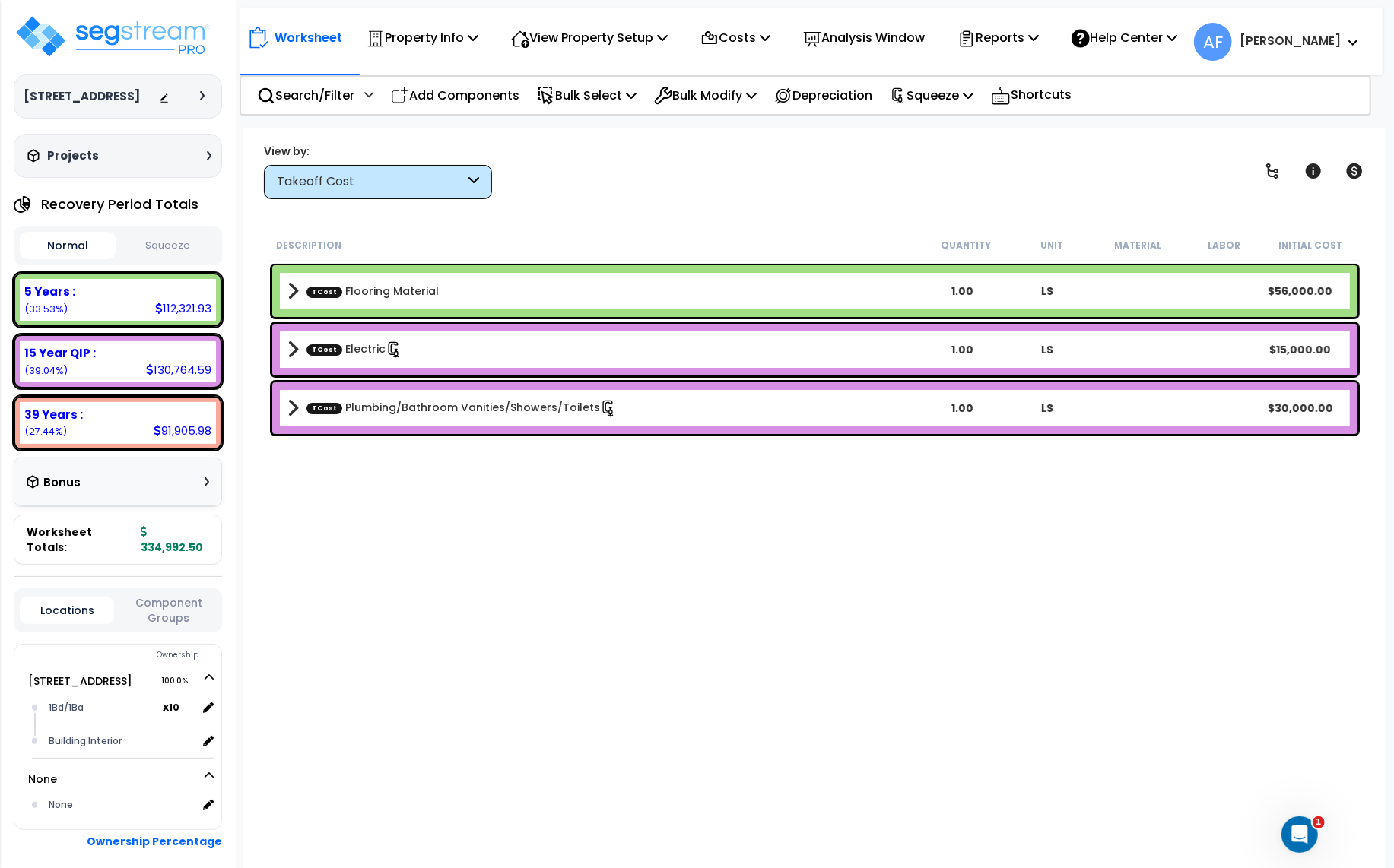
click at [1039, 41] on icon at bounding box center [1033, 37] width 10 height 12
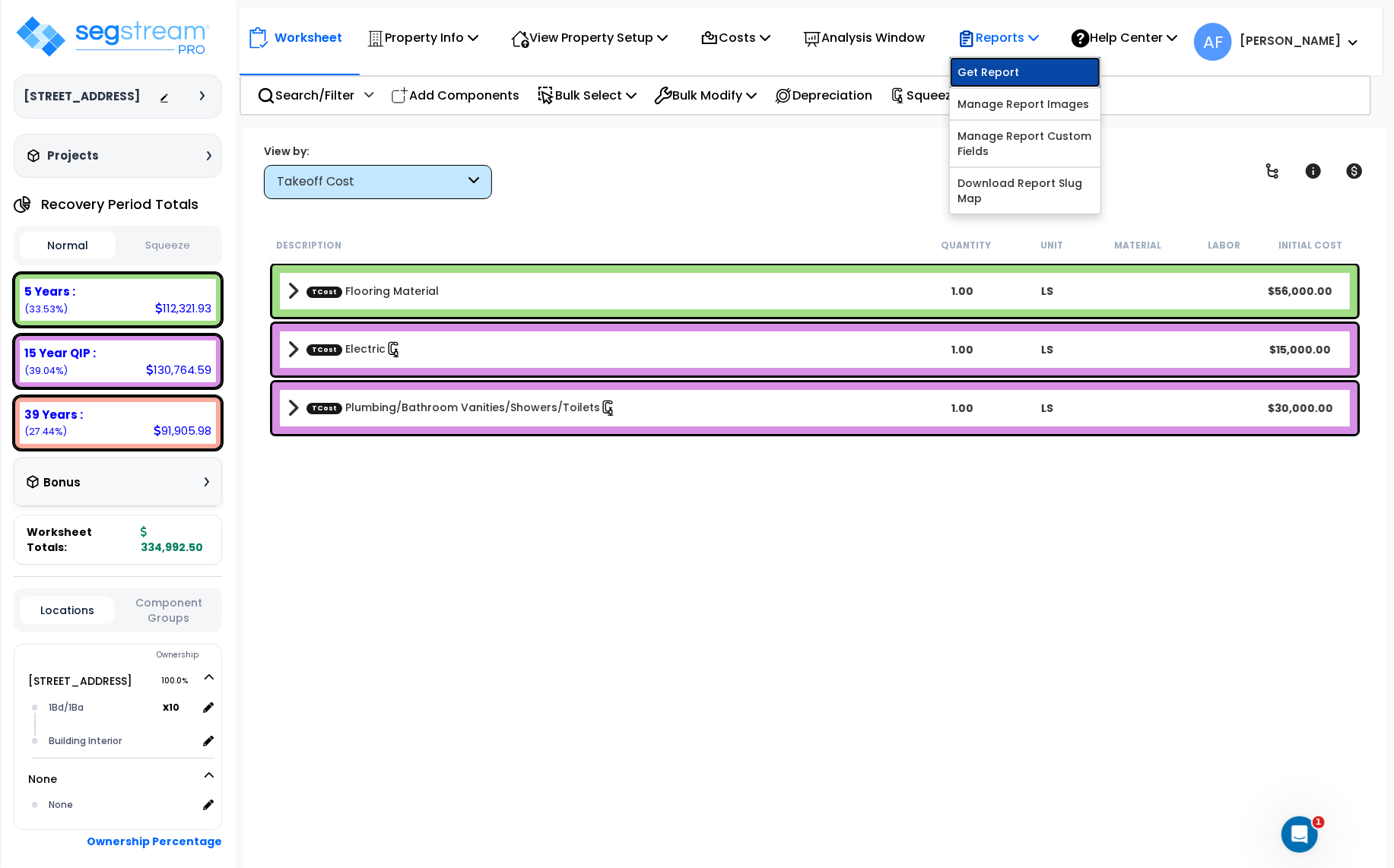
click at [1012, 67] on link "Get Report" at bounding box center [1025, 72] width 150 height 30
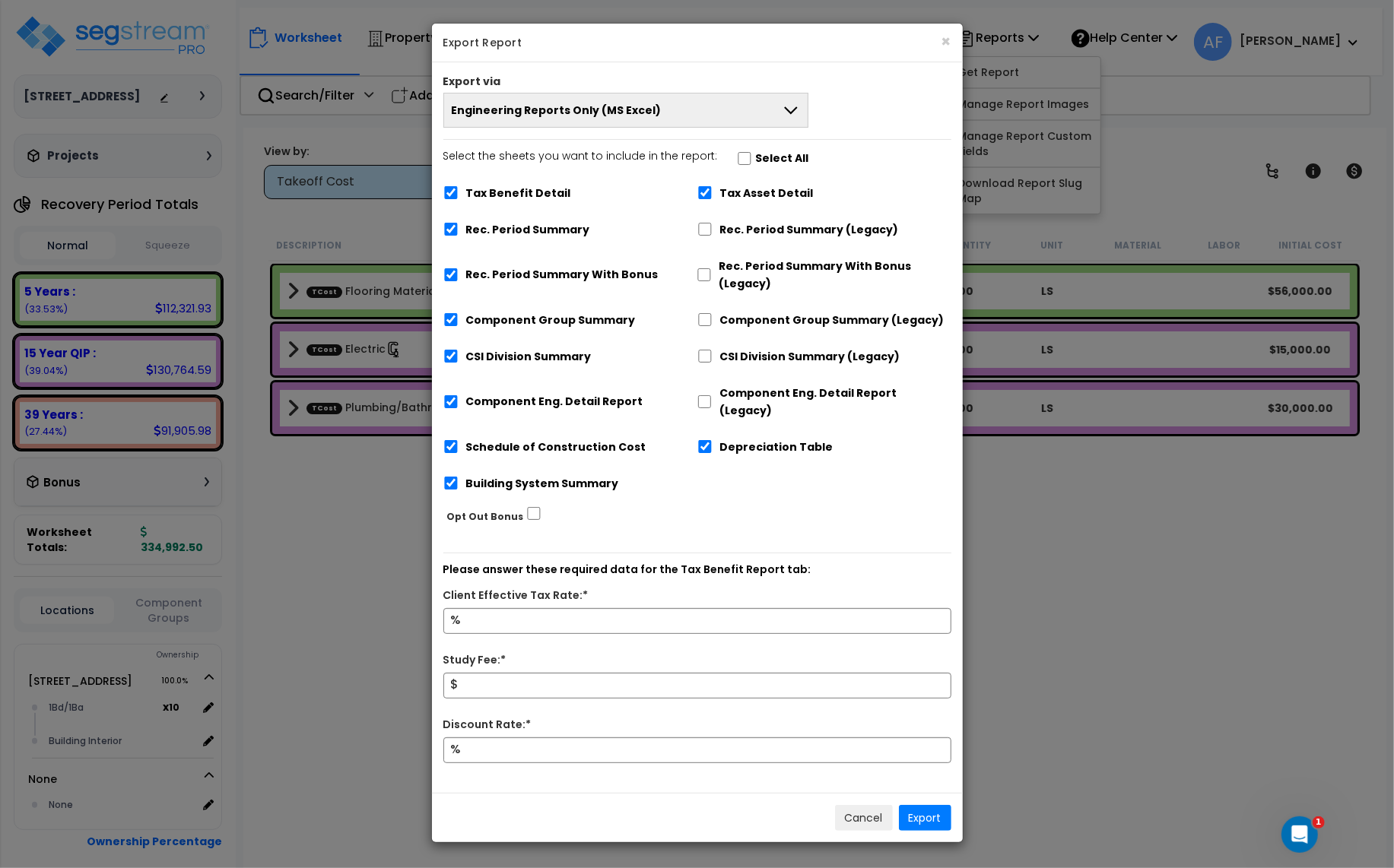
click at [518, 111] on span "Engineering Reports Only (MS Excel)" at bounding box center [556, 111] width 210 height 16
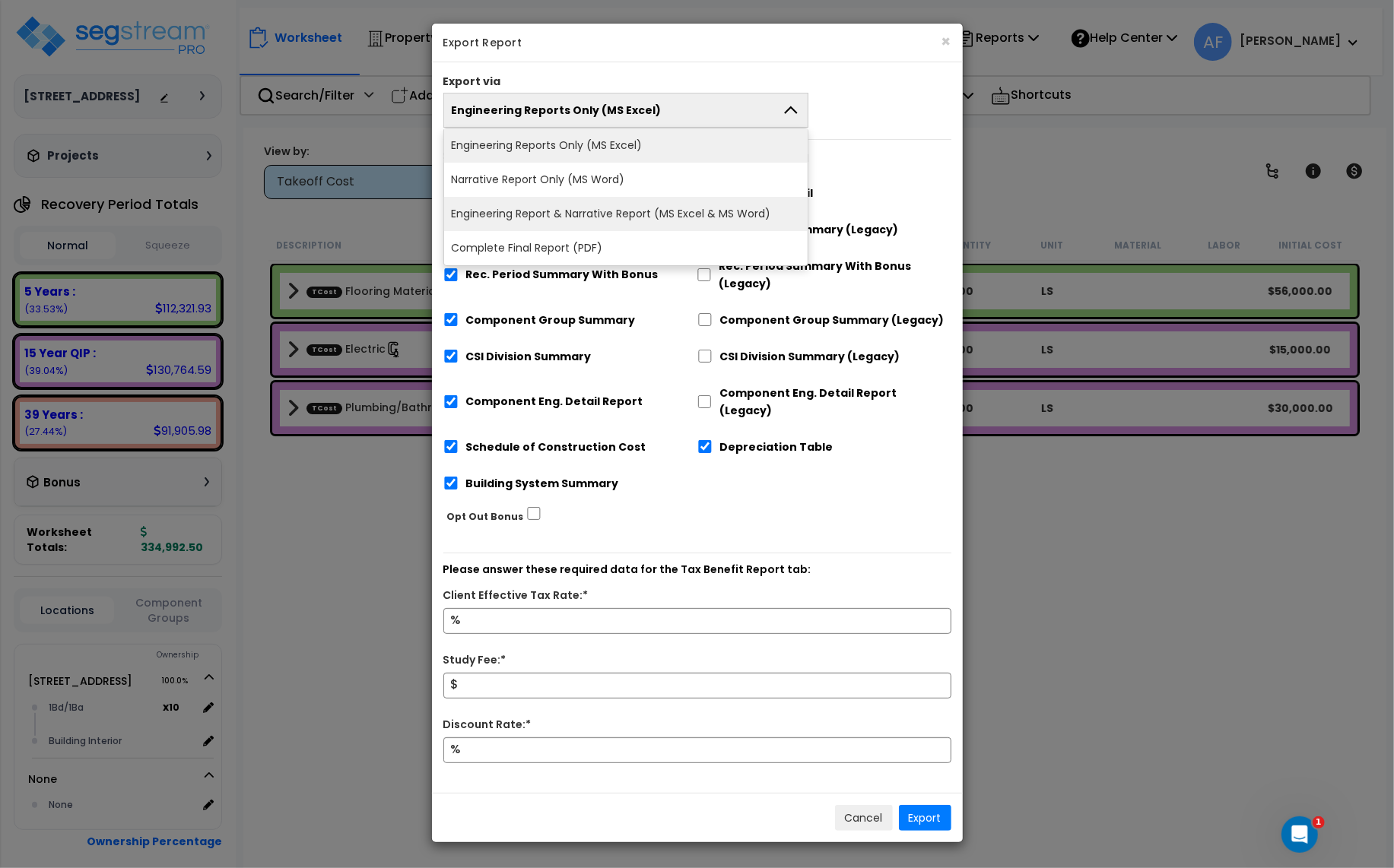
click at [581, 215] on li "Engineering Report & Narrative Report (MS Excel & MS Word)" at bounding box center [626, 214] width 364 height 35
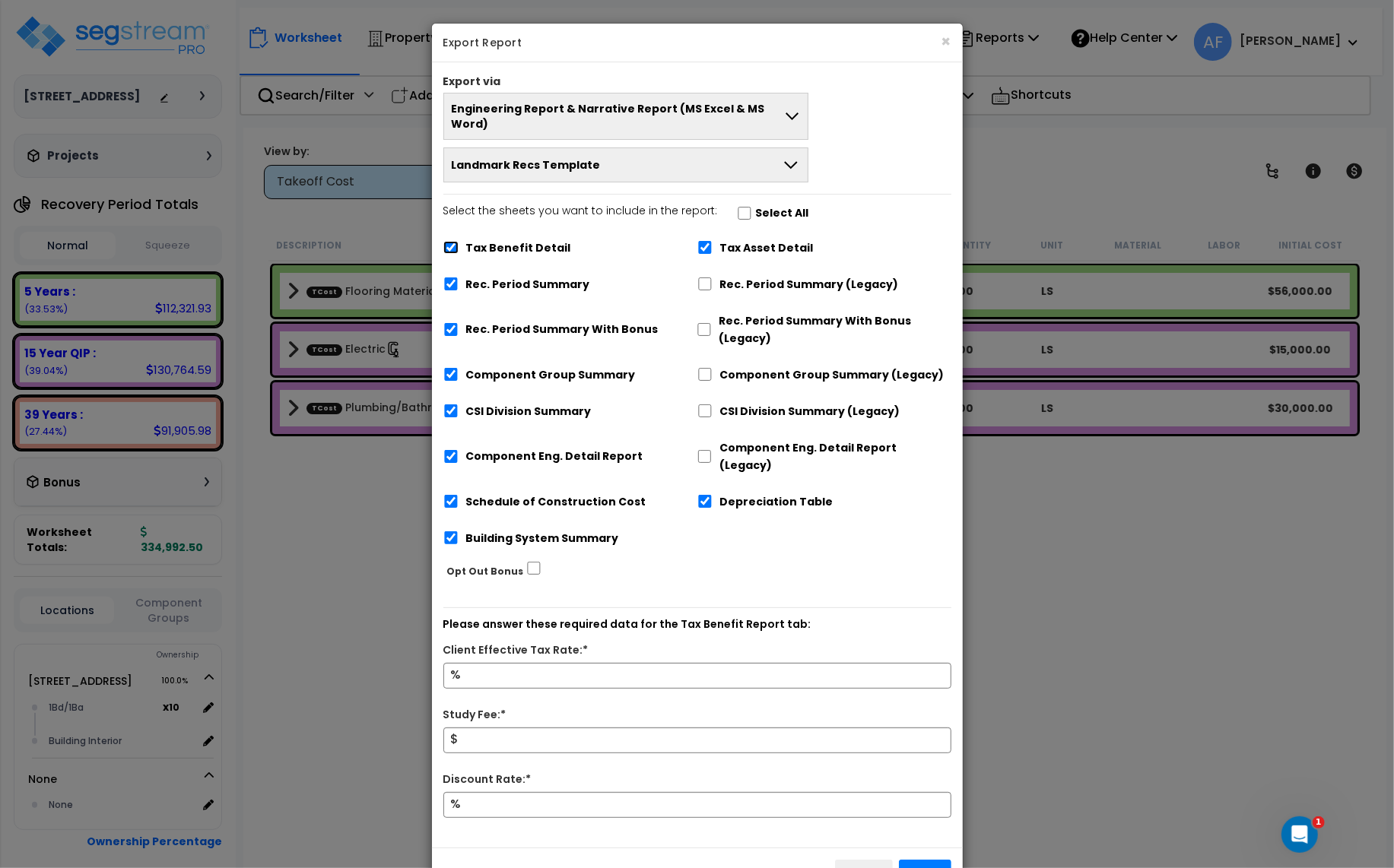
click at [453, 241] on input "Tax Benefit Detail" at bounding box center [451, 247] width 16 height 13
checkbox input "false"
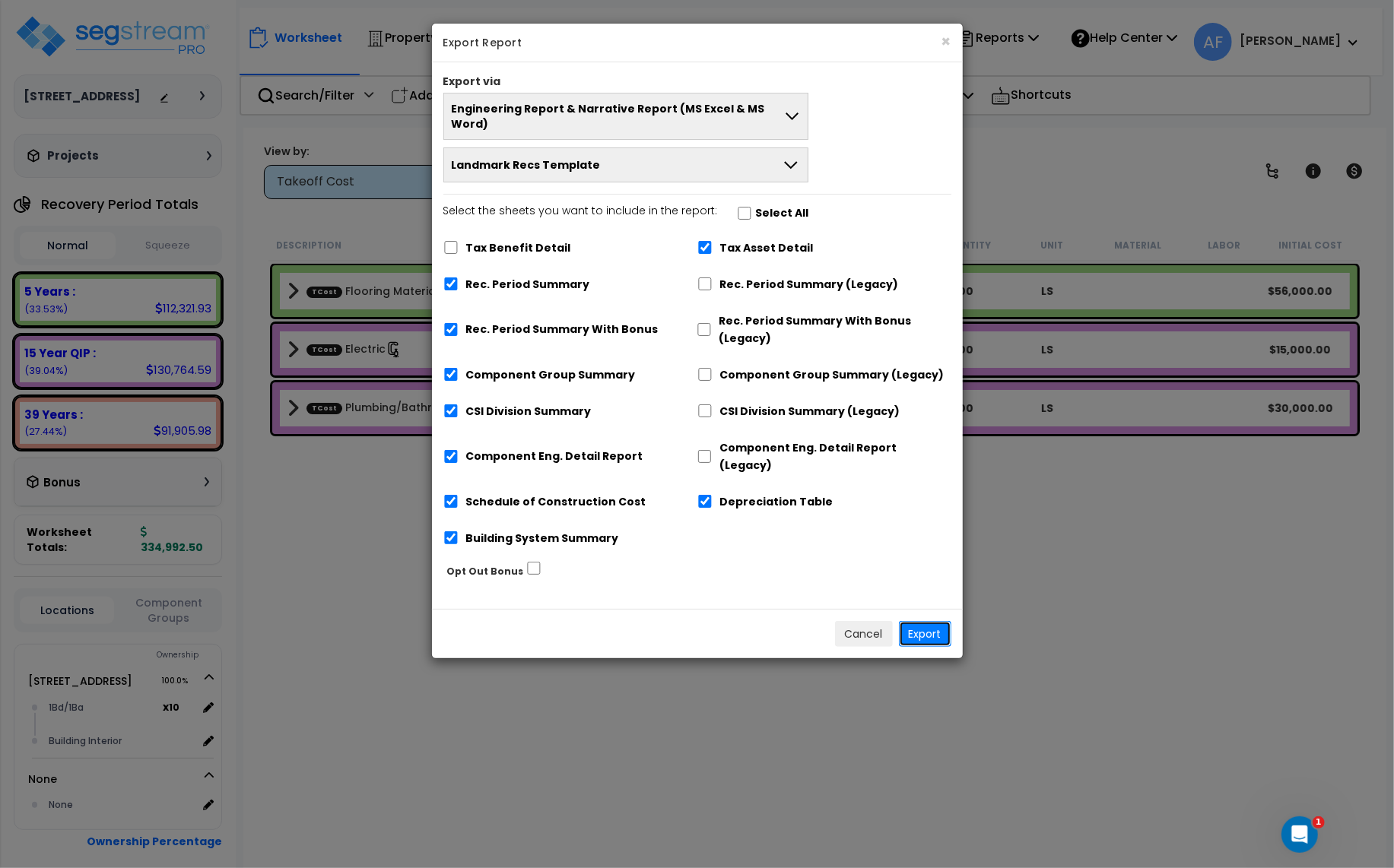
click at [921, 621] on button "Export" at bounding box center [925, 634] width 53 height 26
